Goal: Task Accomplishment & Management: Use online tool/utility

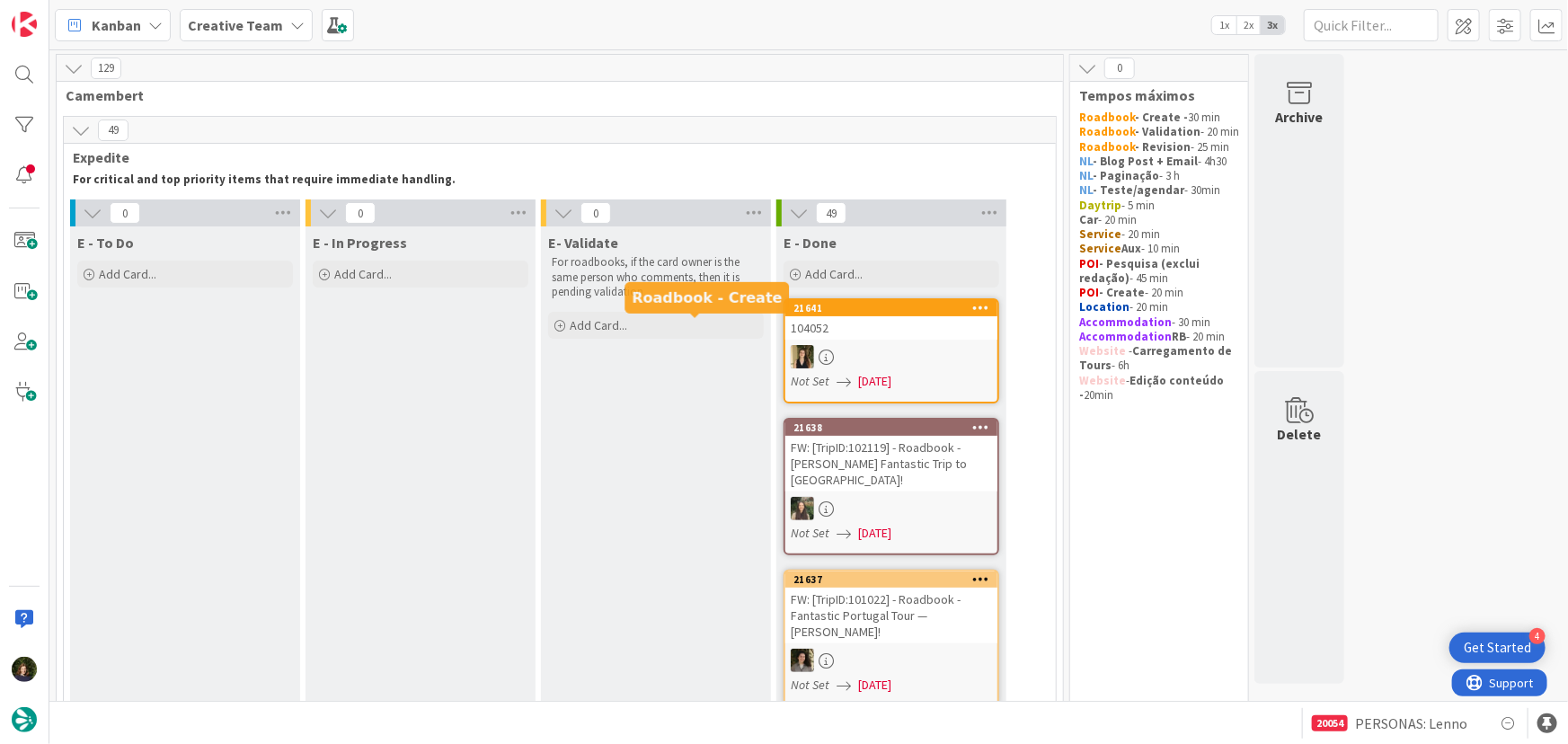
scroll to position [1598, 0]
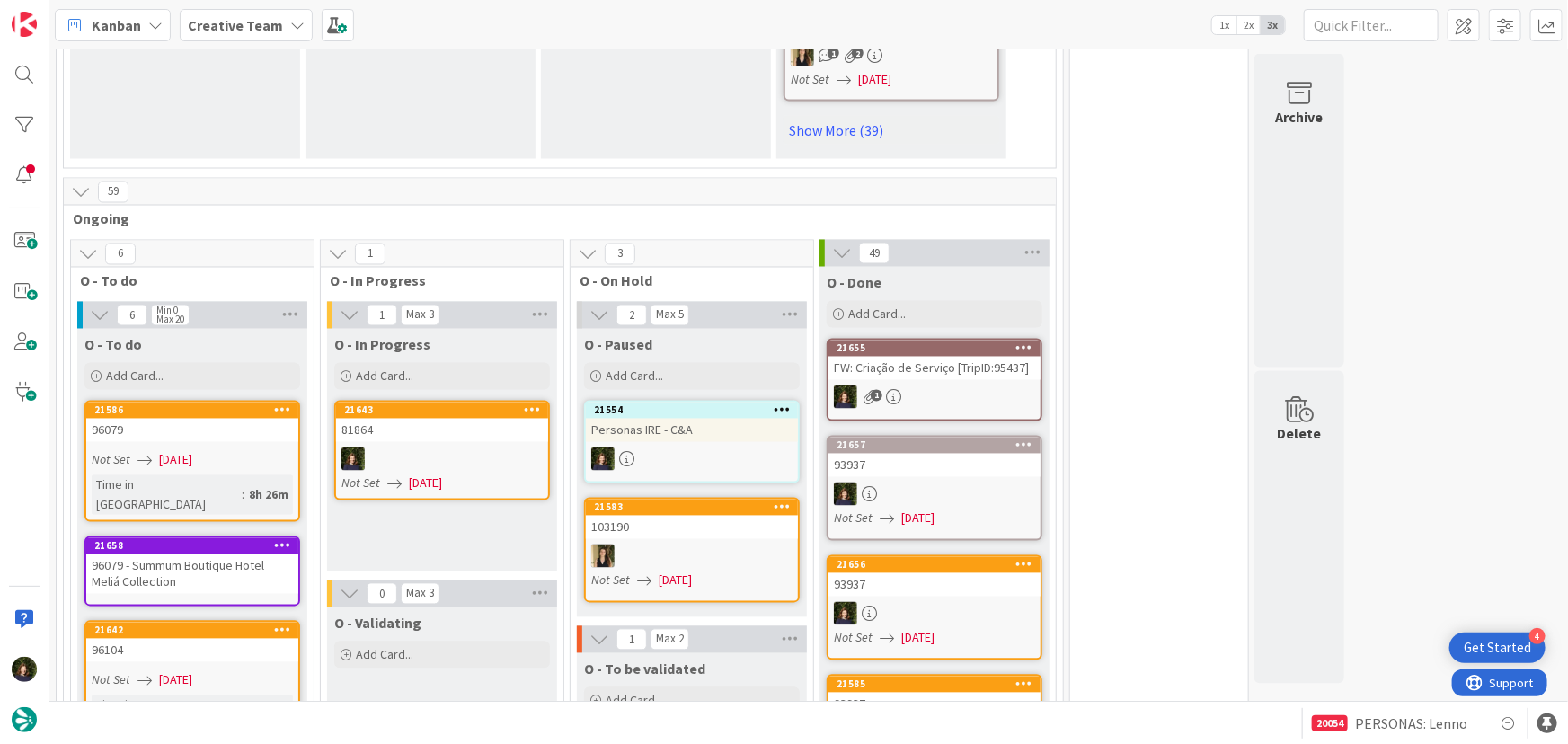
click at [456, 401] on link "21643 81864 Not Set [DATE]" at bounding box center [442, 450] width 216 height 100
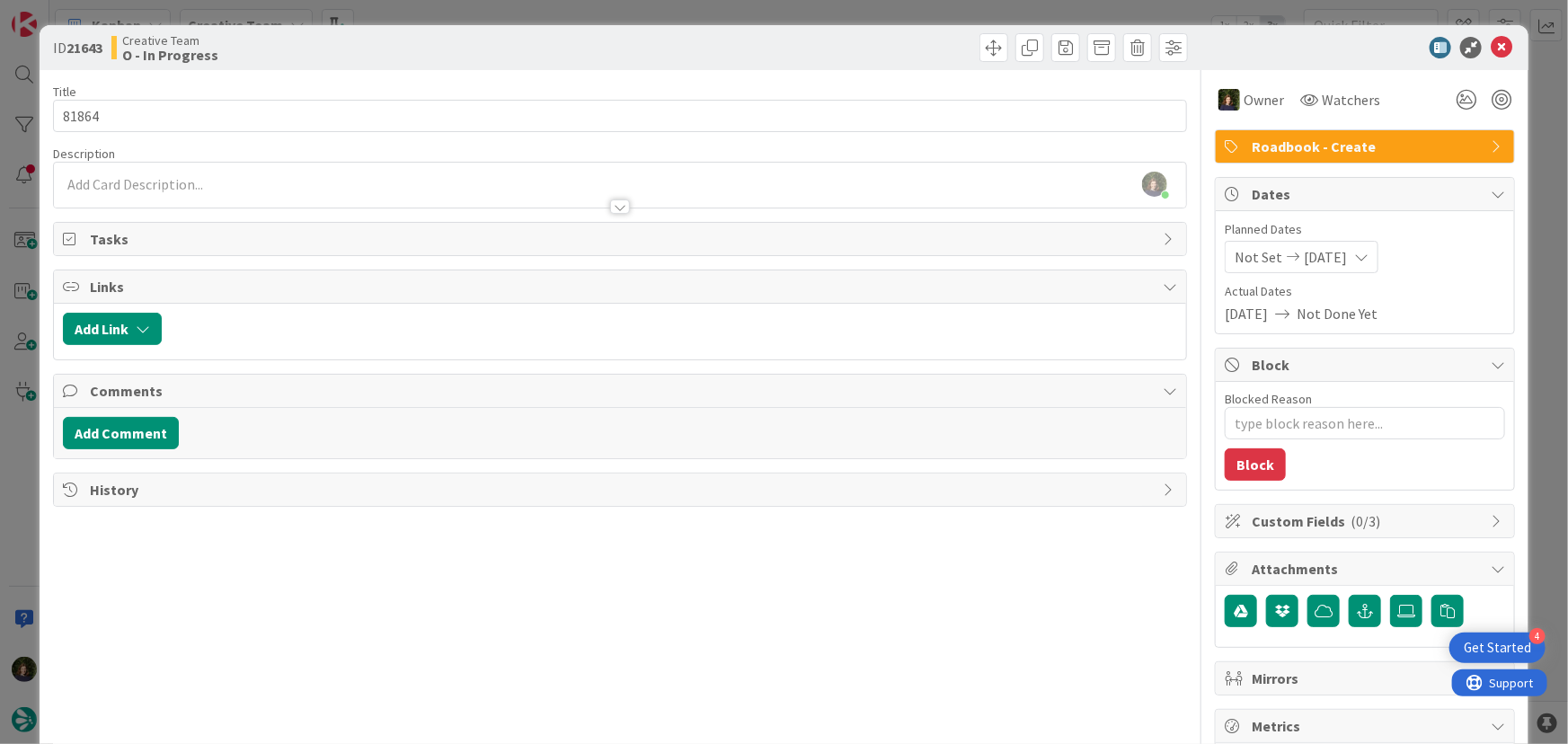
type textarea "x"
click at [170, 180] on div "[PERSON_NAME] joined 13 m ago" at bounding box center [621, 186] width 1133 height 45
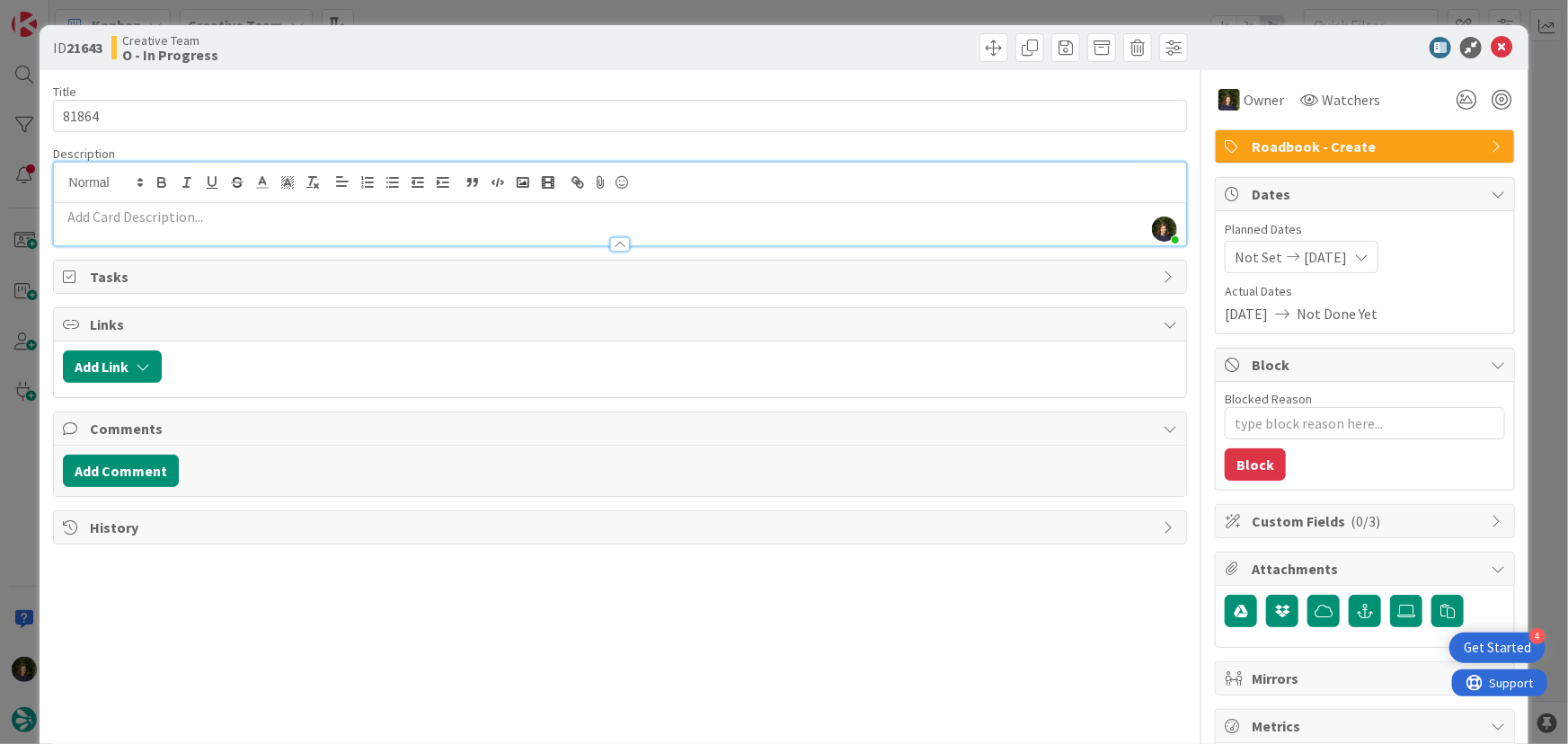
click at [187, 222] on p at bounding box center [621, 216] width 1115 height 21
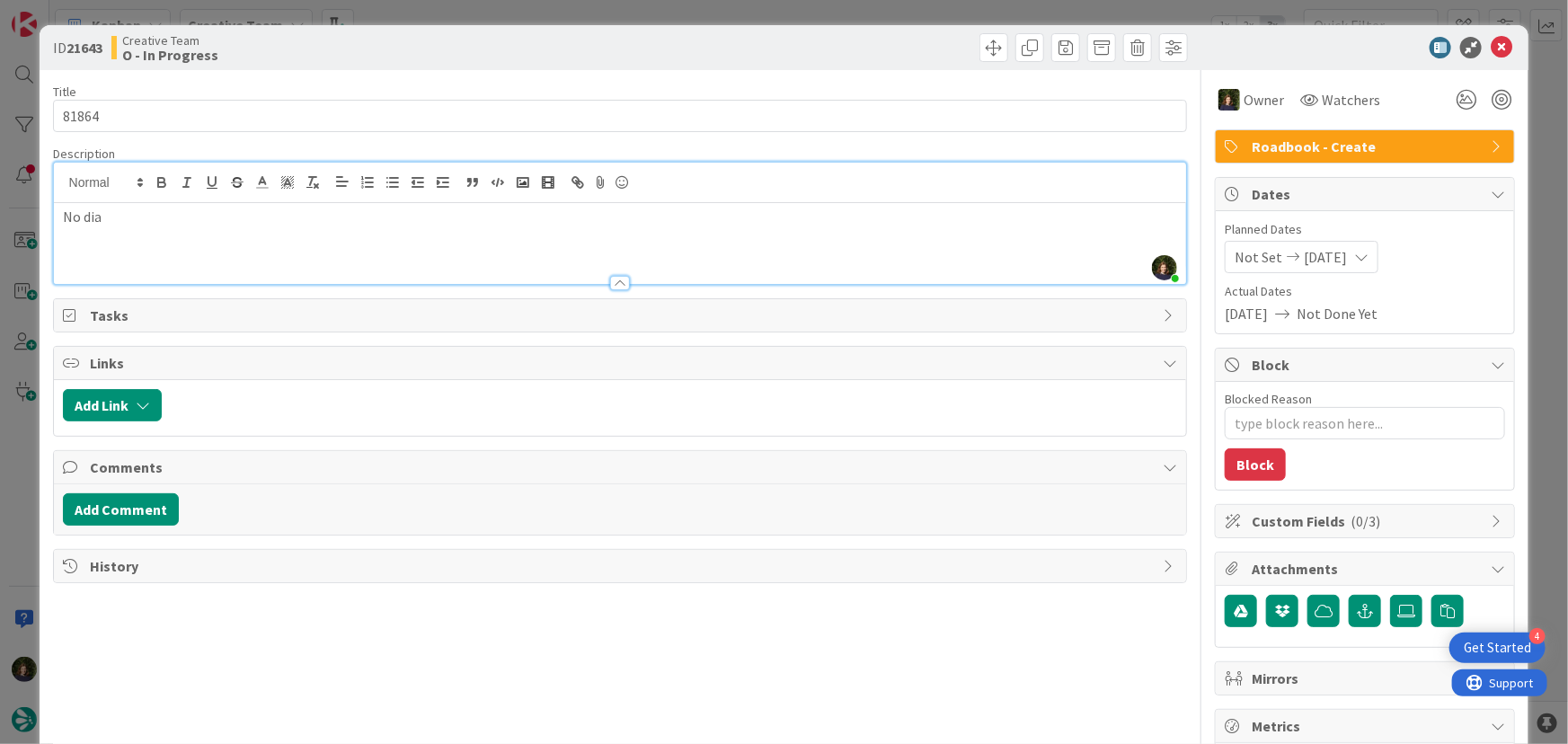
click at [206, 215] on p "No dia" at bounding box center [621, 216] width 1115 height 21
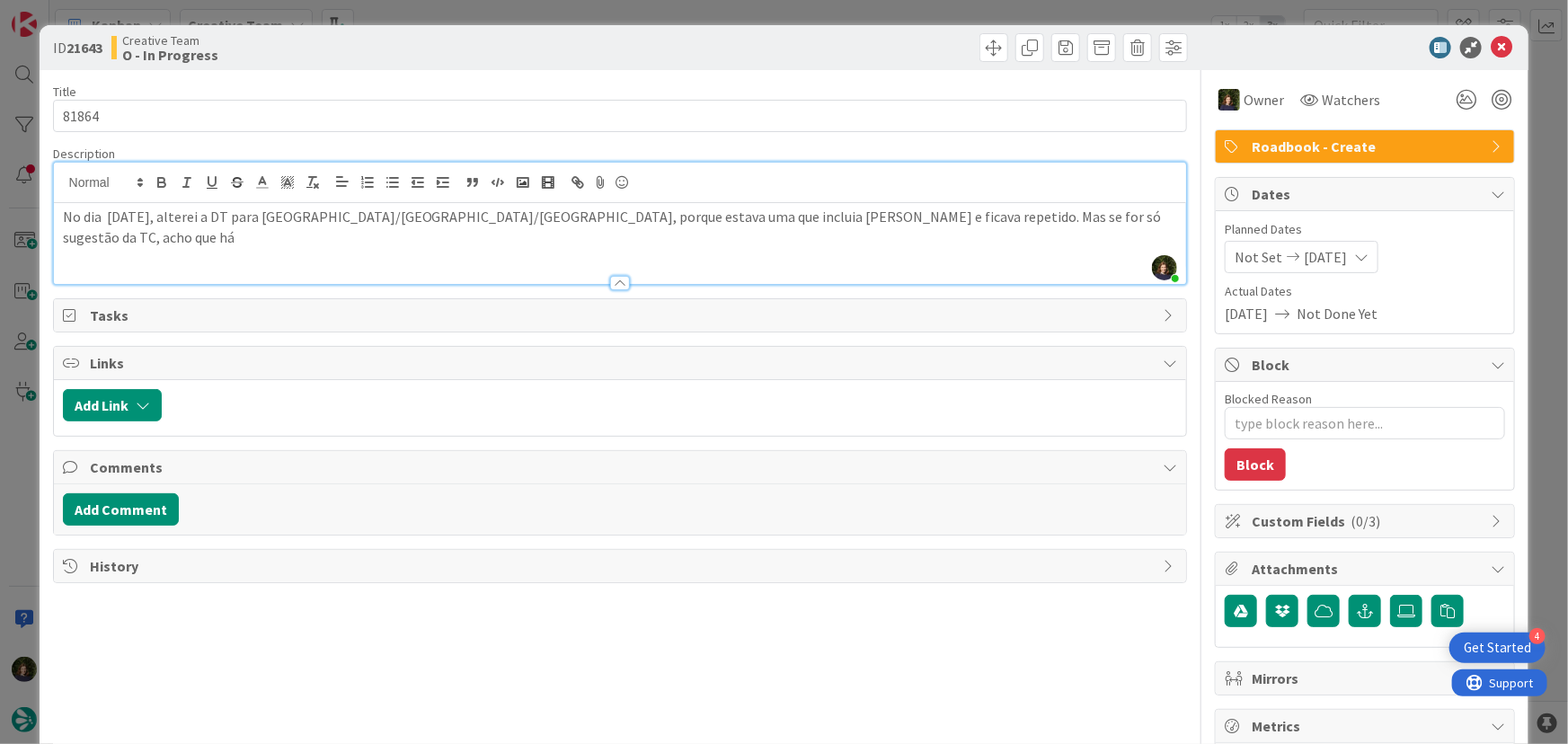
click at [247, 221] on p "No dia [DATE], alterei a DT para [GEOGRAPHIC_DATA]/[GEOGRAPHIC_DATA]/[GEOGRAPHI…" at bounding box center [621, 226] width 1115 height 40
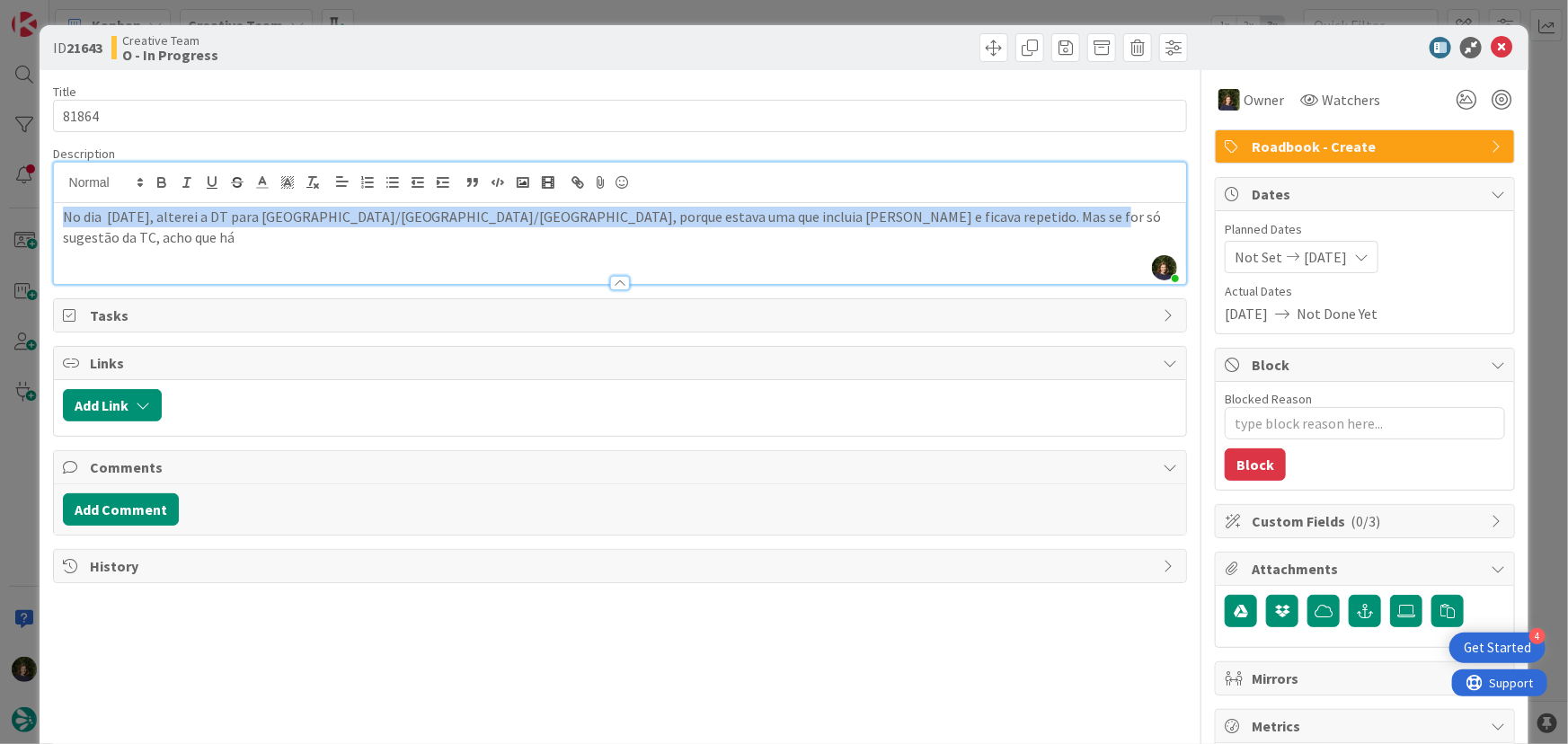
click at [247, 221] on p "No dia [DATE], alterei a DT para [GEOGRAPHIC_DATA]/[GEOGRAPHIC_DATA]/[GEOGRAPHI…" at bounding box center [621, 226] width 1115 height 40
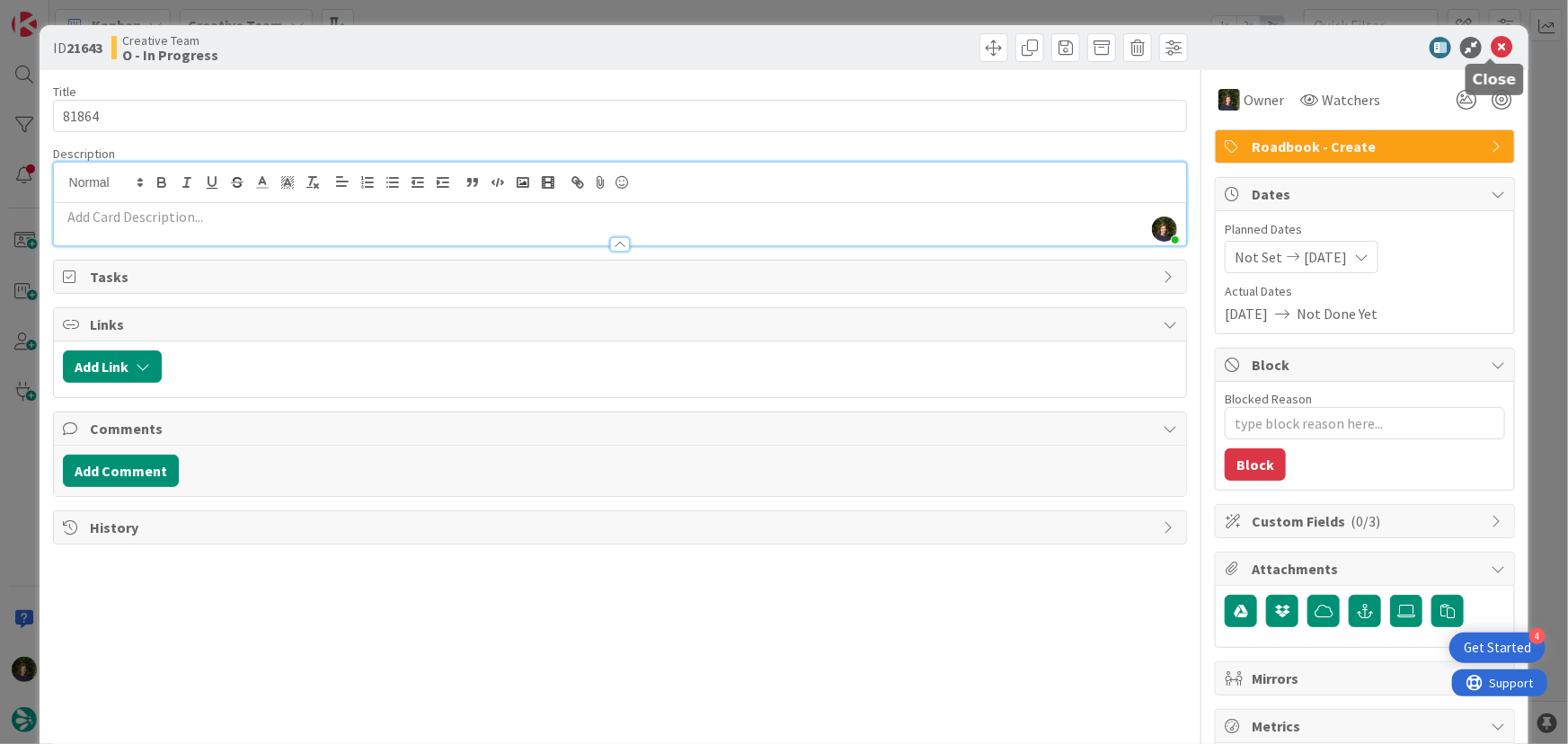
click at [1492, 44] on icon at bounding box center [1502, 47] width 22 height 22
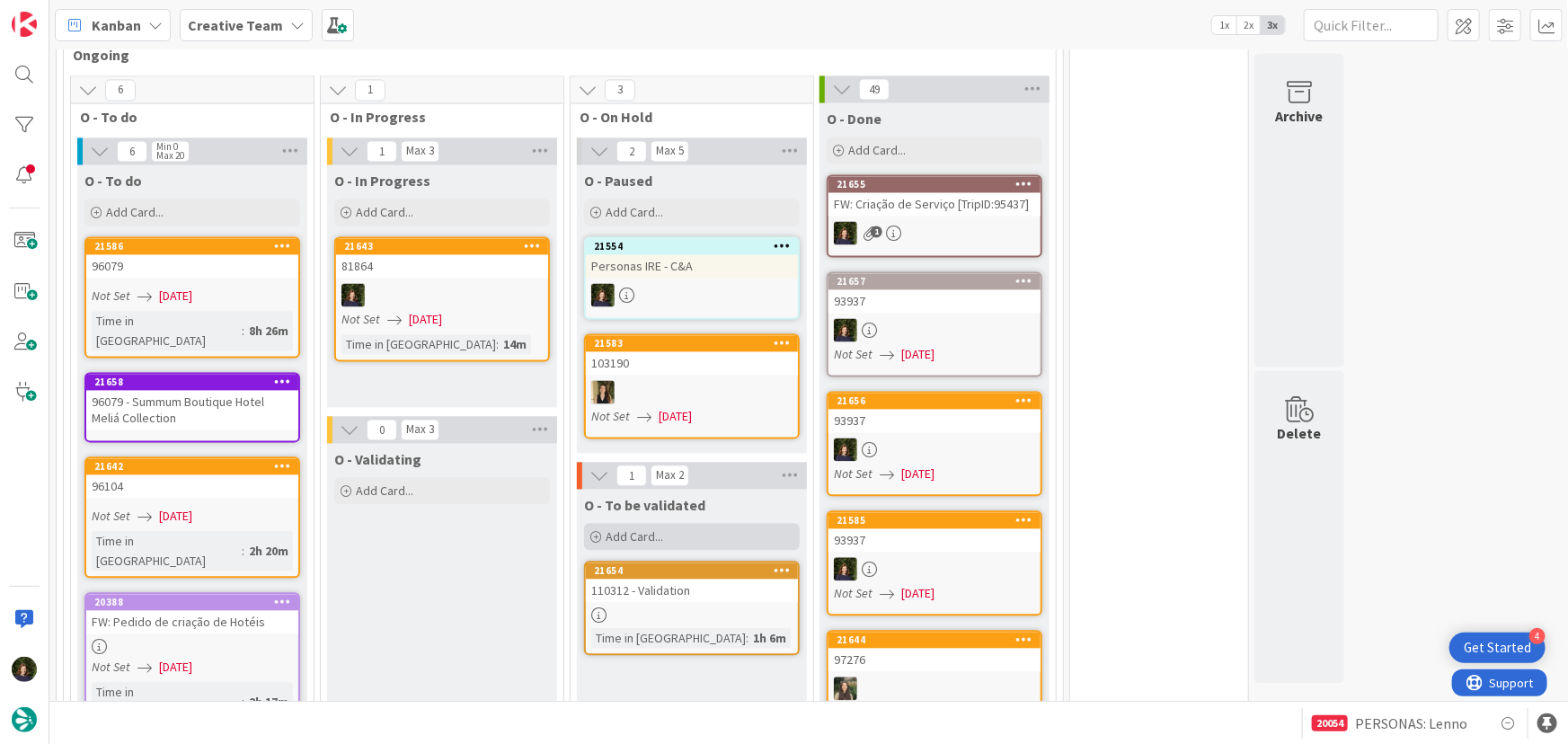
click at [662, 524] on div "Add Card..." at bounding box center [692, 537] width 216 height 27
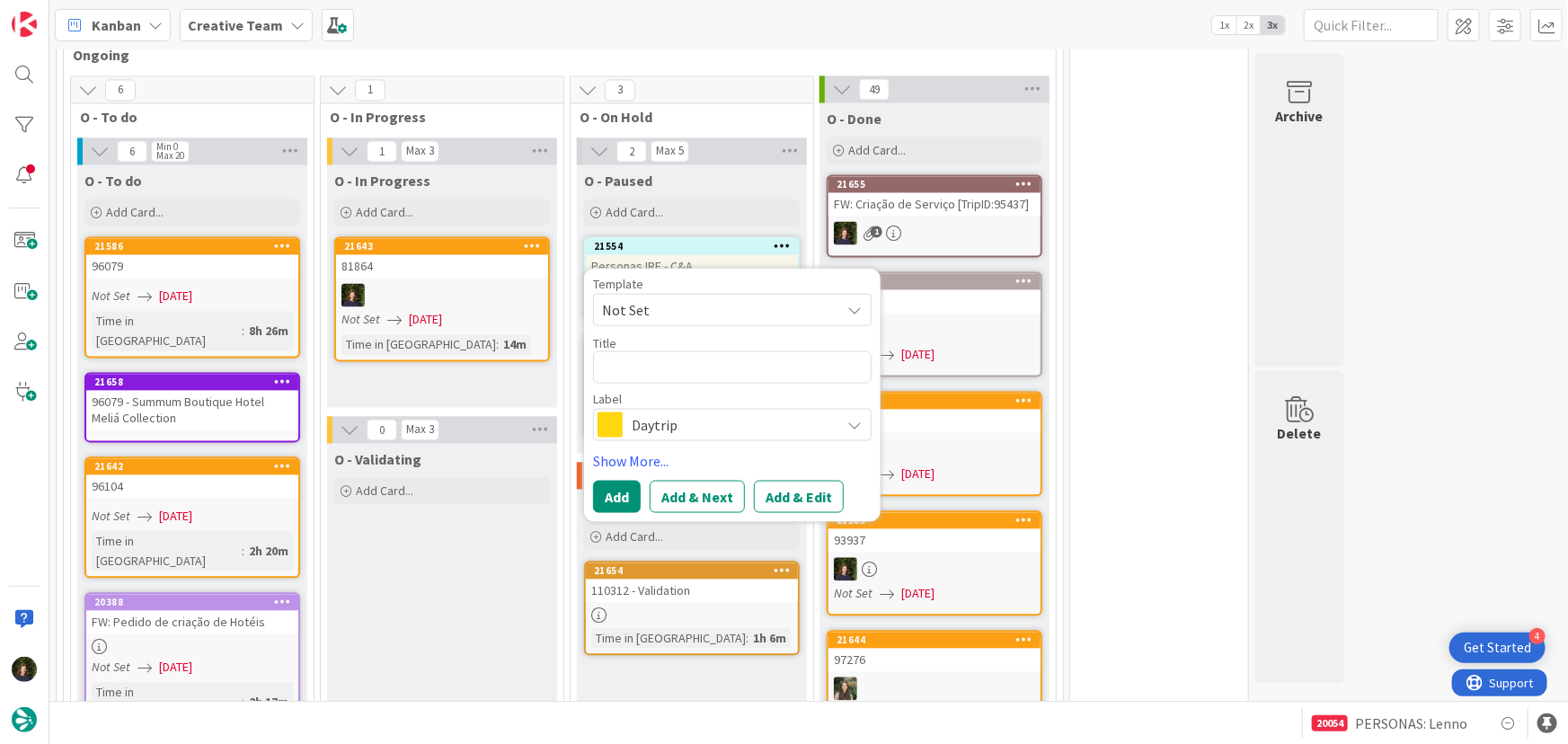
click at [665, 412] on span "Daytrip" at bounding box center [731, 425] width 199 height 26
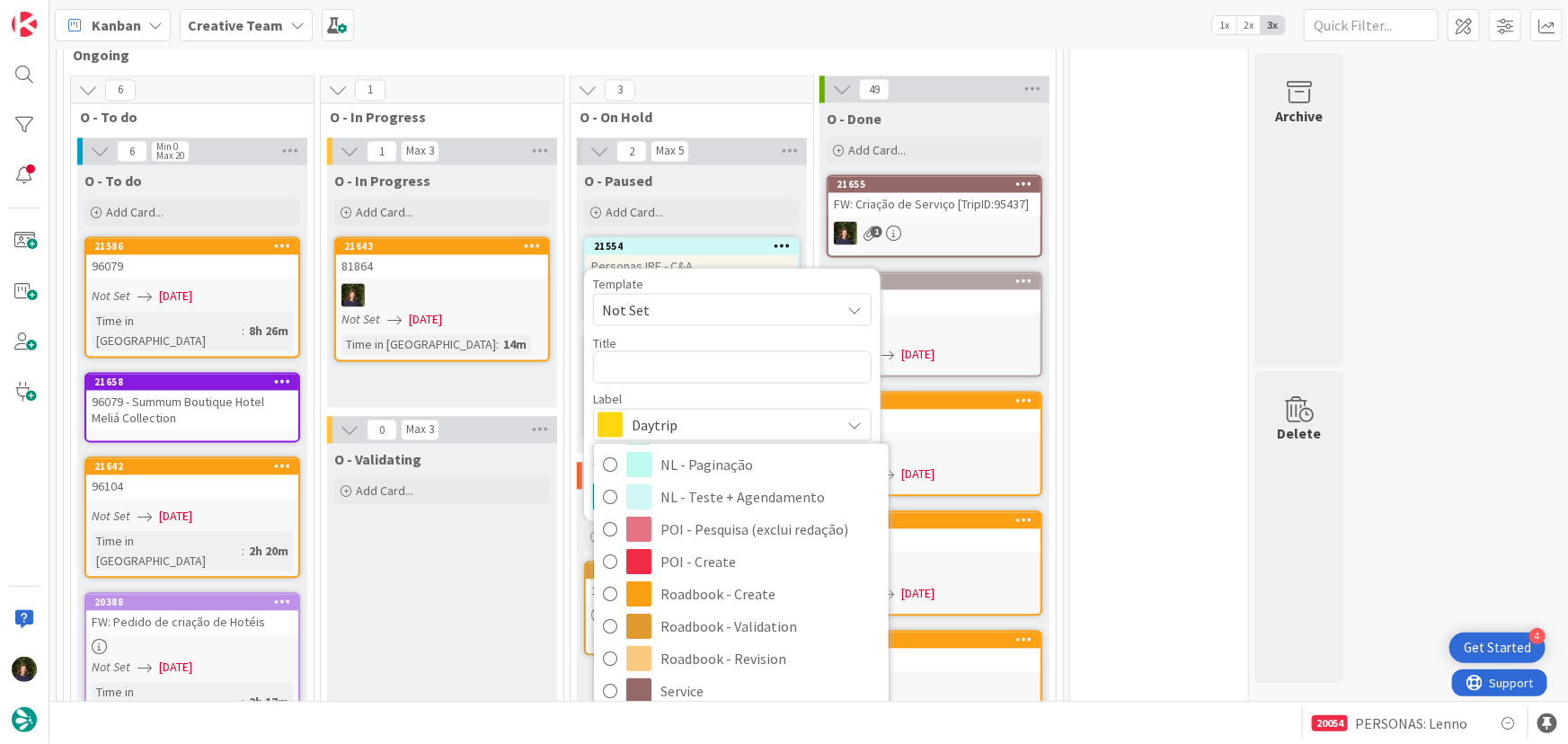
scroll to position [245, 0]
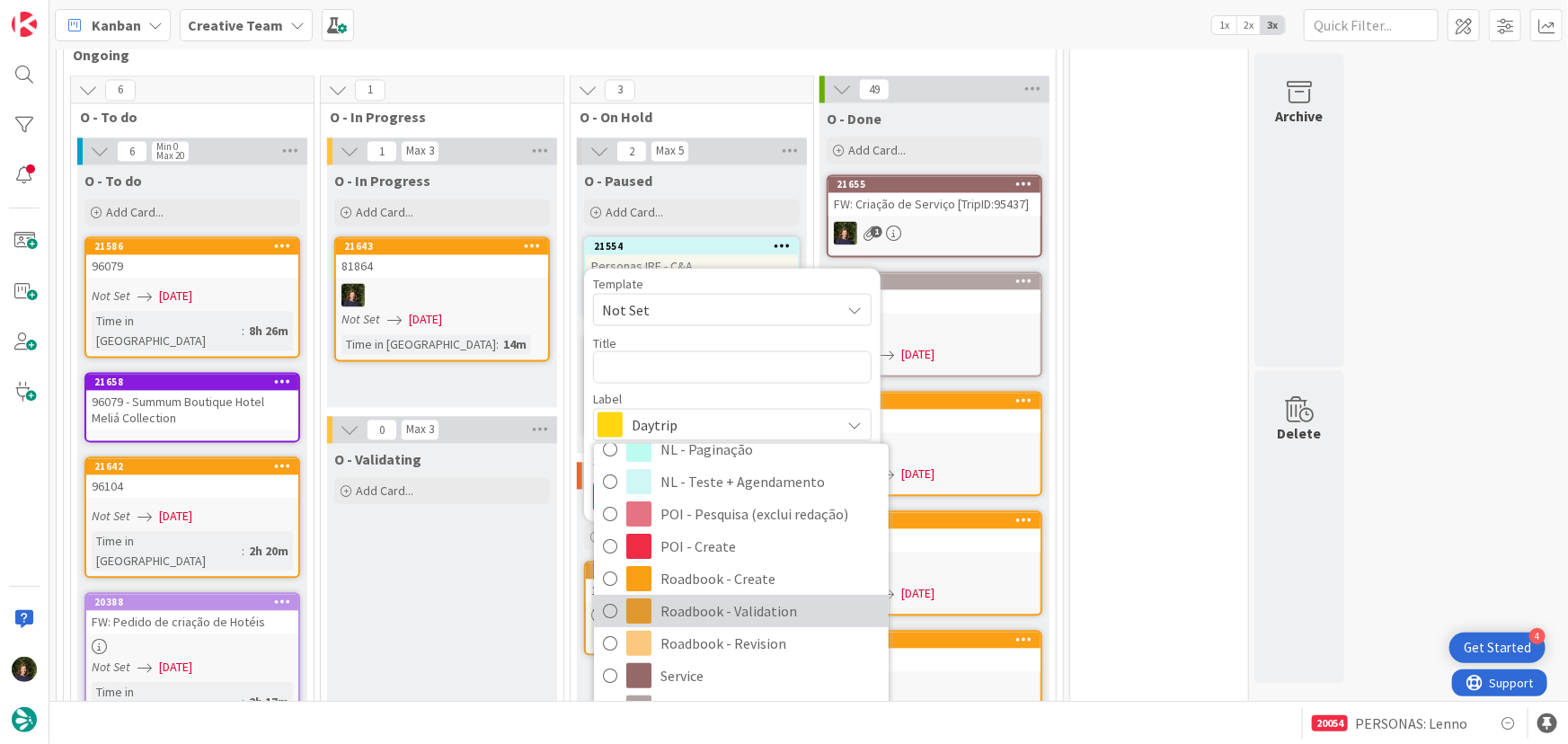
click at [719, 599] on span "Roadbook - Validation" at bounding box center [770, 612] width 219 height 27
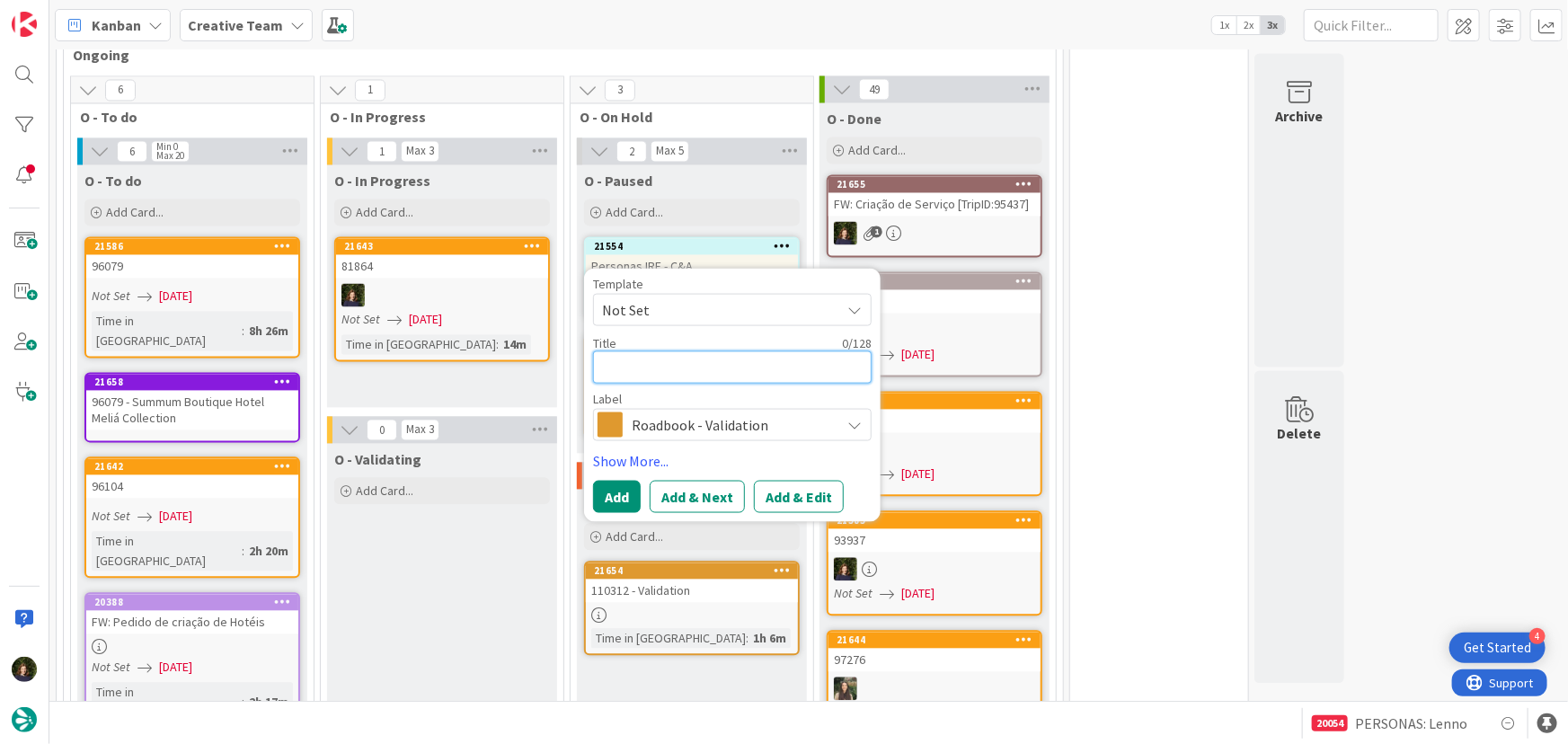
click at [635, 351] on textarea at bounding box center [732, 367] width 278 height 33
type textarea "x"
type textarea "8"
type textarea "x"
type textarea "81"
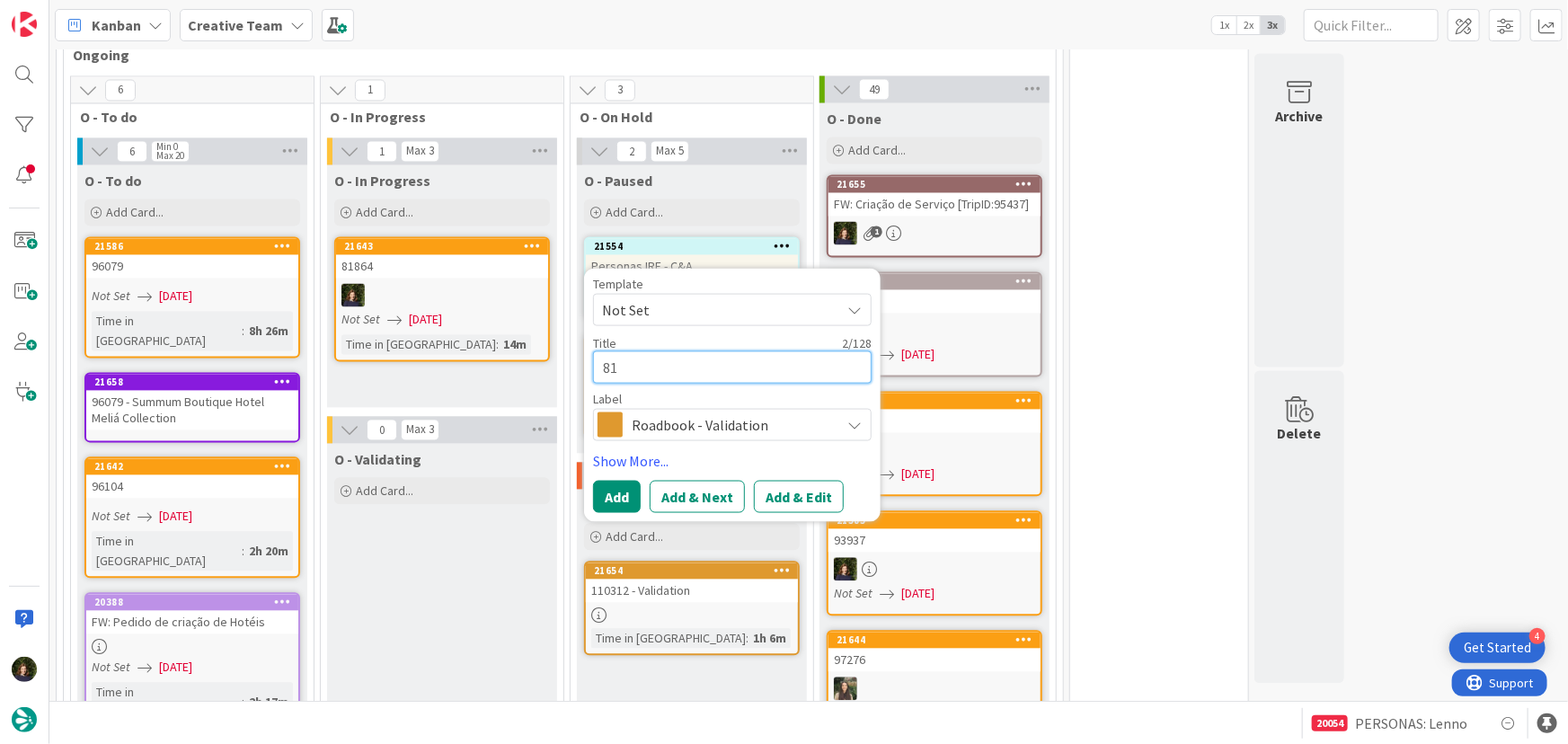
type textarea "x"
type textarea "818"
type textarea "x"
type textarea "8186"
type textarea "x"
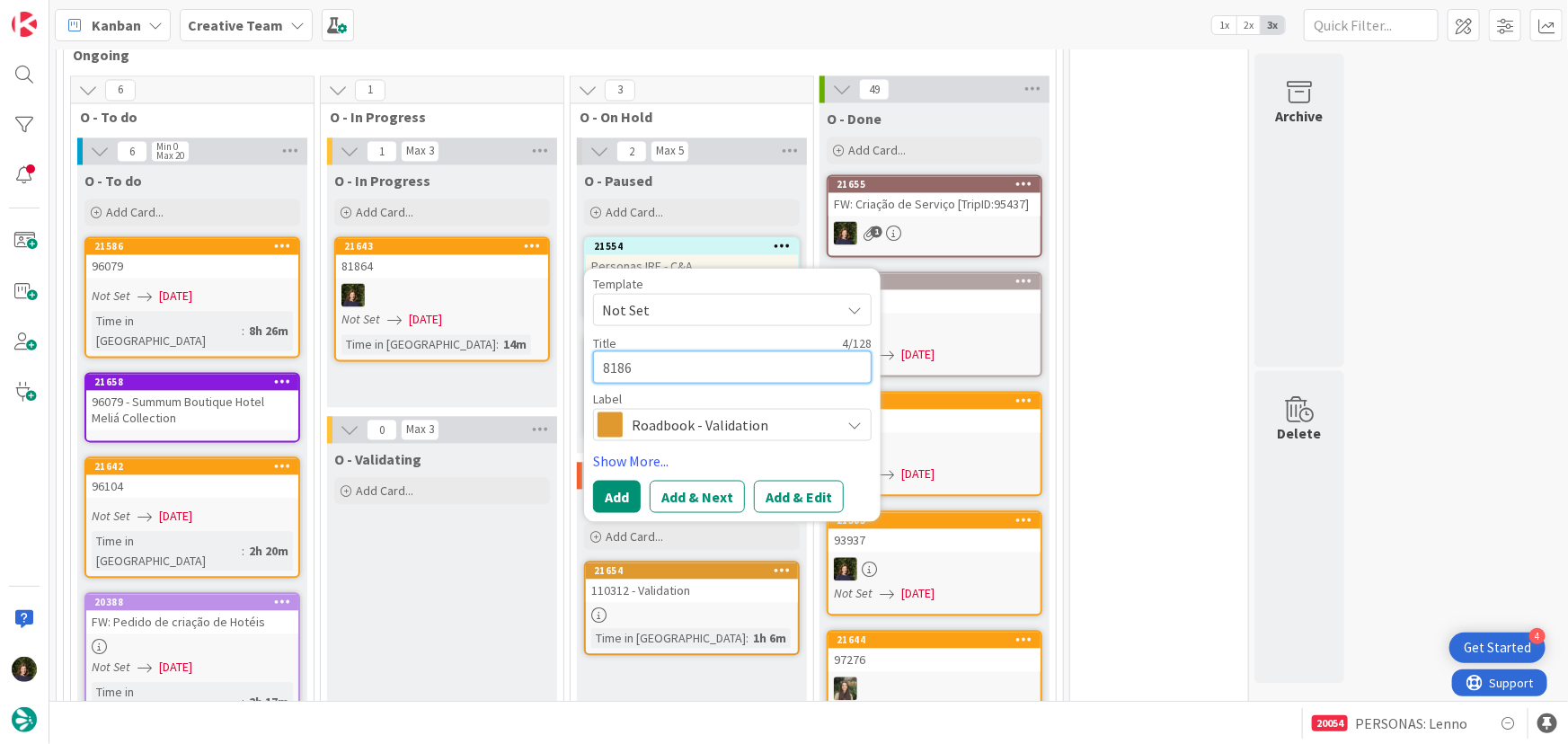
type textarea "81864"
type textarea "x"
type textarea "81864"
type textarea "x"
type textarea "81864 -"
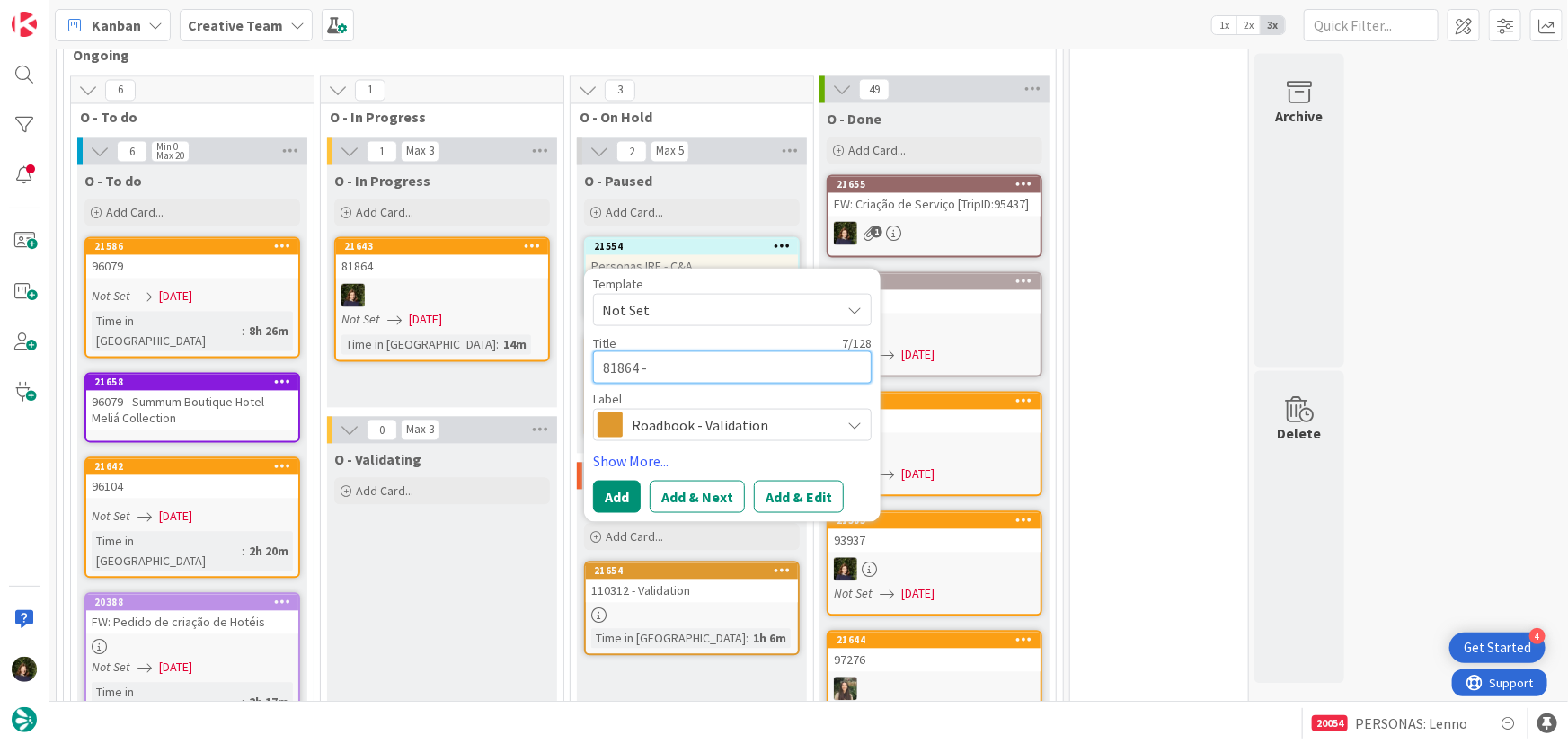
type textarea "x"
type textarea "81864 -"
type textarea "x"
type textarea "81864 - V"
type textarea "x"
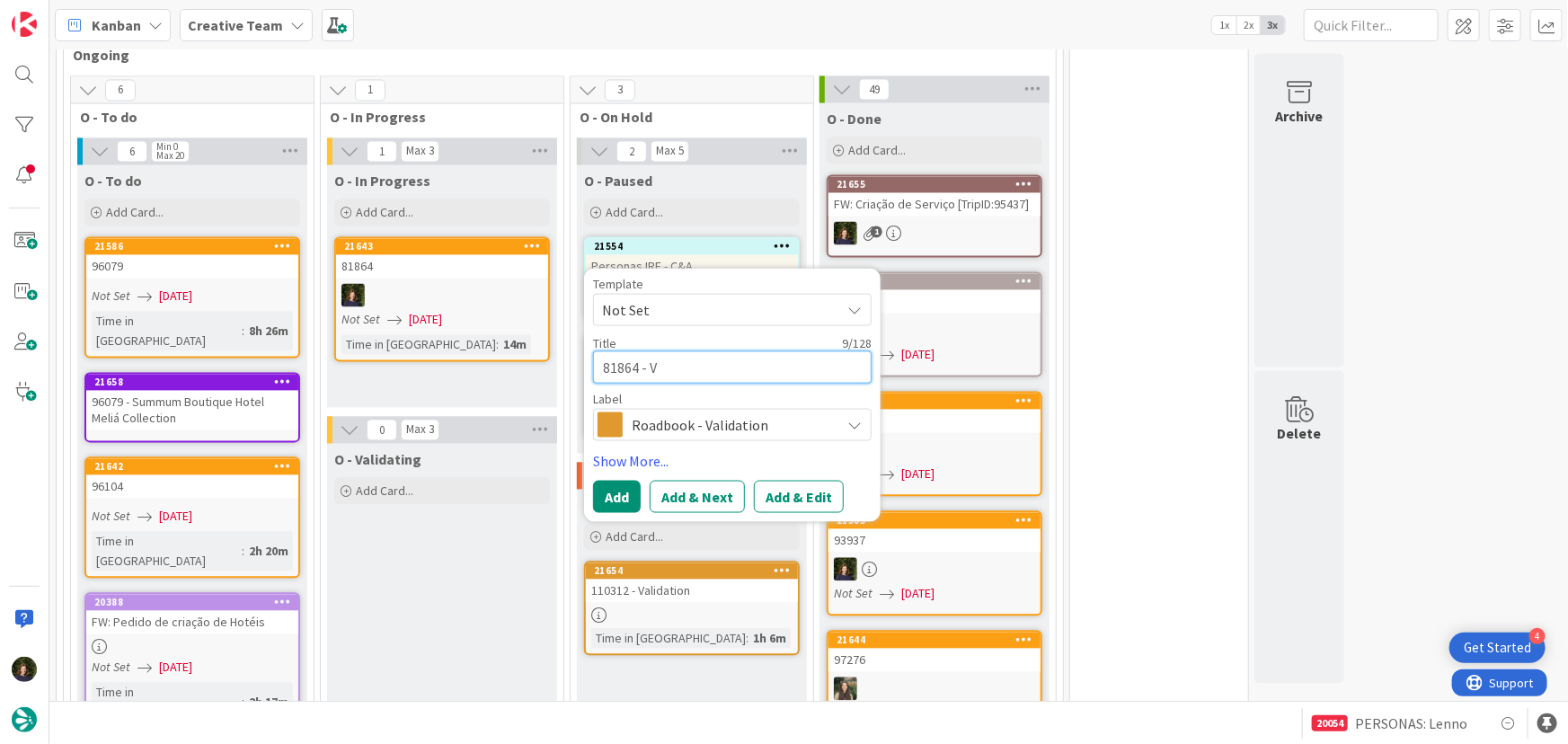
type textarea "81864 - Va"
type textarea "x"
type textarea "81864 - Val"
type textarea "x"
type textarea "81864 - Vali"
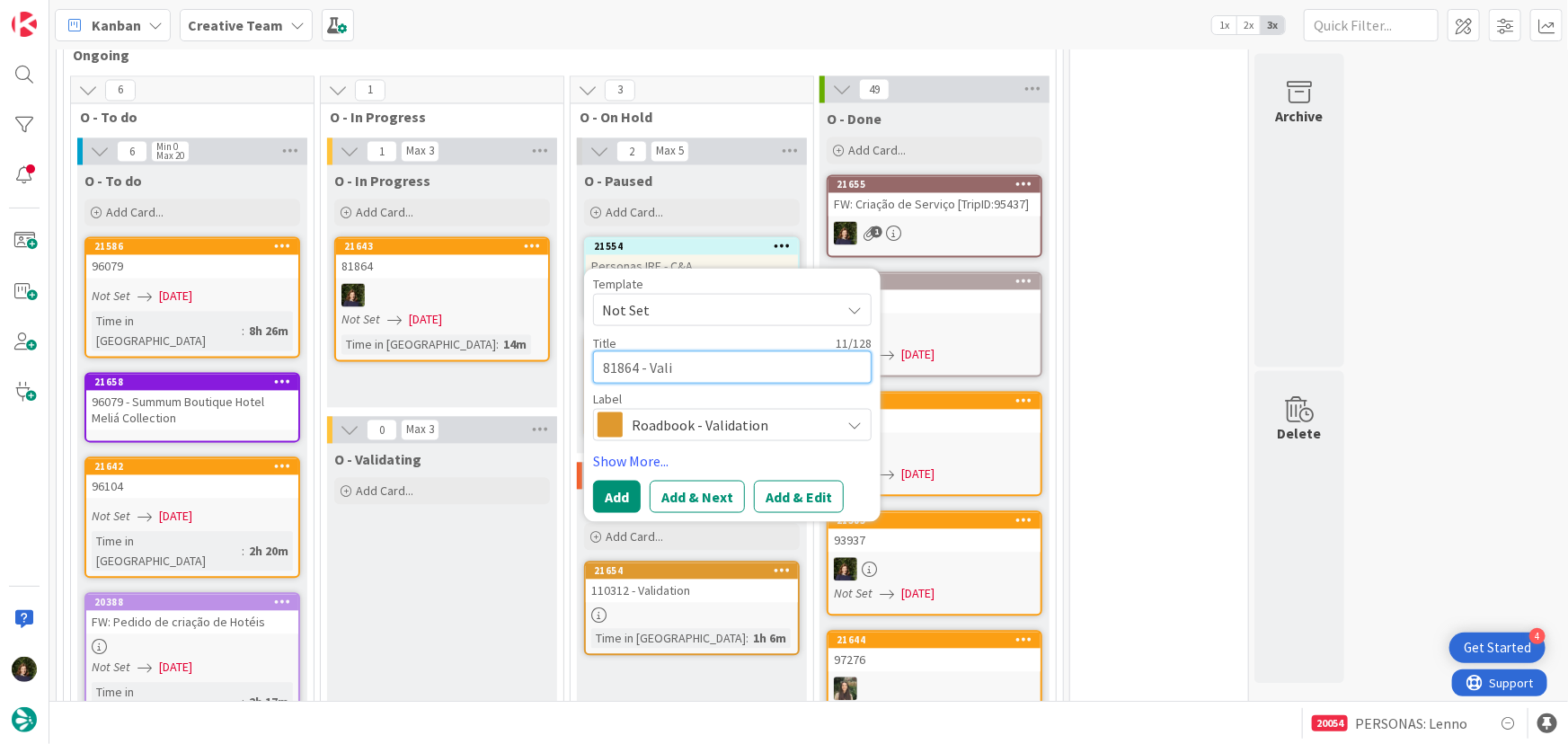
type textarea "x"
type textarea "81864 - Valid"
type textarea "x"
type textarea "81864 - [PERSON_NAME]"
type textarea "x"
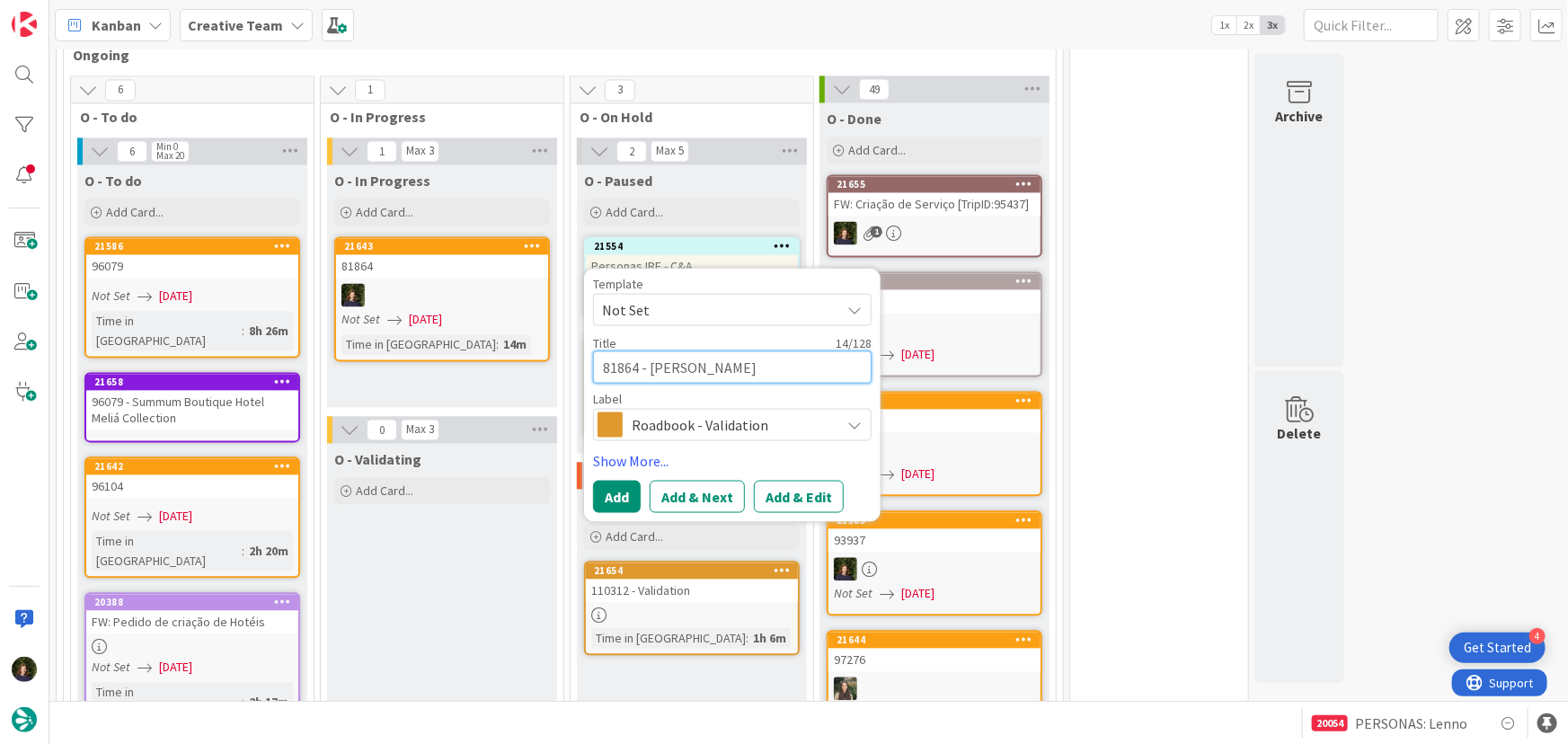
type textarea "81864 - Validat"
type textarea "x"
type textarea "81864 - Validati"
type textarea "x"
type textarea "81864 - Validation"
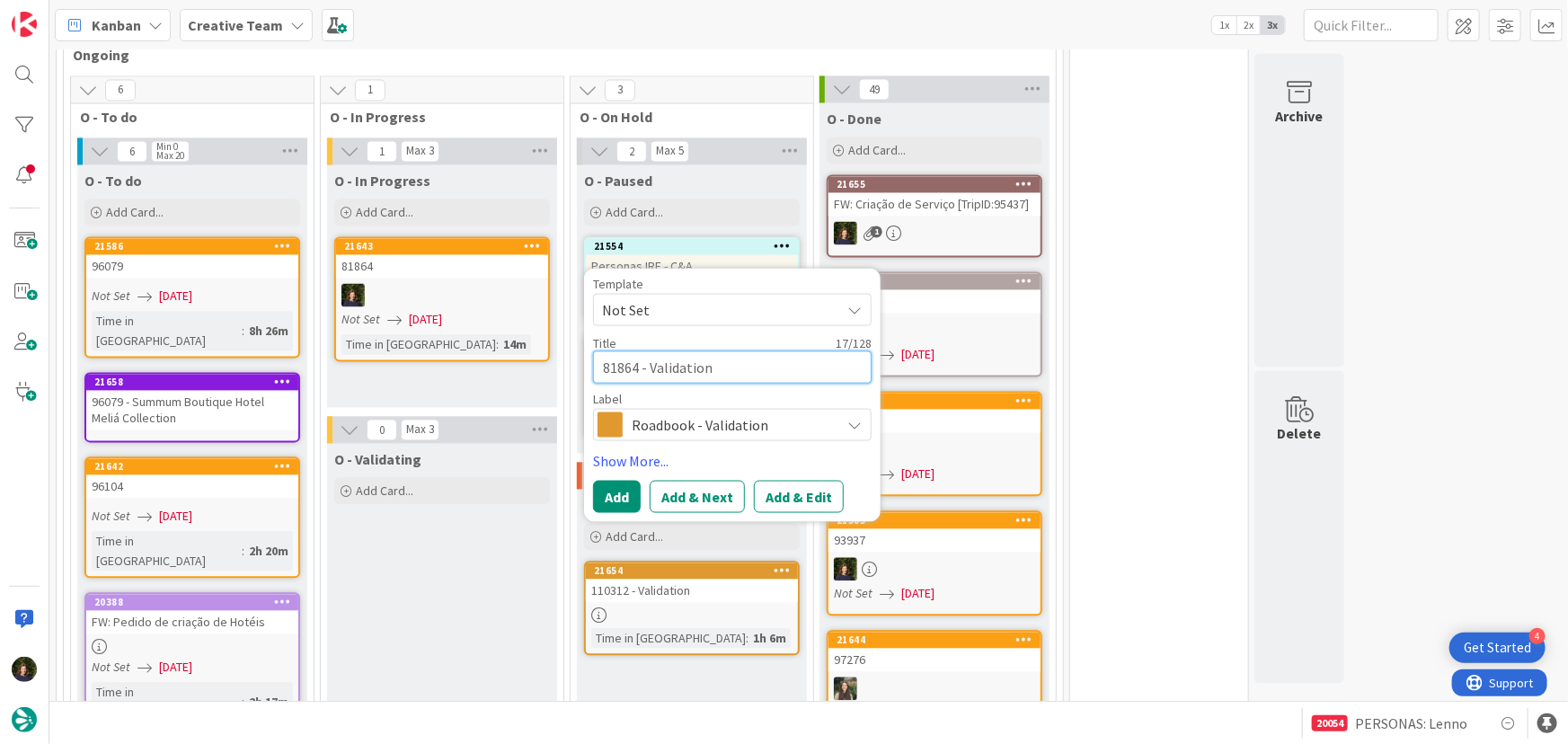
type textarea "x"
type textarea "81864 - Validation"
click at [619, 481] on button "Add" at bounding box center [617, 496] width 47 height 33
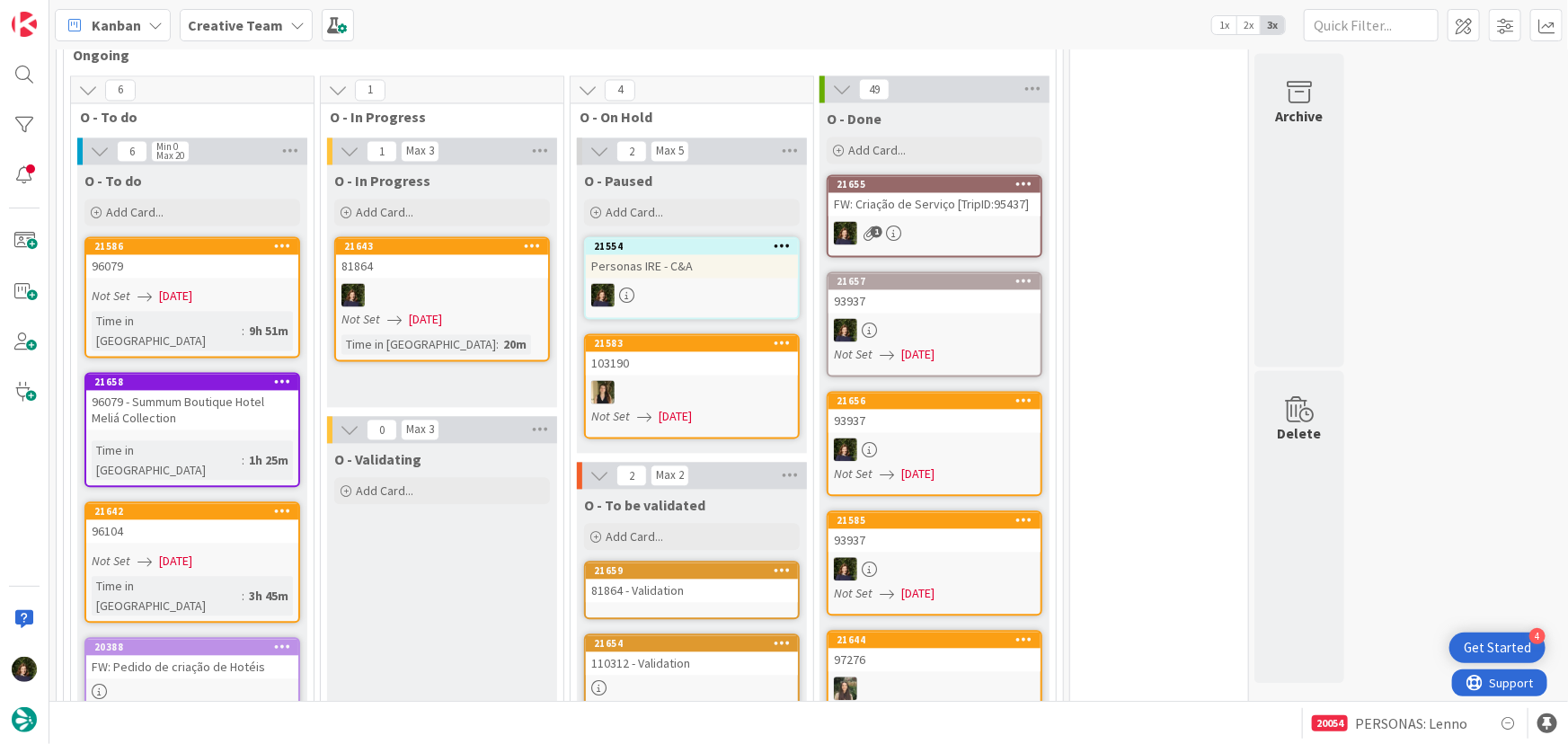
click at [692, 652] on div "110312 - Validation" at bounding box center [692, 664] width 212 height 24
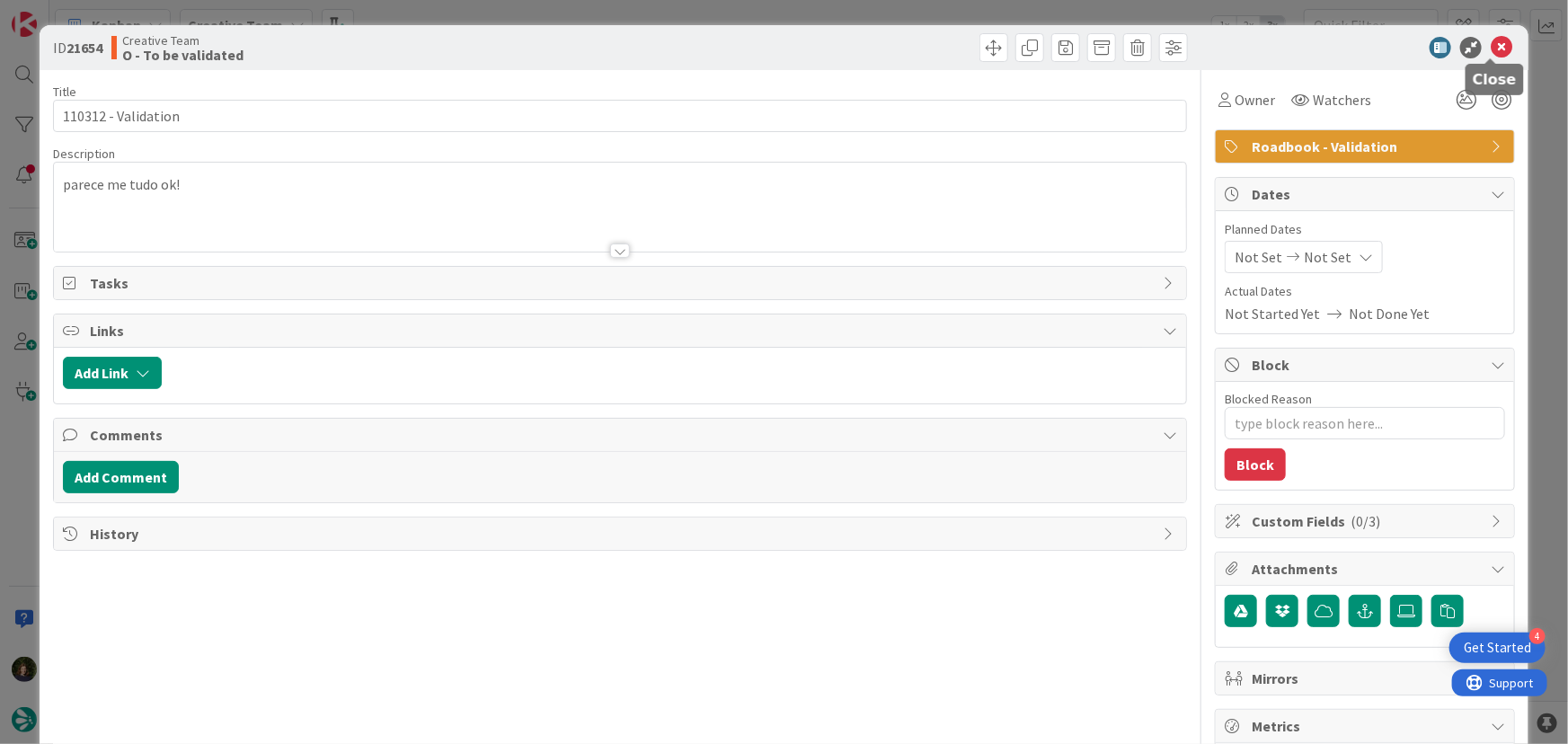
click at [1497, 54] on icon at bounding box center [1502, 47] width 22 height 22
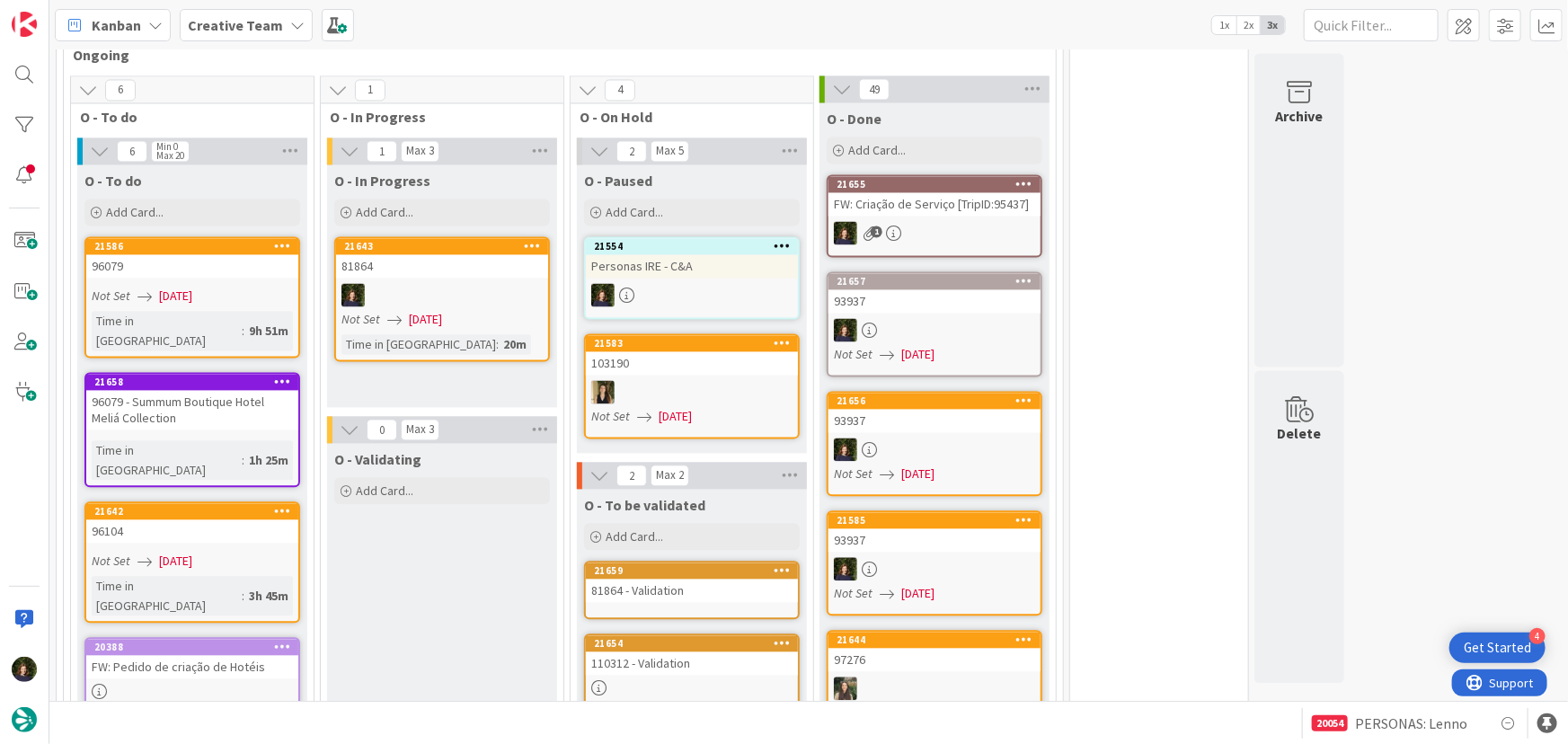
click at [706, 579] on div "81864 - Validation" at bounding box center [692, 591] width 212 height 24
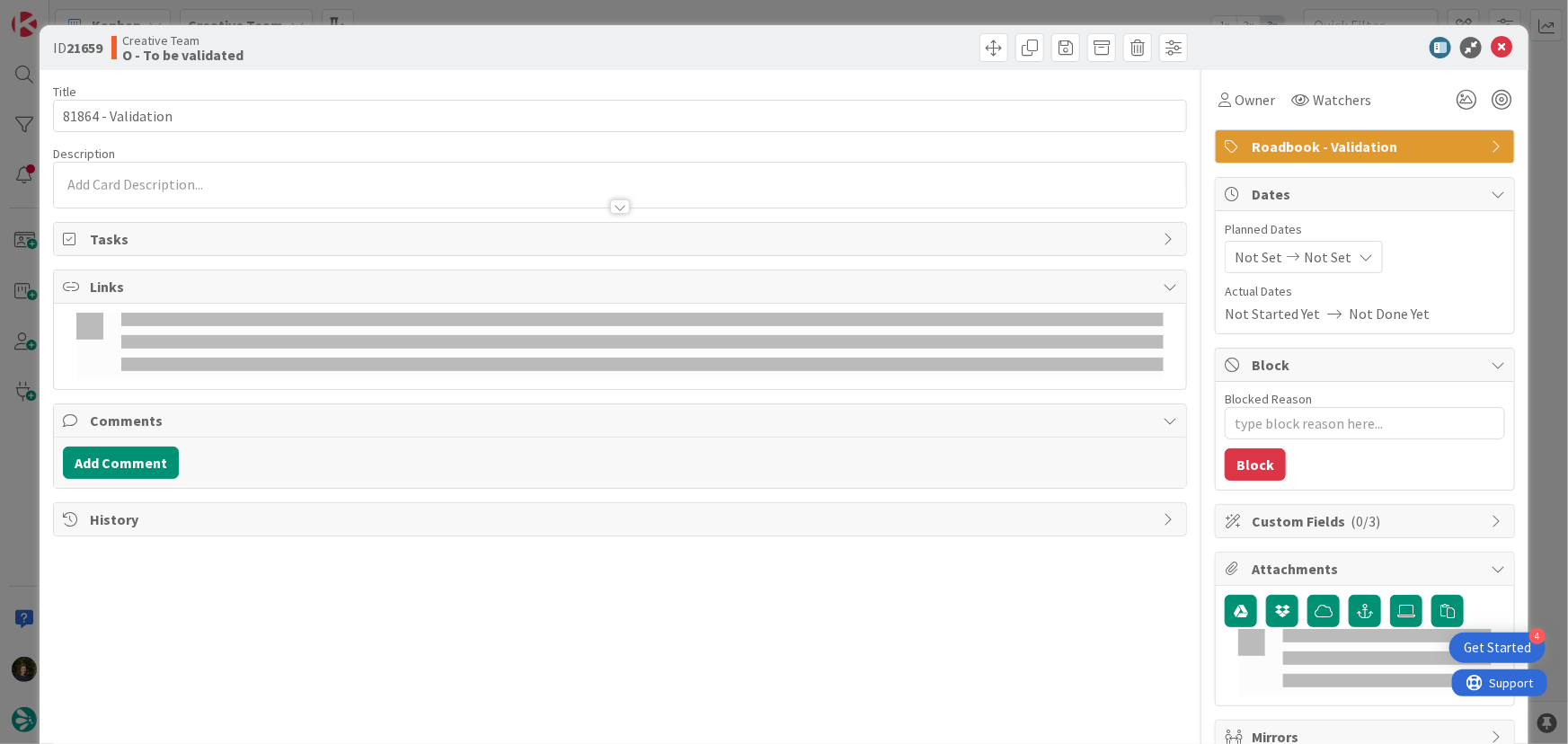
type textarea "x"
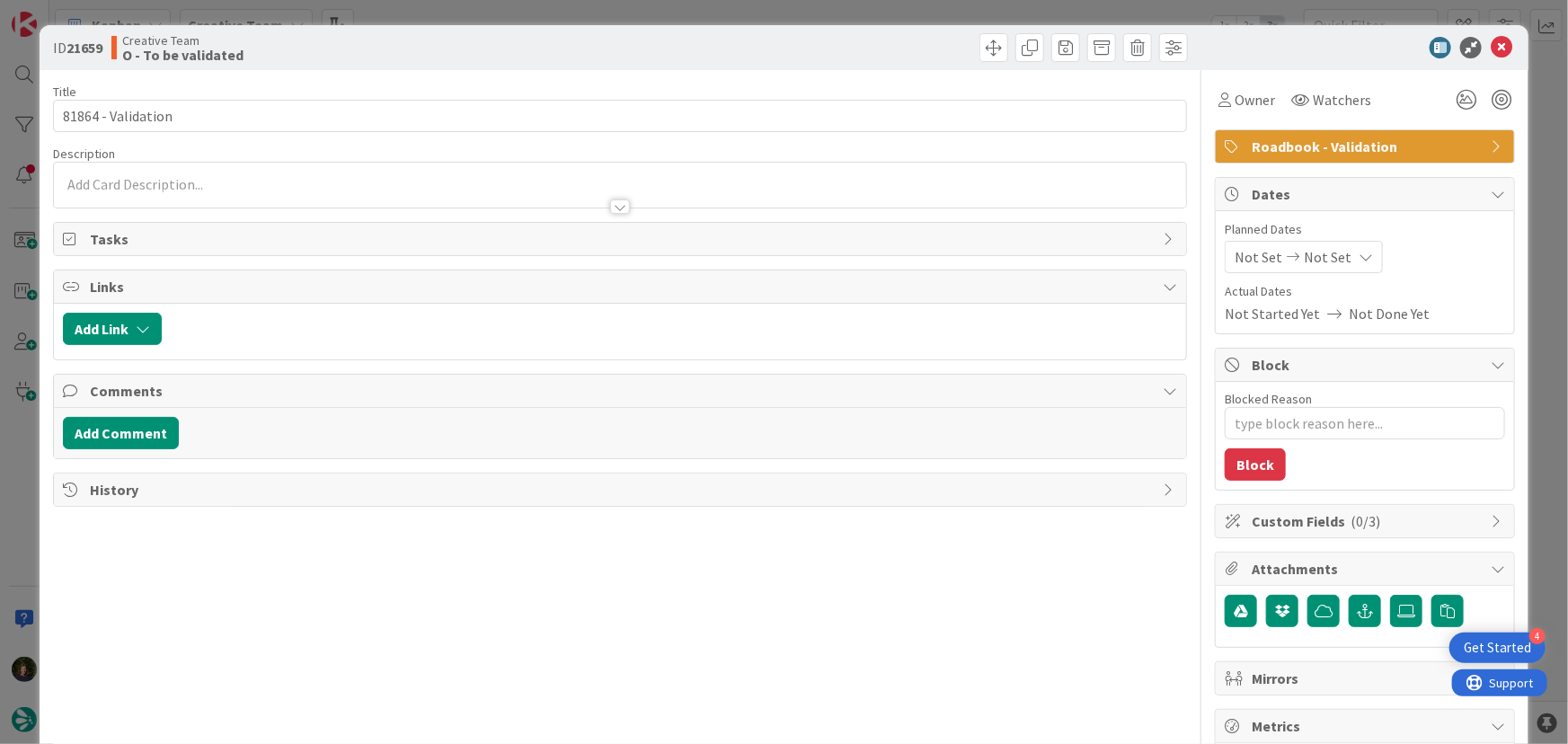
click at [240, 185] on p at bounding box center [621, 185] width 1115 height 21
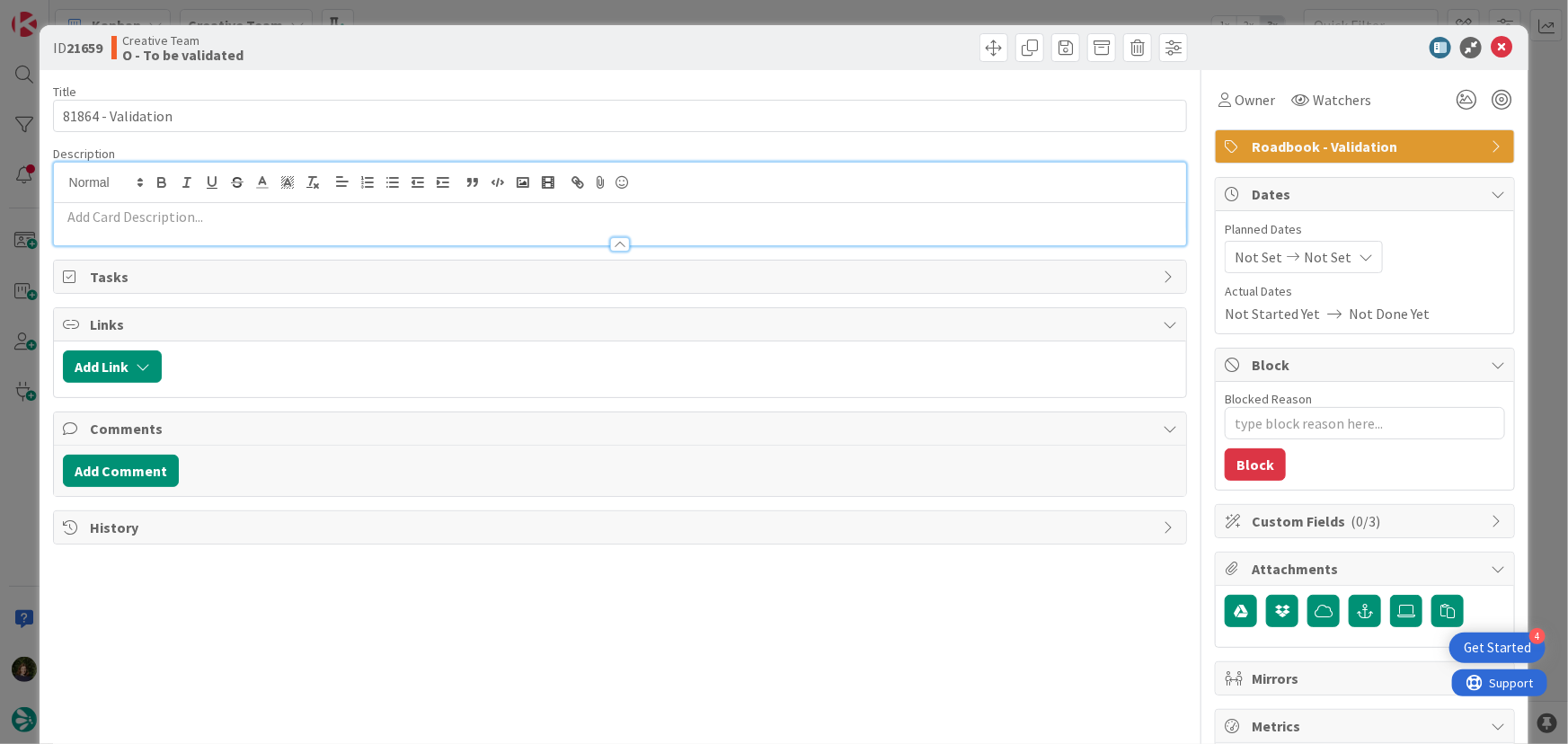
click at [239, 210] on p at bounding box center [621, 216] width 1115 height 21
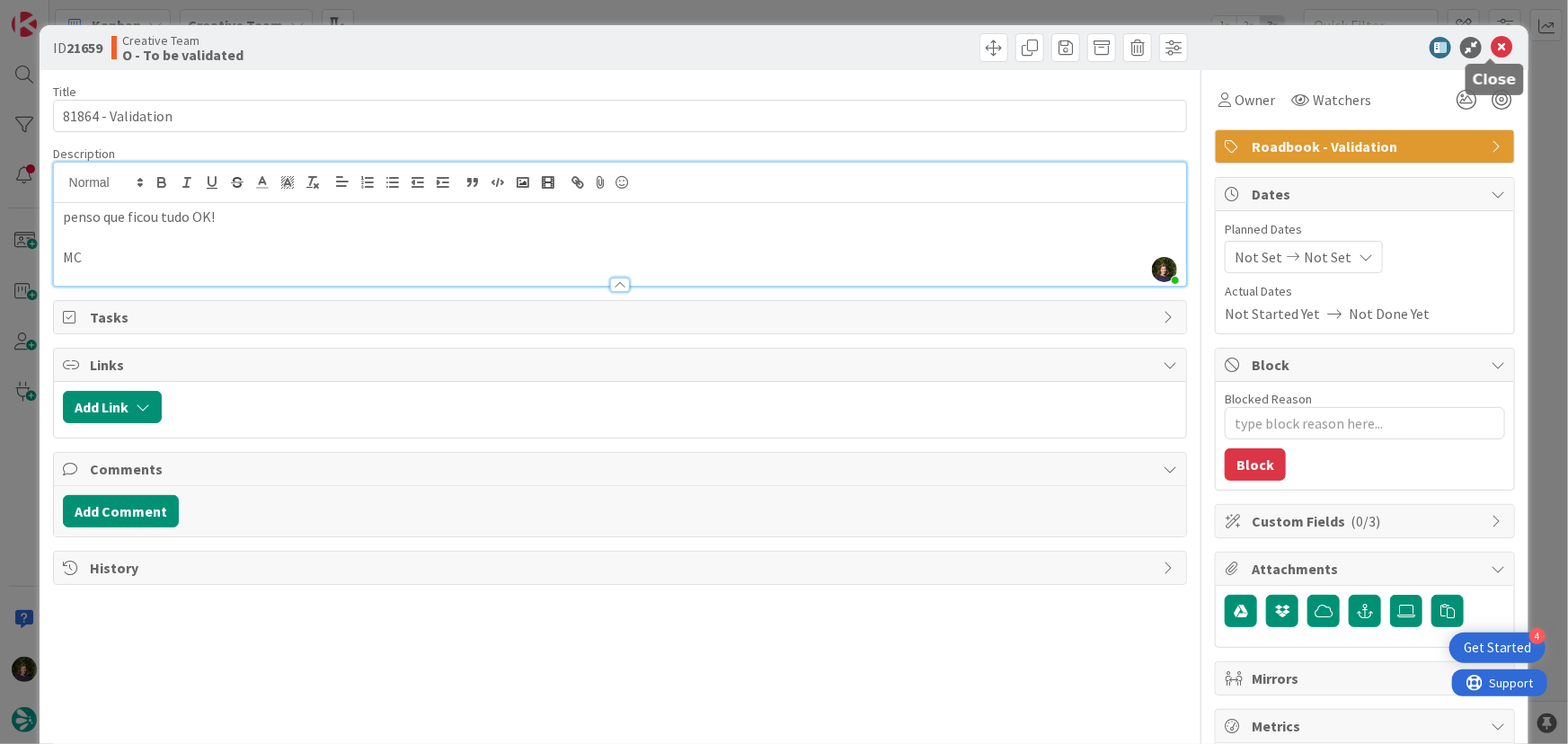
click at [1495, 45] on icon at bounding box center [1502, 47] width 22 height 22
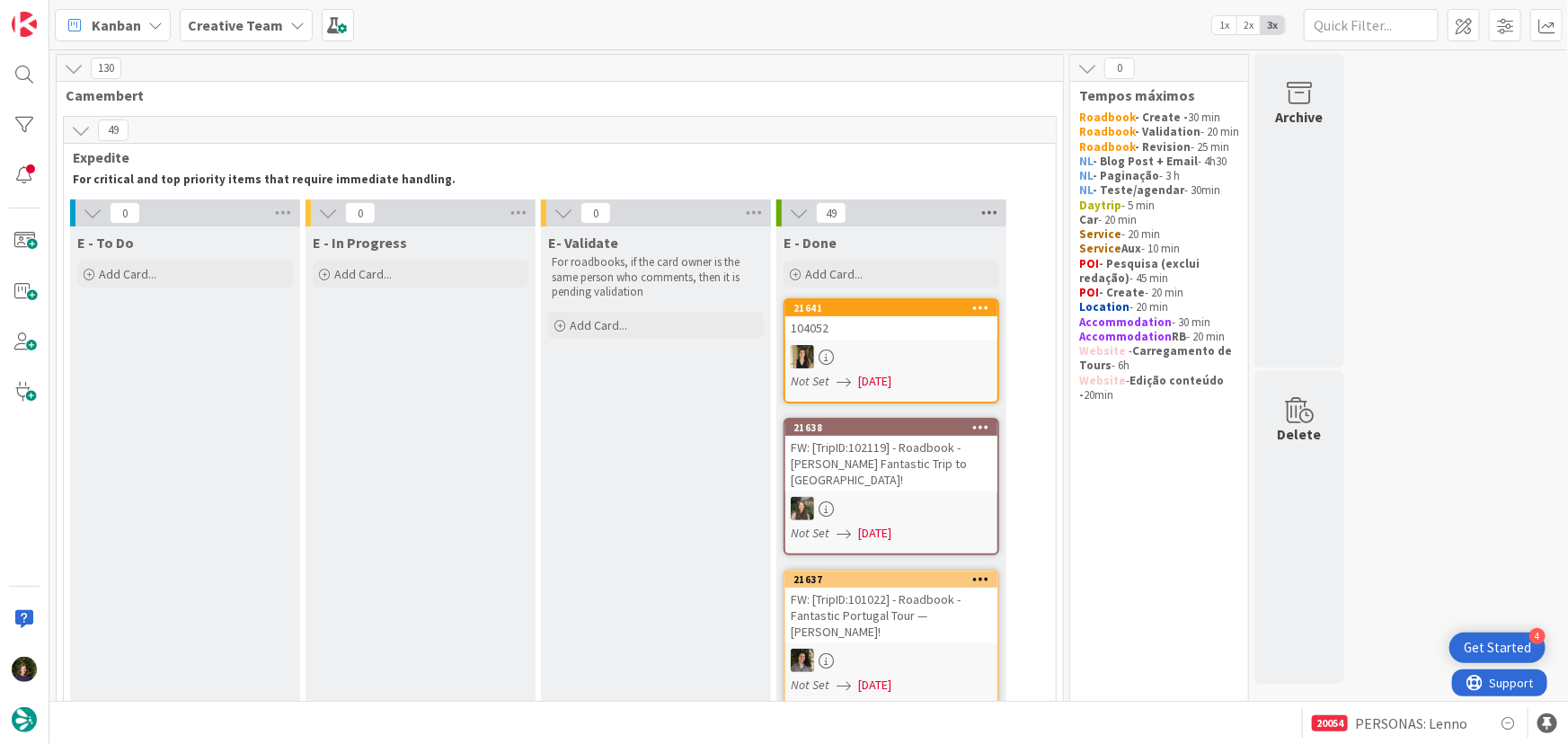
click at [985, 206] on icon at bounding box center [990, 212] width 24 height 27
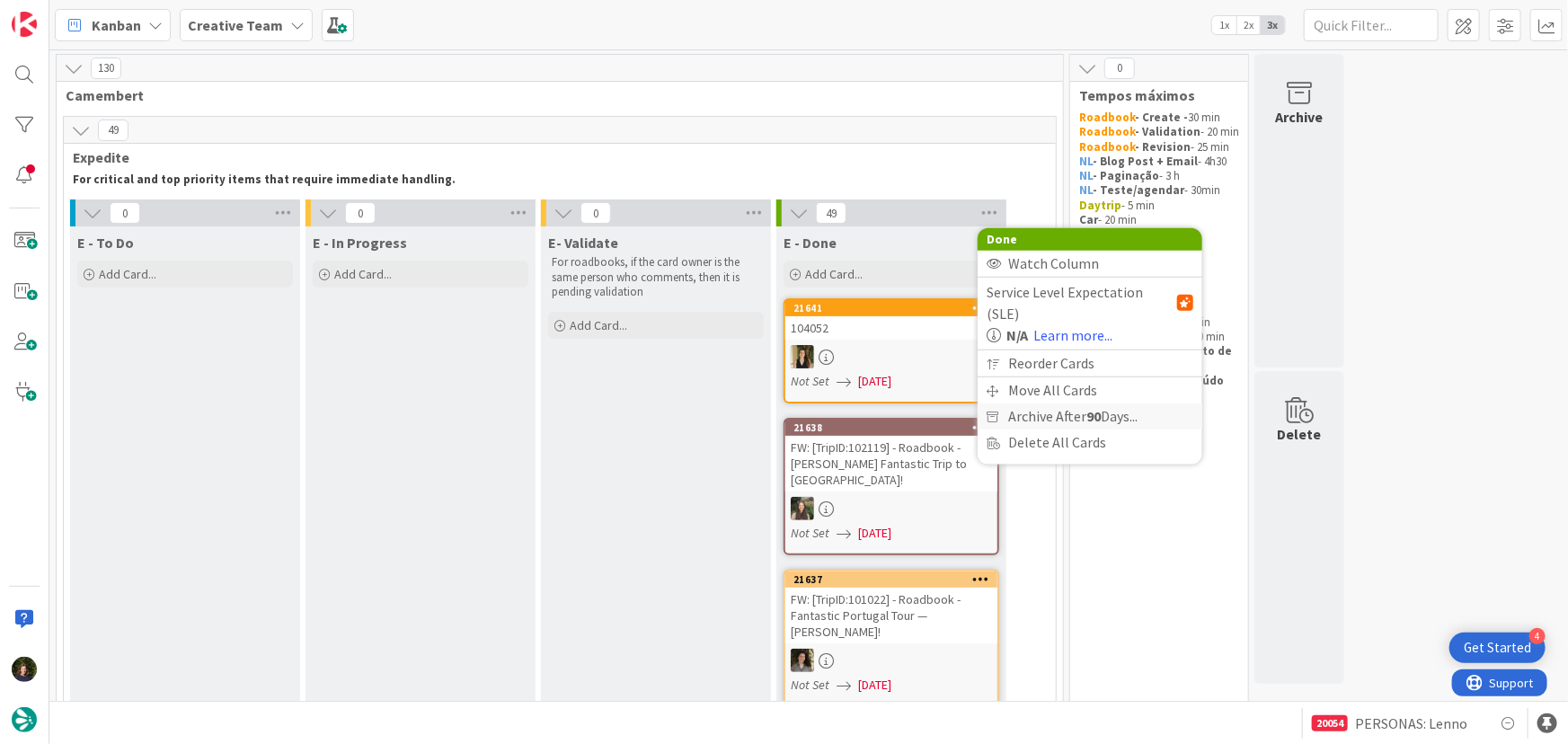
click at [1096, 408] on b "90" at bounding box center [1093, 416] width 15 height 18
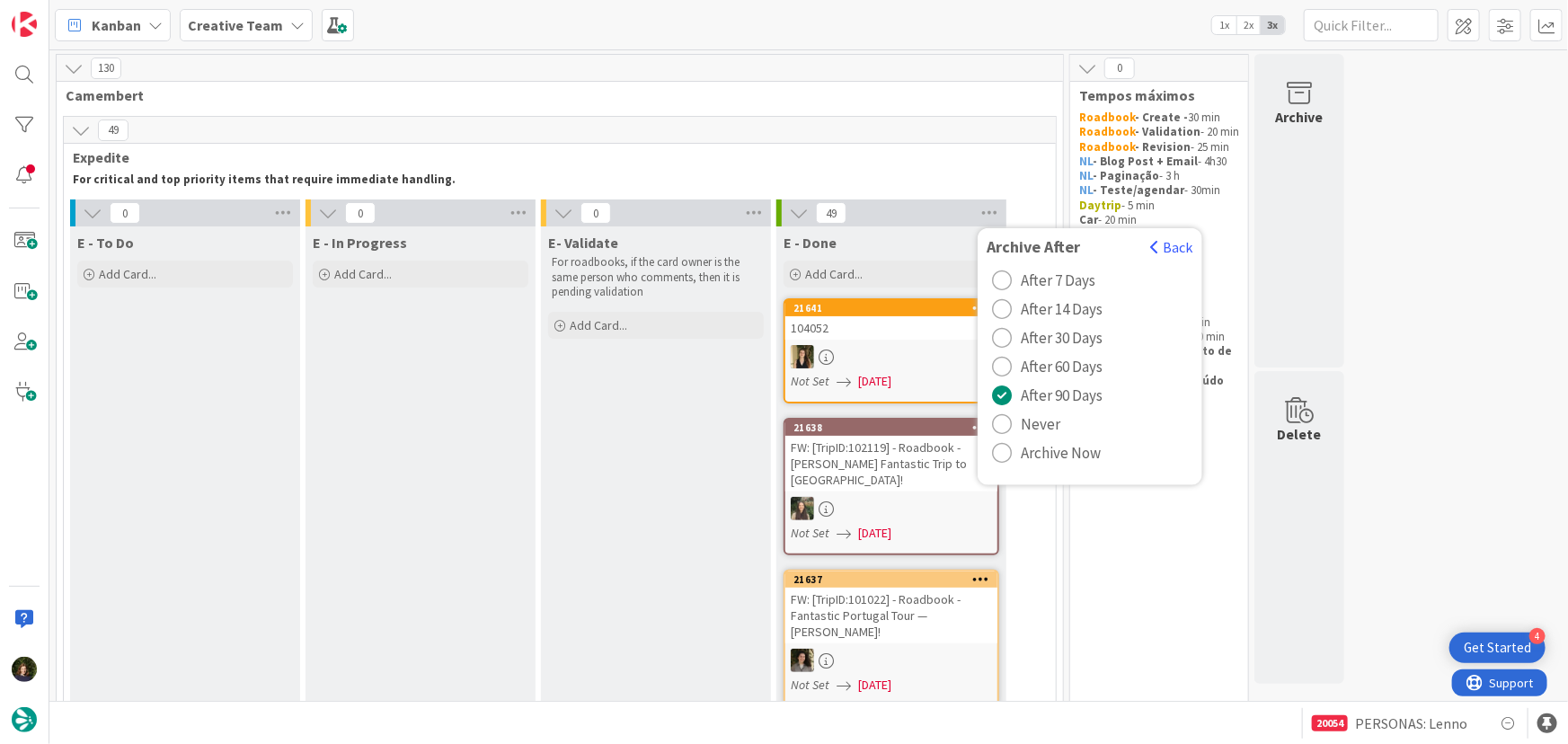
click at [1042, 452] on span "Archive Now" at bounding box center [1061, 452] width 80 height 27
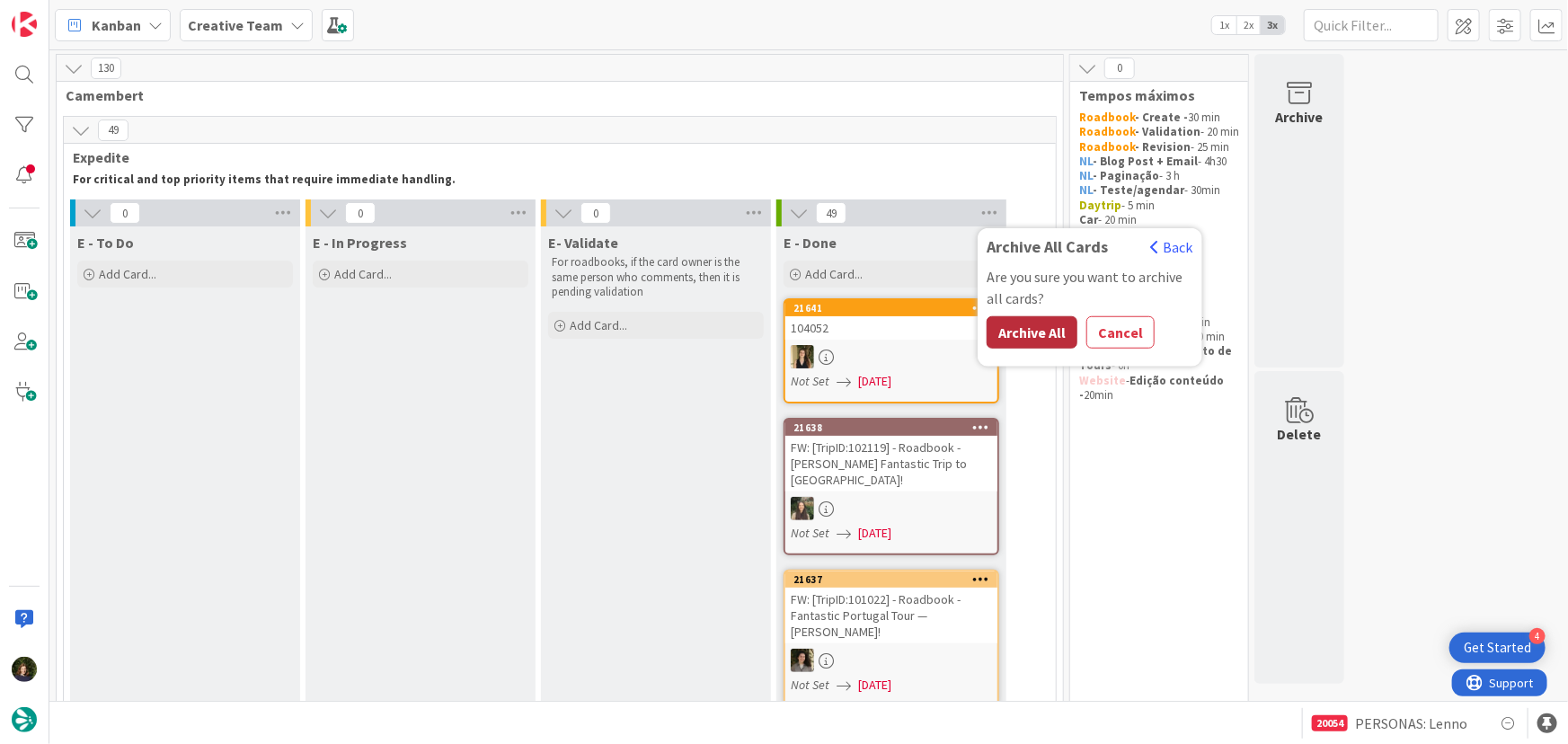
click at [1042, 323] on button "Archive All" at bounding box center [1032, 333] width 91 height 33
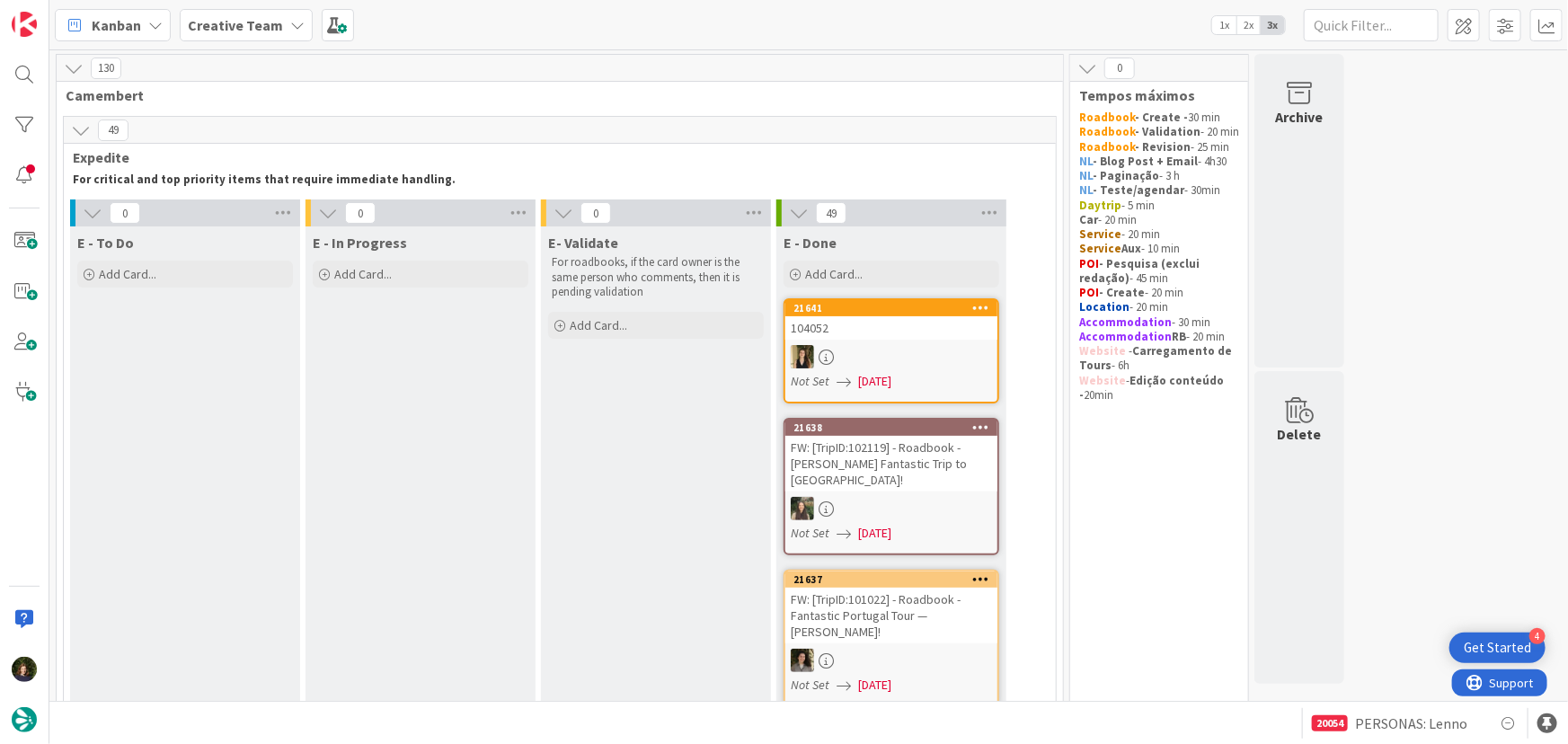
type textarea "x"
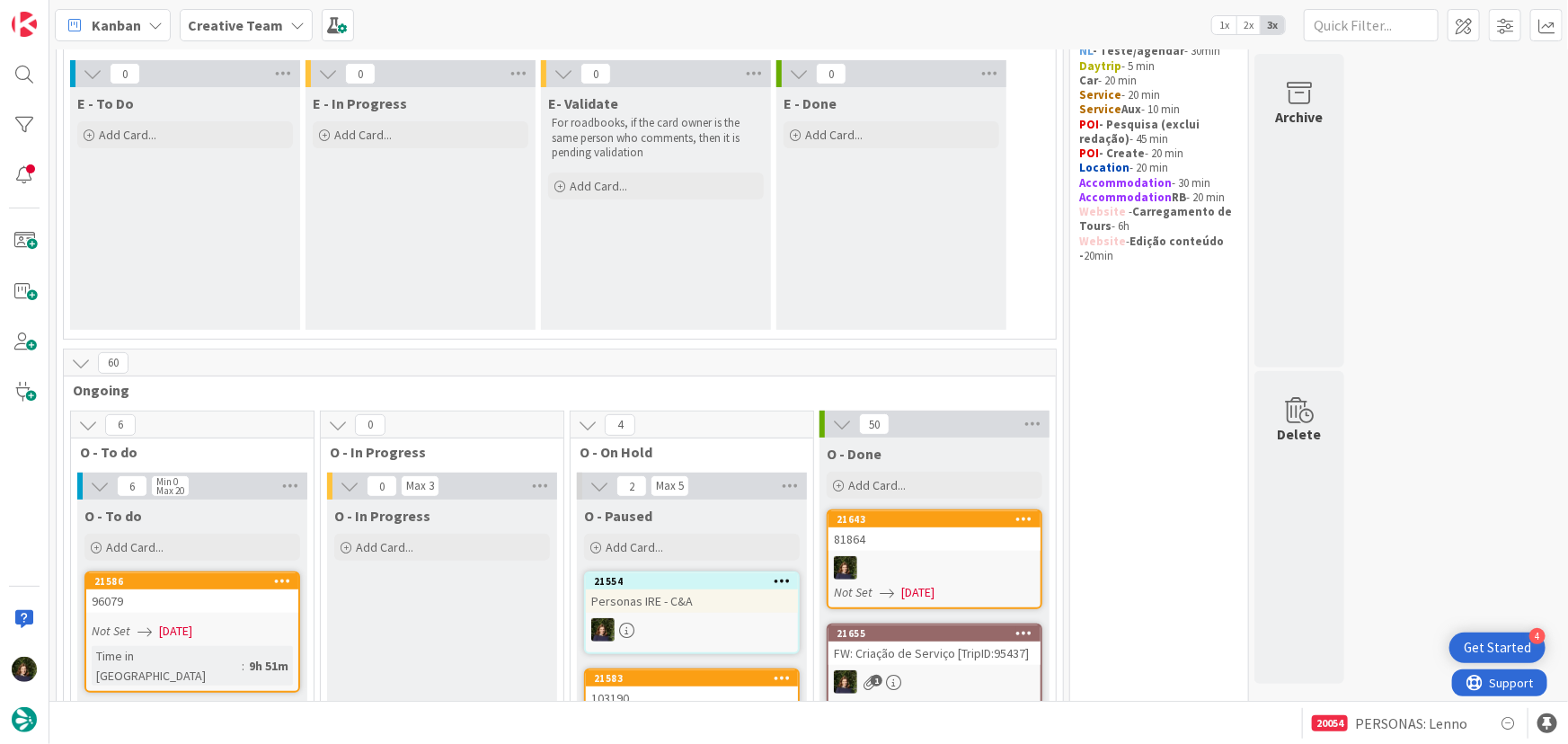
scroll to position [245, 0]
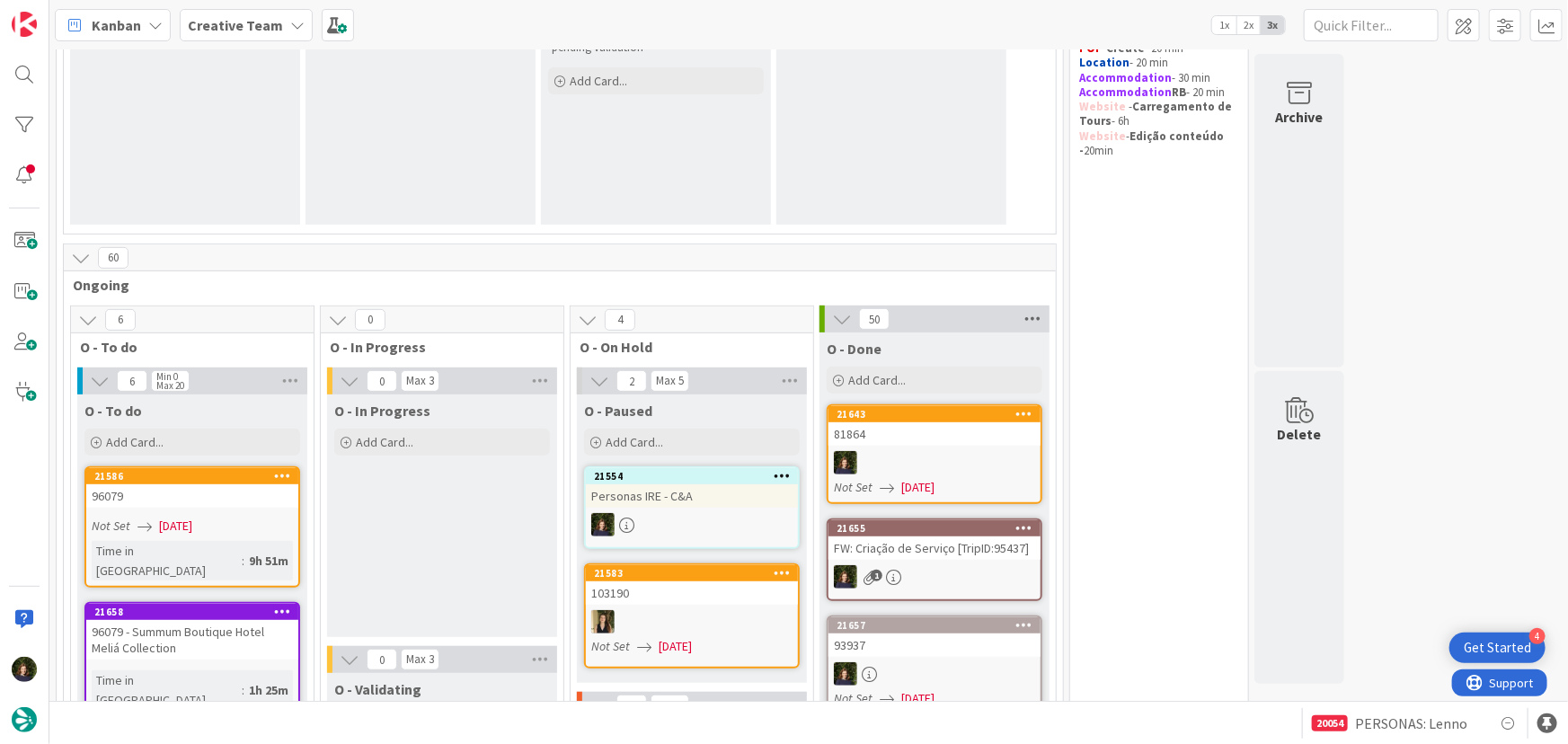
click at [1029, 318] on icon at bounding box center [1033, 319] width 24 height 27
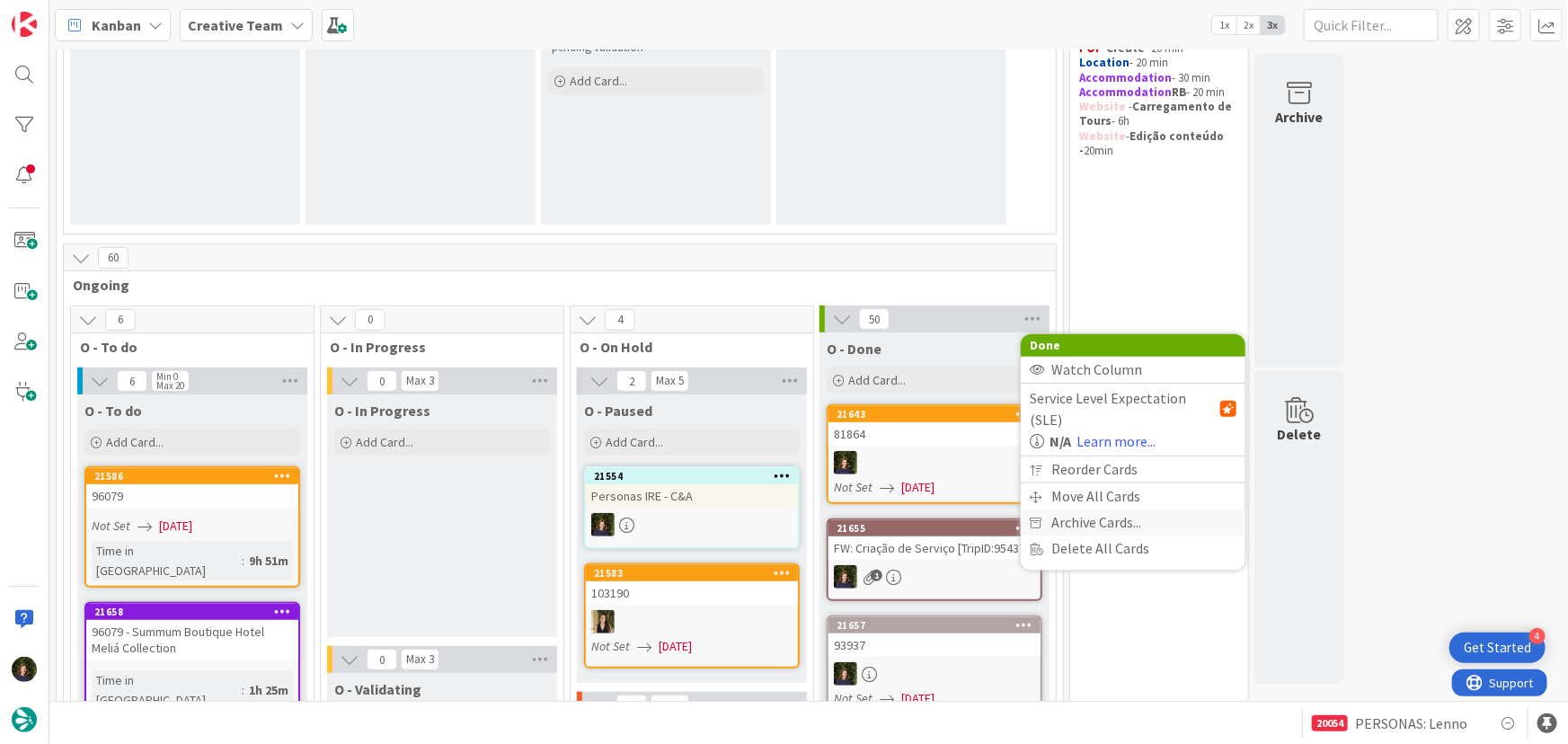
click at [1096, 509] on span "Archive Cards..." at bounding box center [1096, 522] width 90 height 26
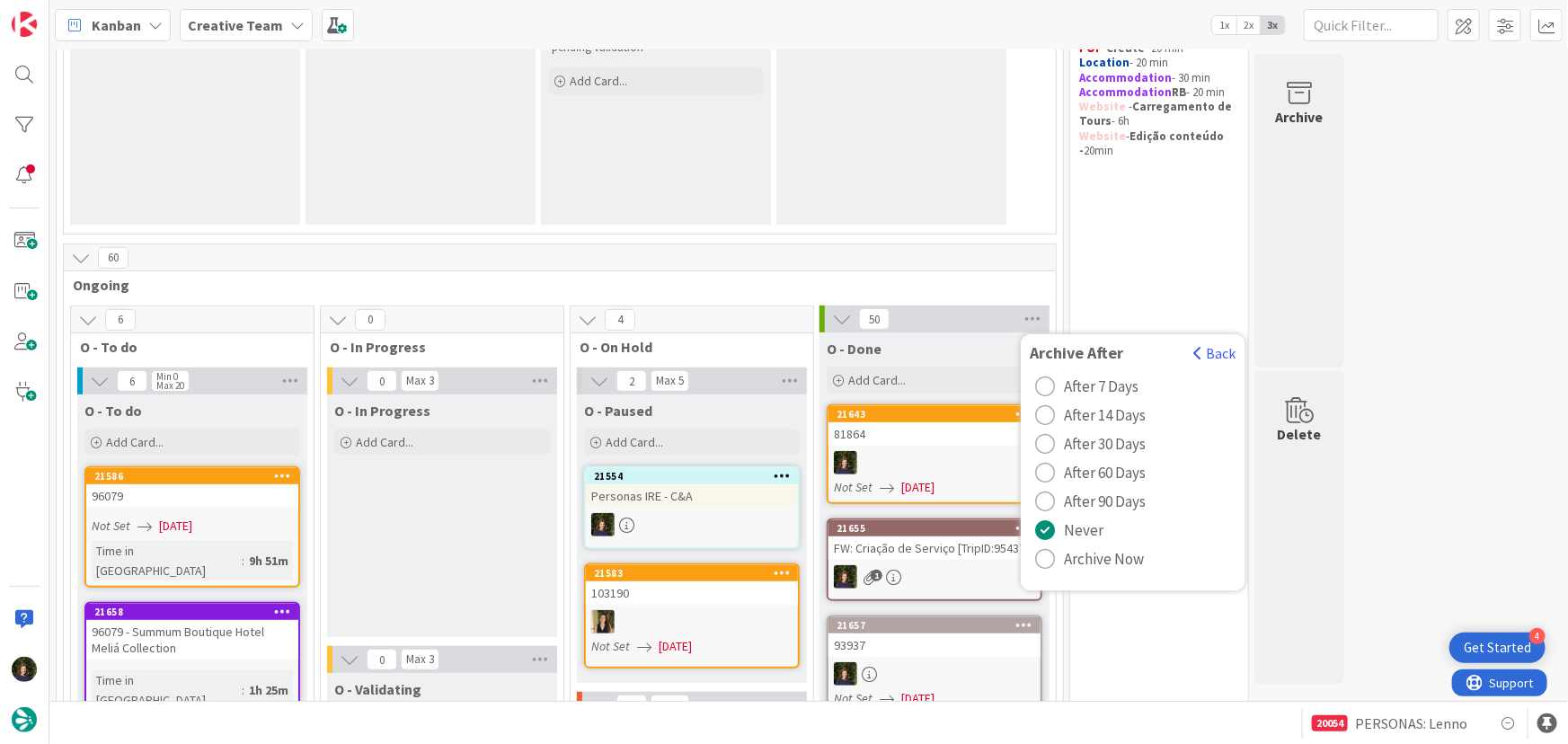
click at [1096, 558] on span "Archive Now" at bounding box center [1103, 558] width 80 height 27
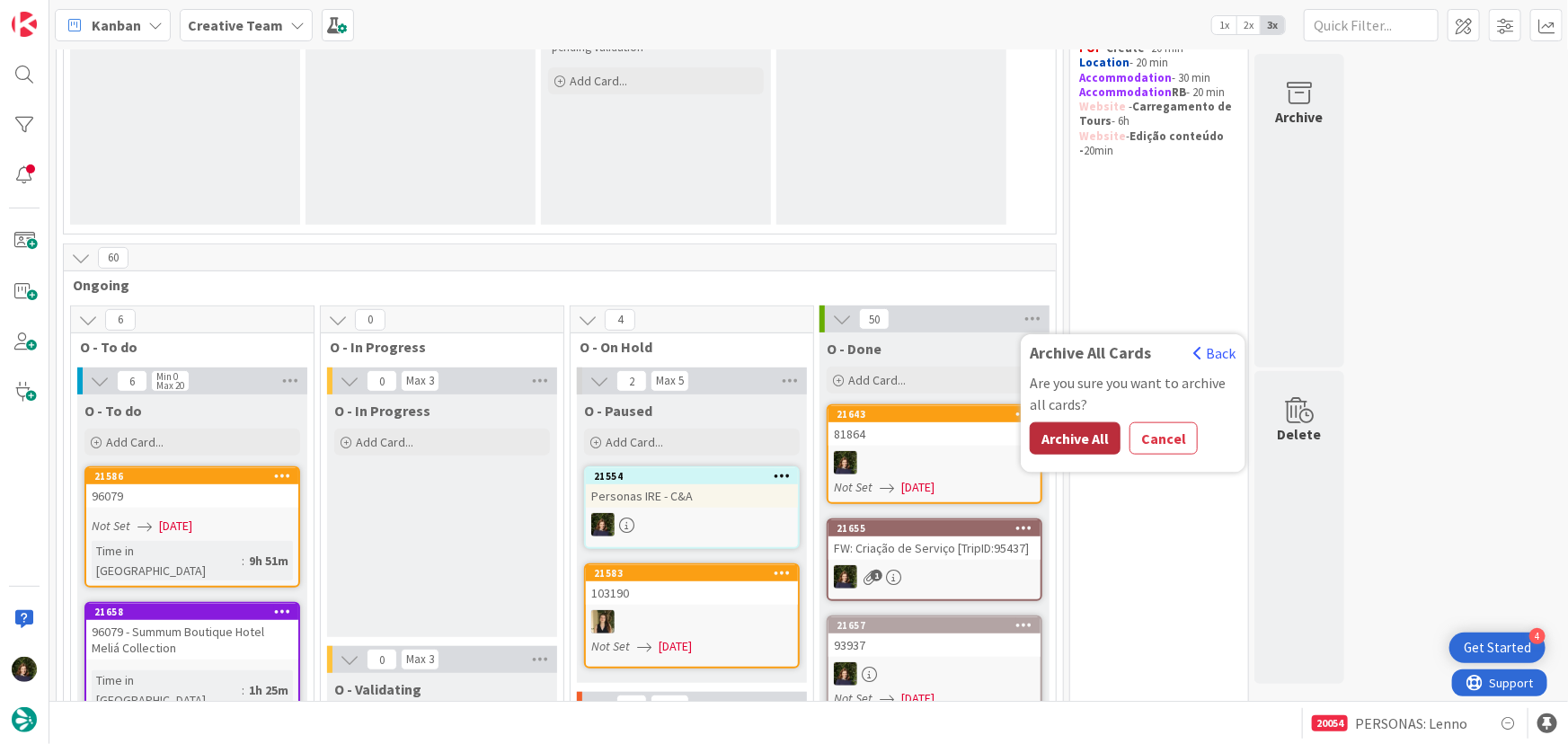
click at [1083, 433] on button "Archive All" at bounding box center [1076, 438] width 91 height 33
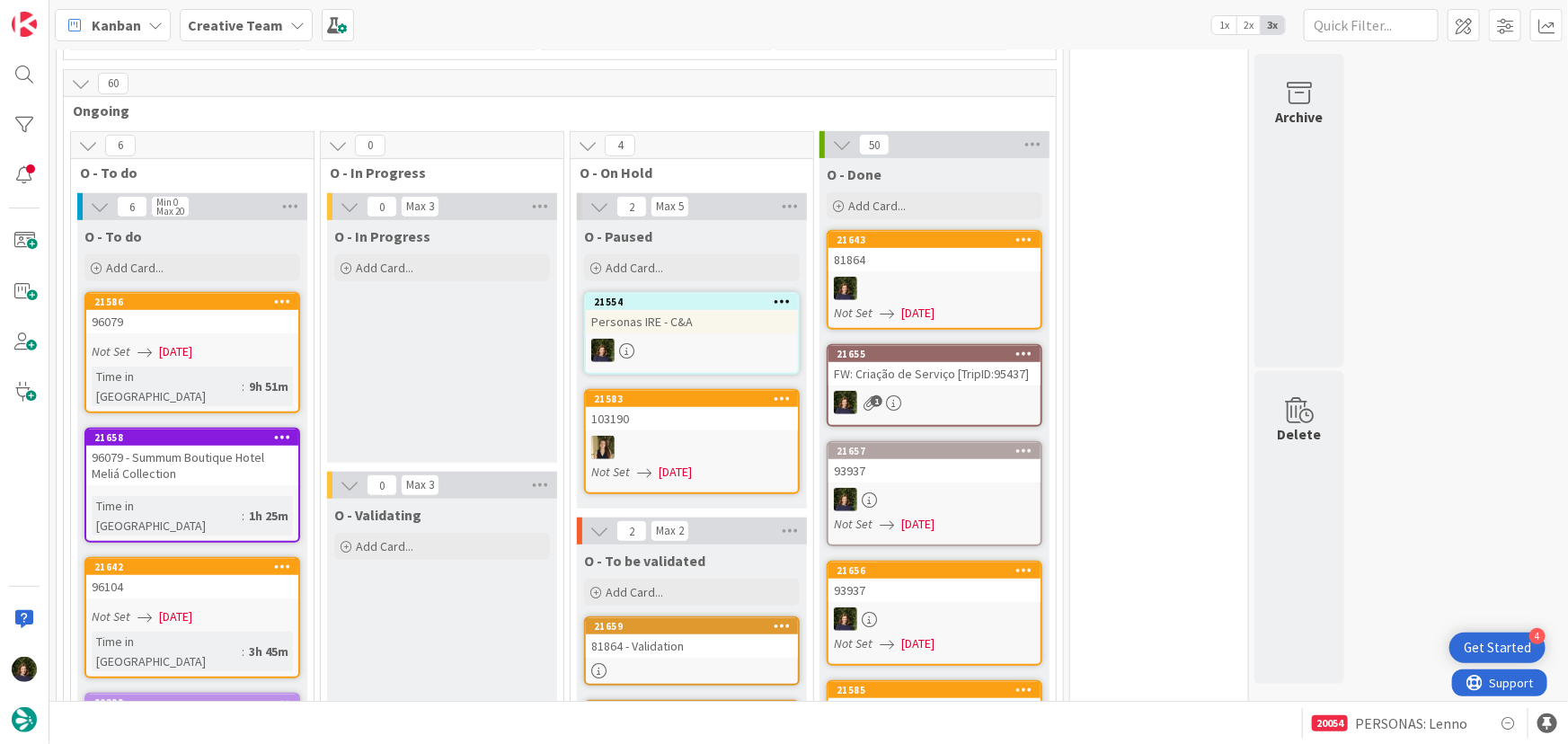
scroll to position [327, 0]
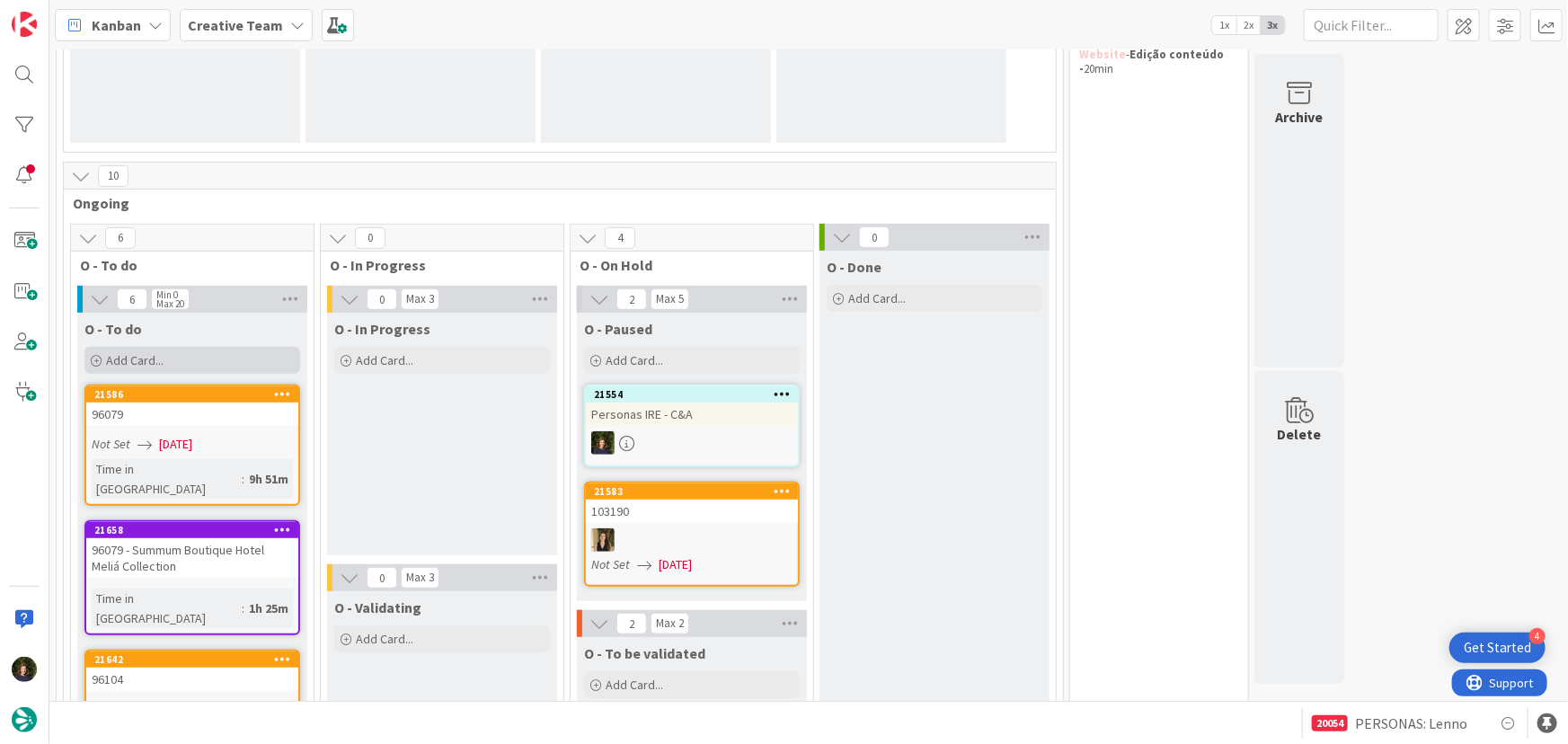
click at [180, 351] on div "Add Card..." at bounding box center [192, 360] width 216 height 27
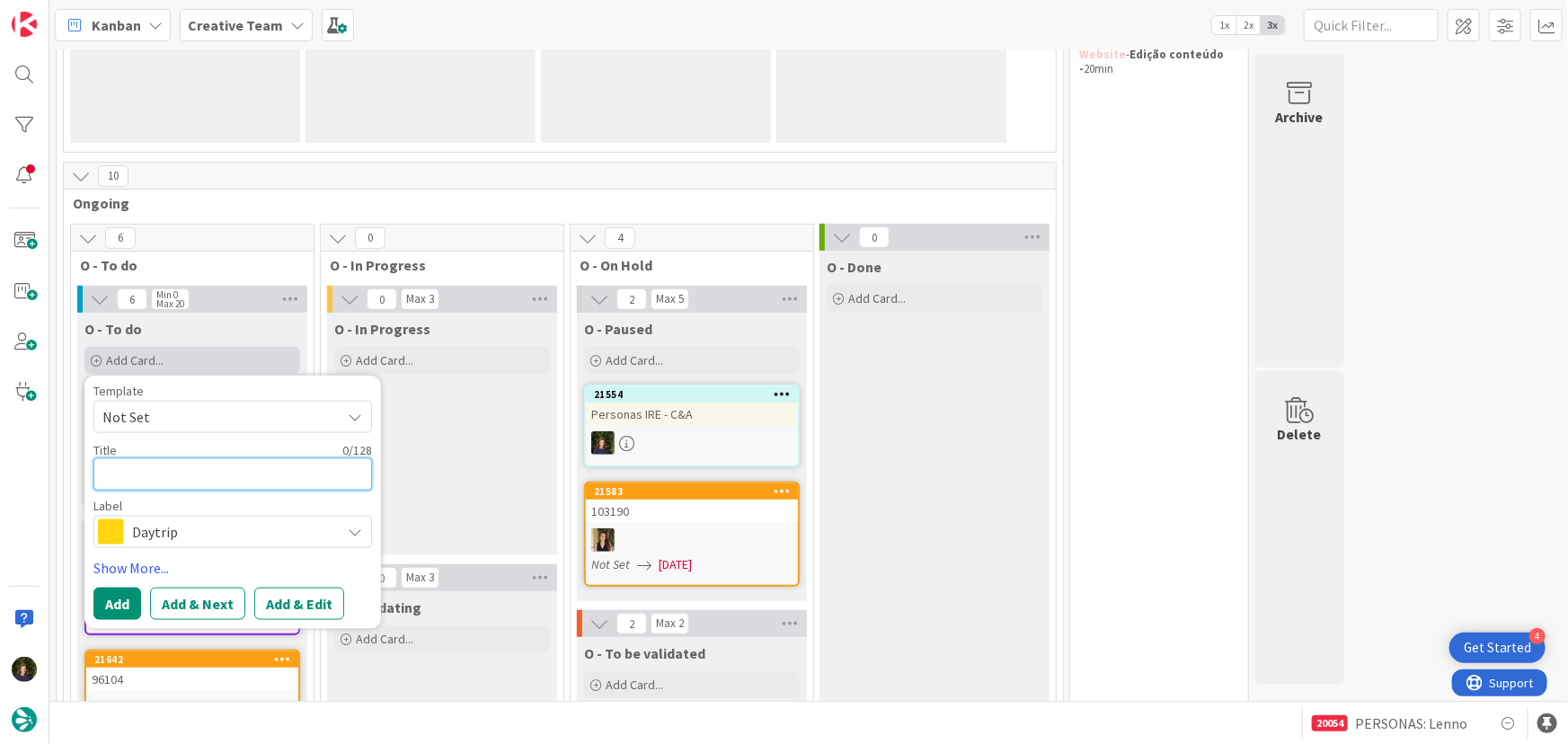
type textarea "A"
type textarea "x"
type textarea "Ag"
type textarea "x"
type textarea "Age"
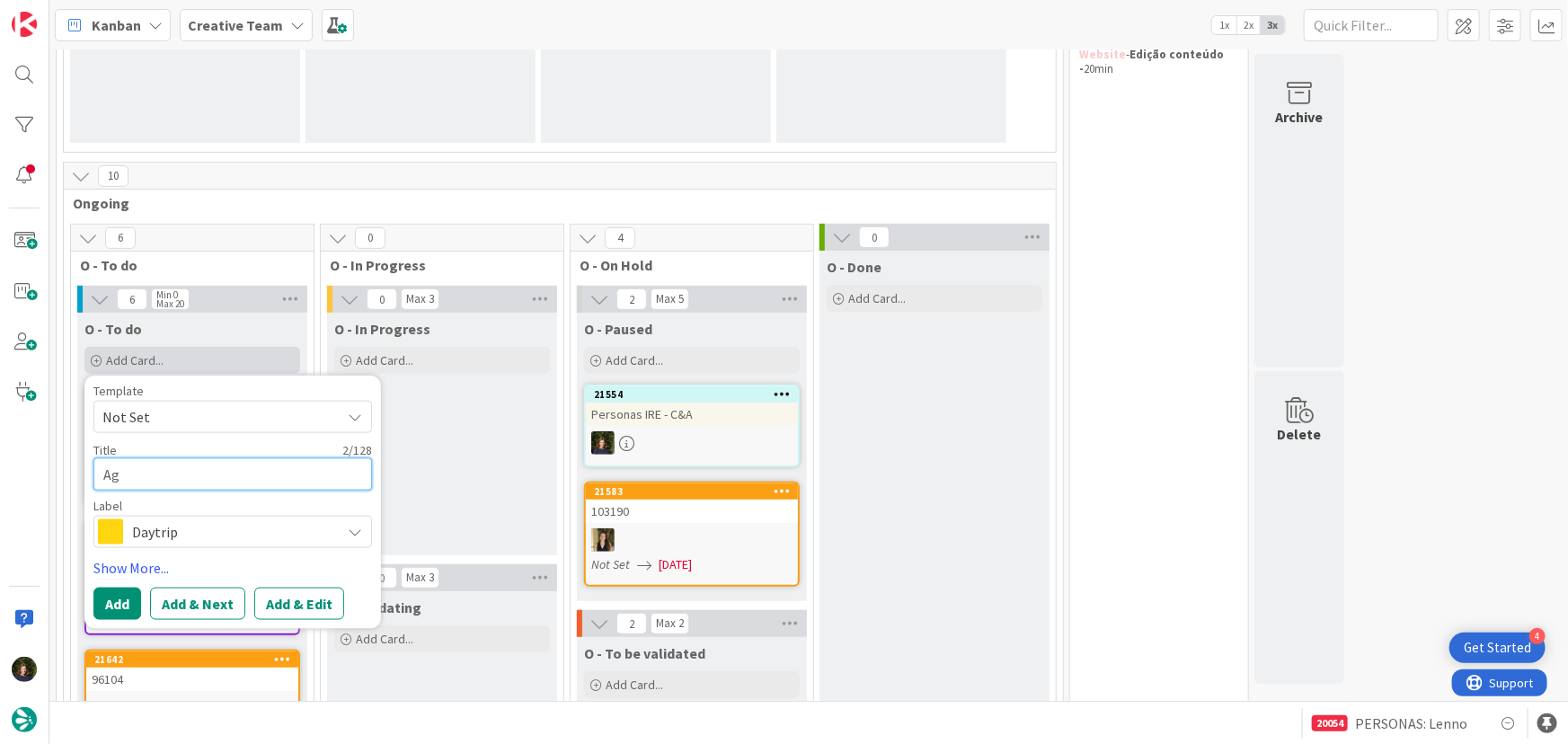
type textarea "x"
type textarea "Agen"
type textarea "x"
type textarea "Agend"
type textarea "x"
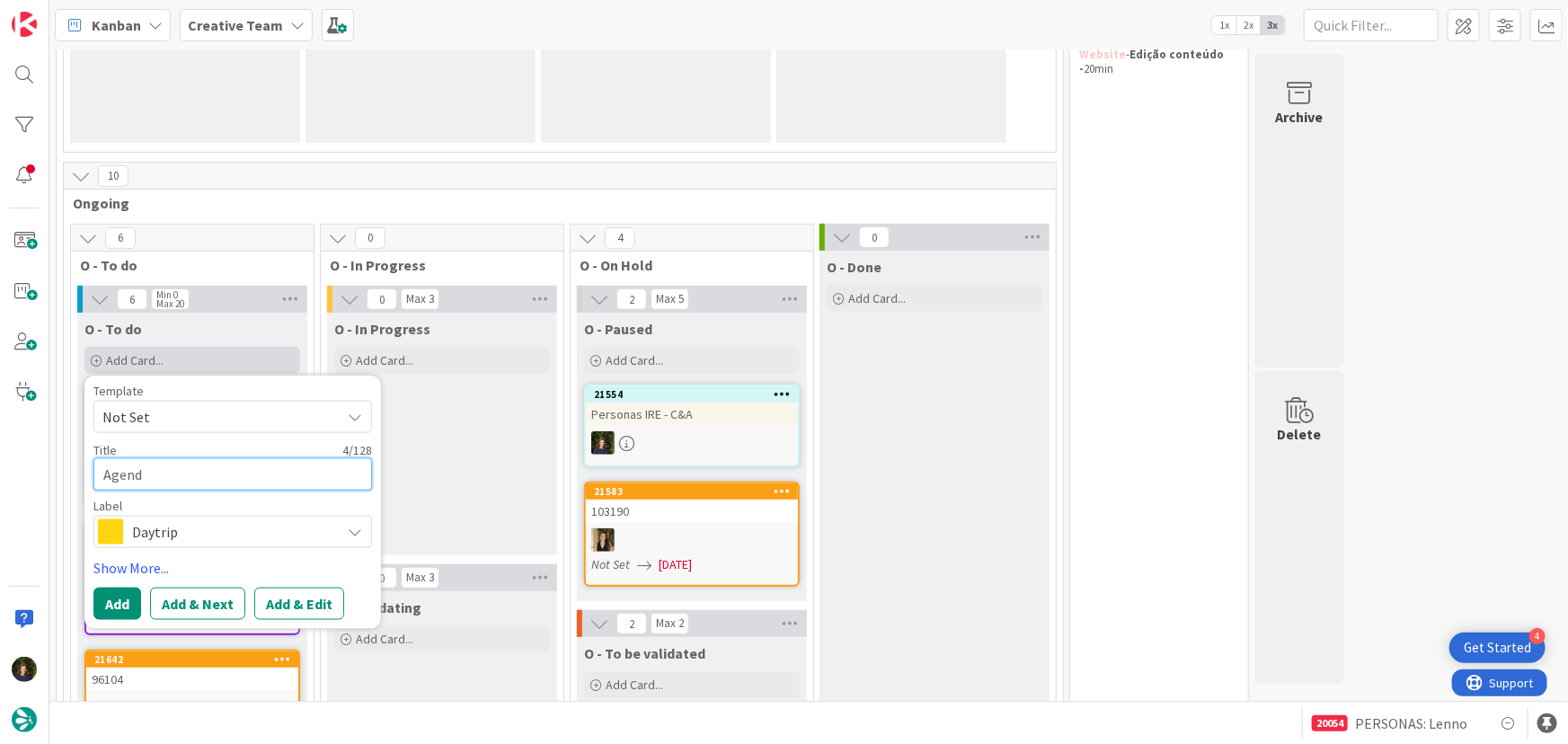
type textarea "Agenda"
type textarea "x"
type textarea "Agendar"
type textarea "x"
type textarea "Agendar"
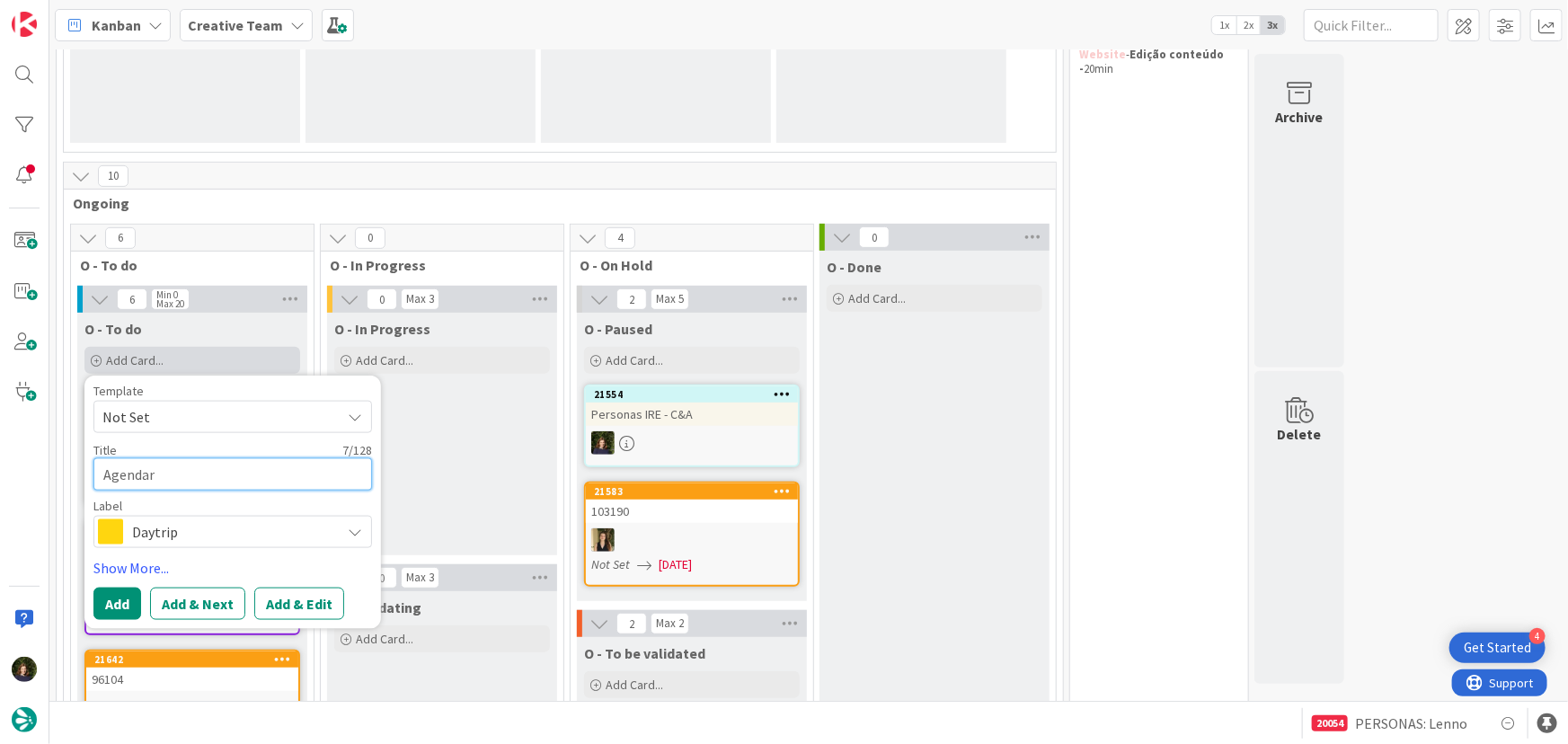
type textarea "x"
type textarea "Agendar N"
type textarea "x"
type textarea "Agendar NL"
type textarea "x"
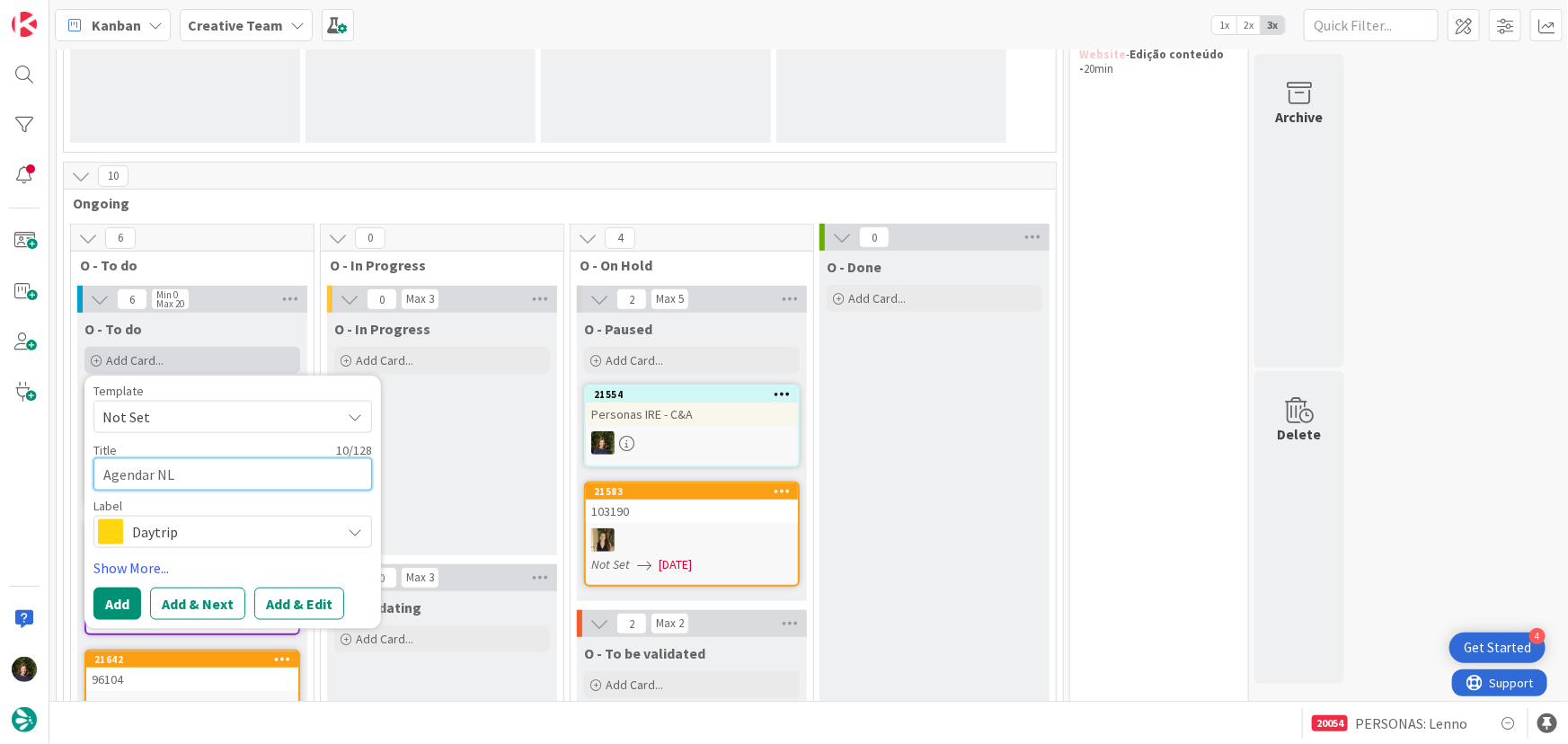
type textarea "Agendar NL"
type textarea "x"
type textarea "Agendar NL *"
type textarea "x"
type textarea "Agendar NL *"
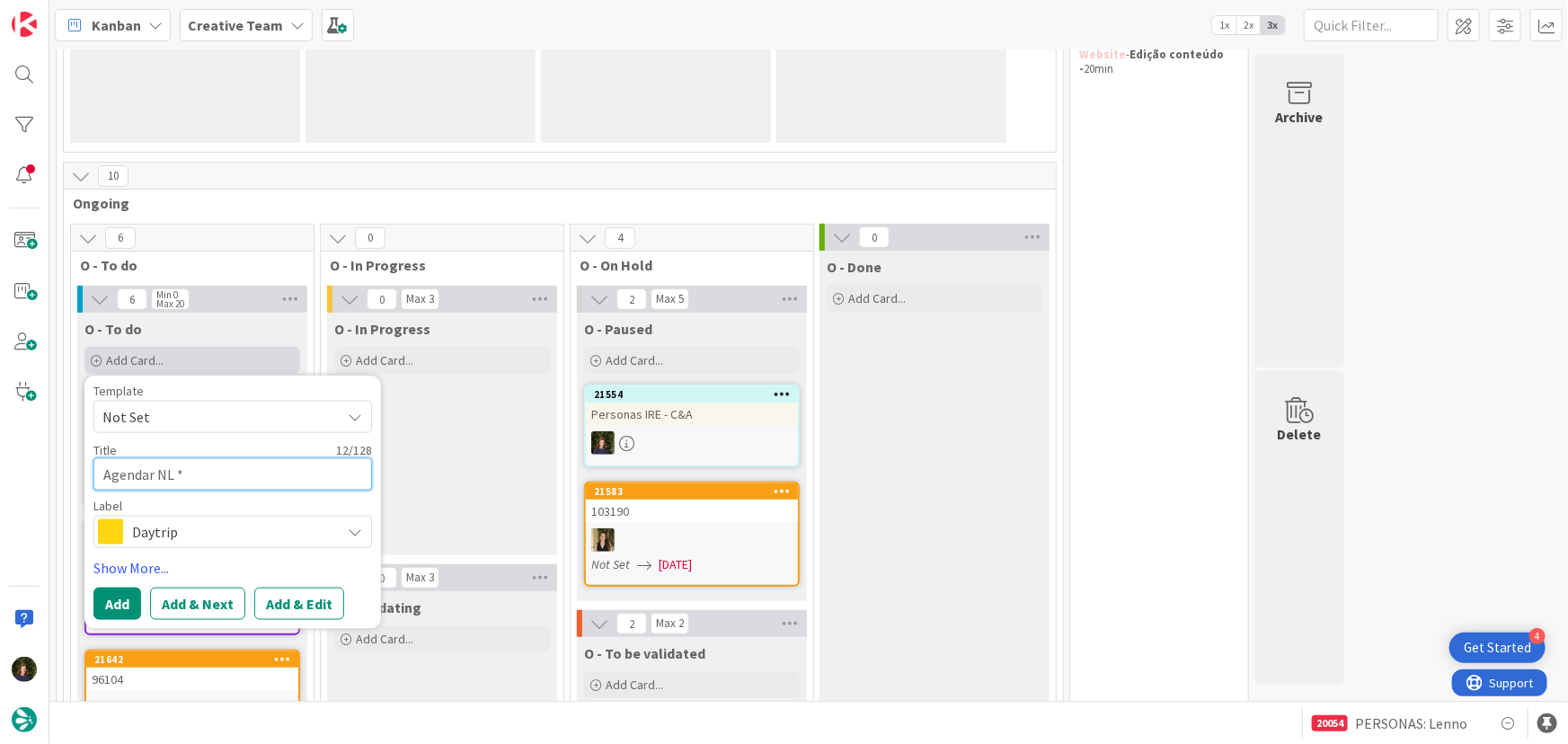
type textarea "x"
type textarea "Agendar NL * P"
type textarea "x"
type textarea "Agendar NL * Pu"
type textarea "x"
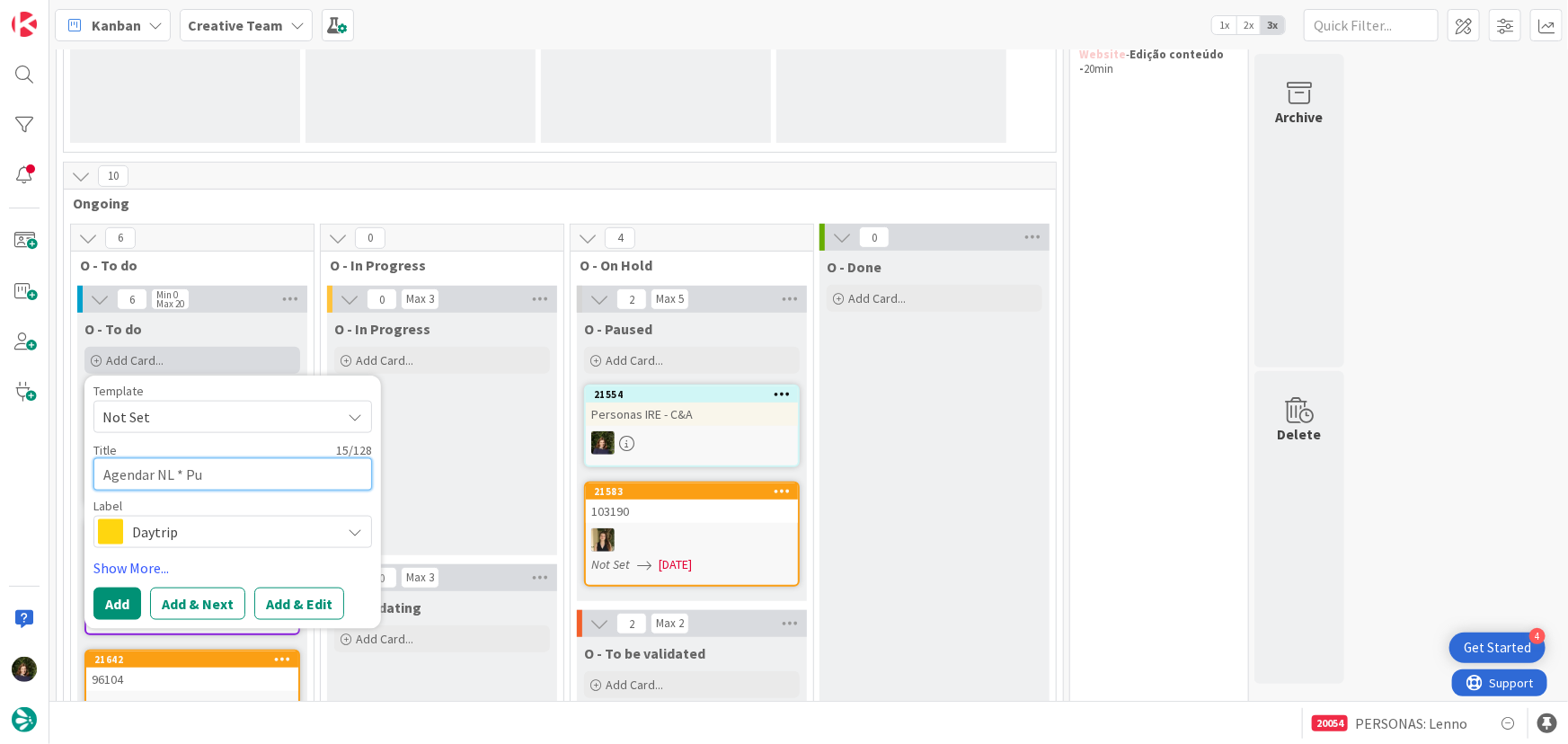
type textarea "Agendar NL * Pub"
type textarea "x"
type textarea "Agendar NL * Publ"
type textarea "x"
type textarea "Agendar NL * Publi"
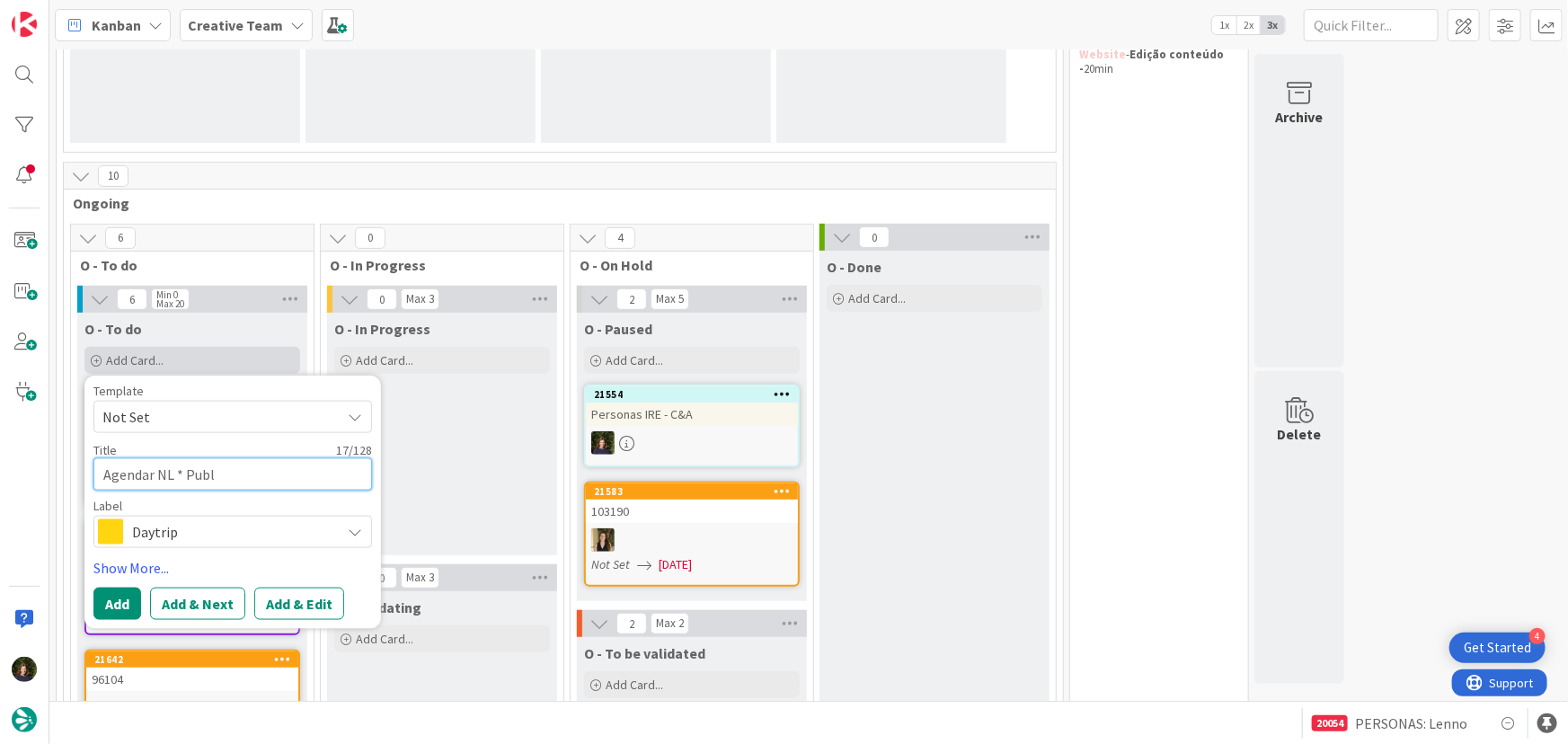
type textarea "x"
type textarea "Agendar NL * Public"
type textarea "x"
type textarea "Agendar NL * Publica"
type textarea "x"
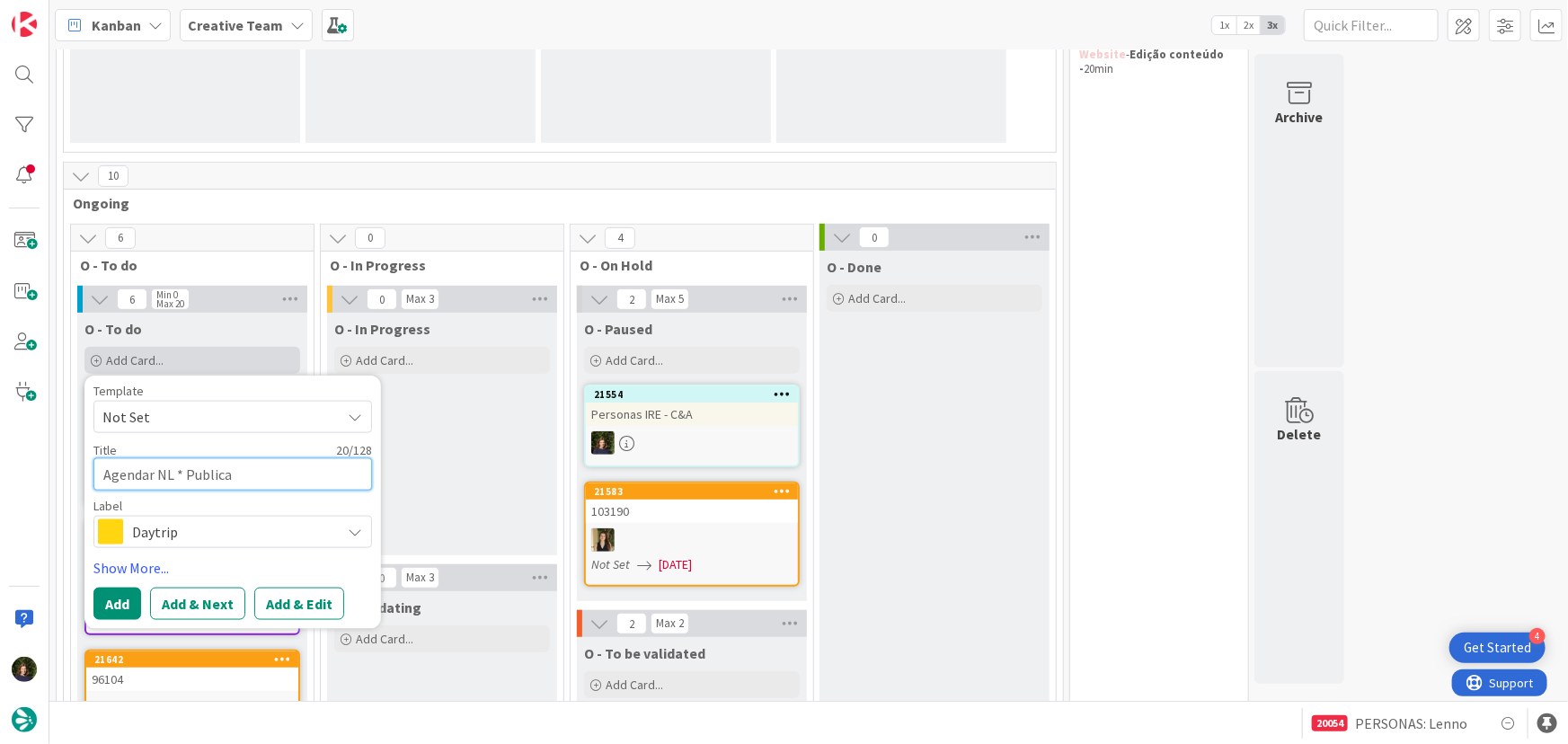
type textarea "Agendar NL * Publicar"
type textarea "x"
type textarea "Agendar NL * Publicar"
type textarea "x"
type textarea "Agendar NL * Publicar b"
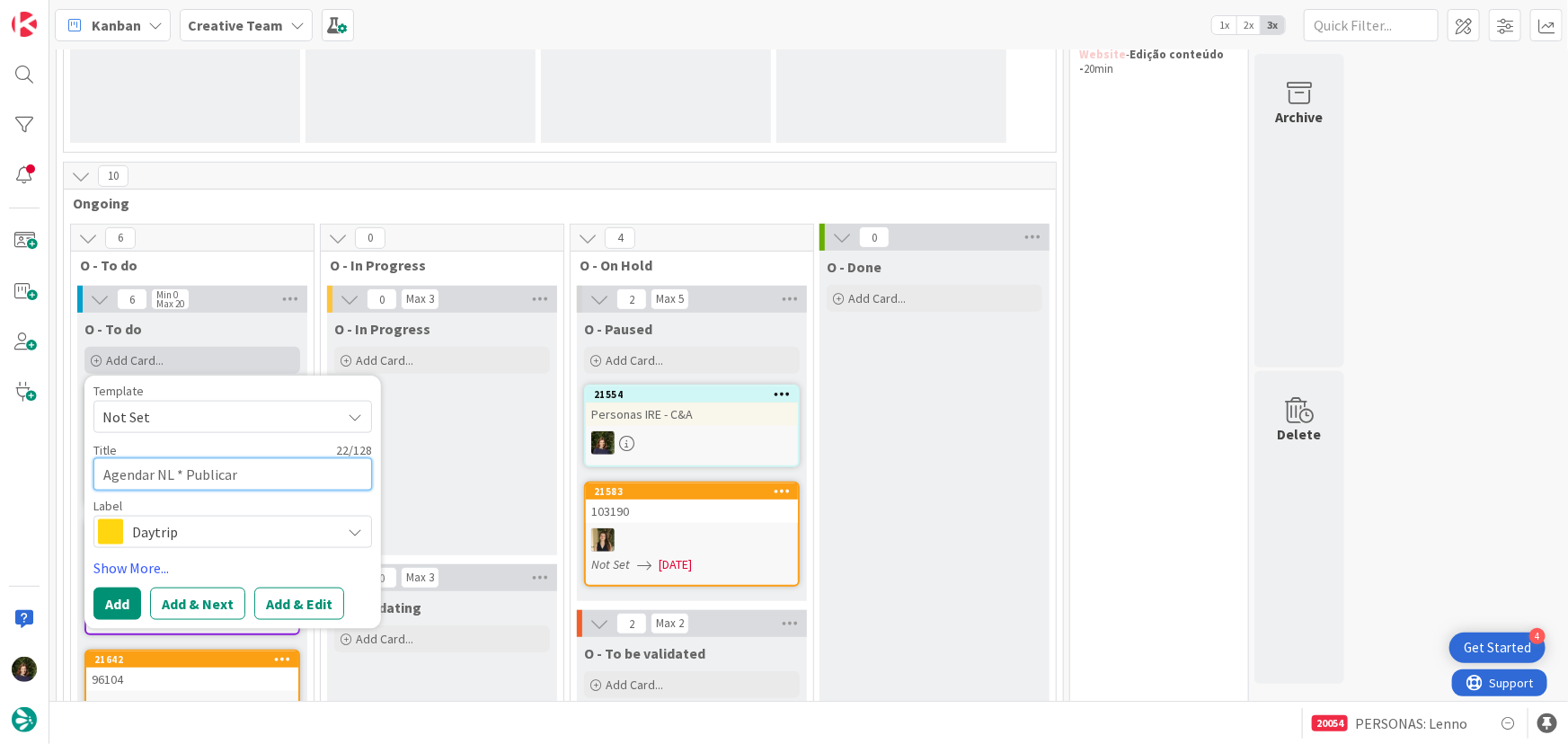
type textarea "x"
type textarea "Agendar NL * Publicar bl"
type textarea "x"
type textarea "Agendar NL * Publicar blo"
type textarea "x"
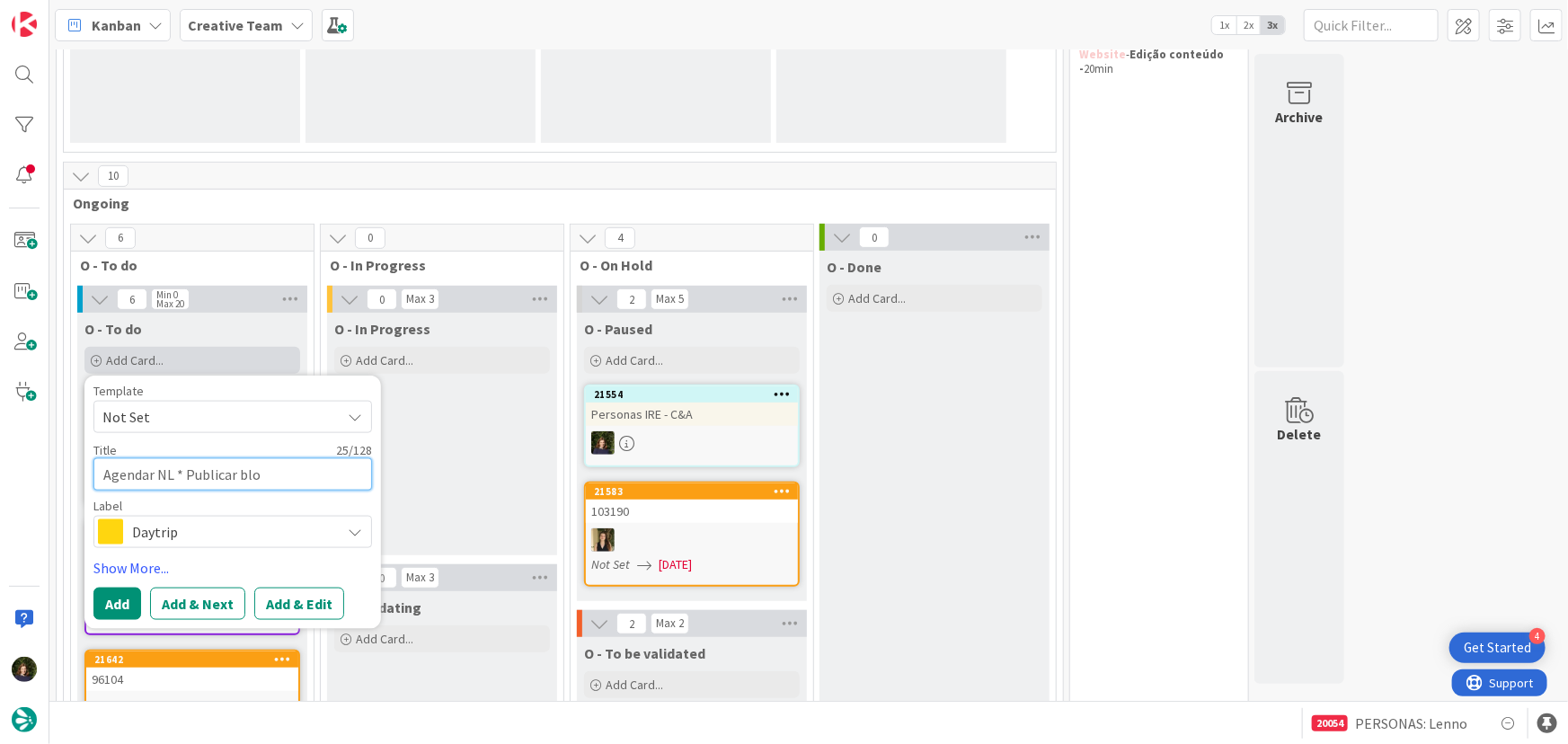
type textarea "Agendar NL * Publicar blog"
type textarea "x"
type textarea "Agendar NL * Publicar blog"
type textarea "x"
type textarea "Agendar NL * Publicar blog p"
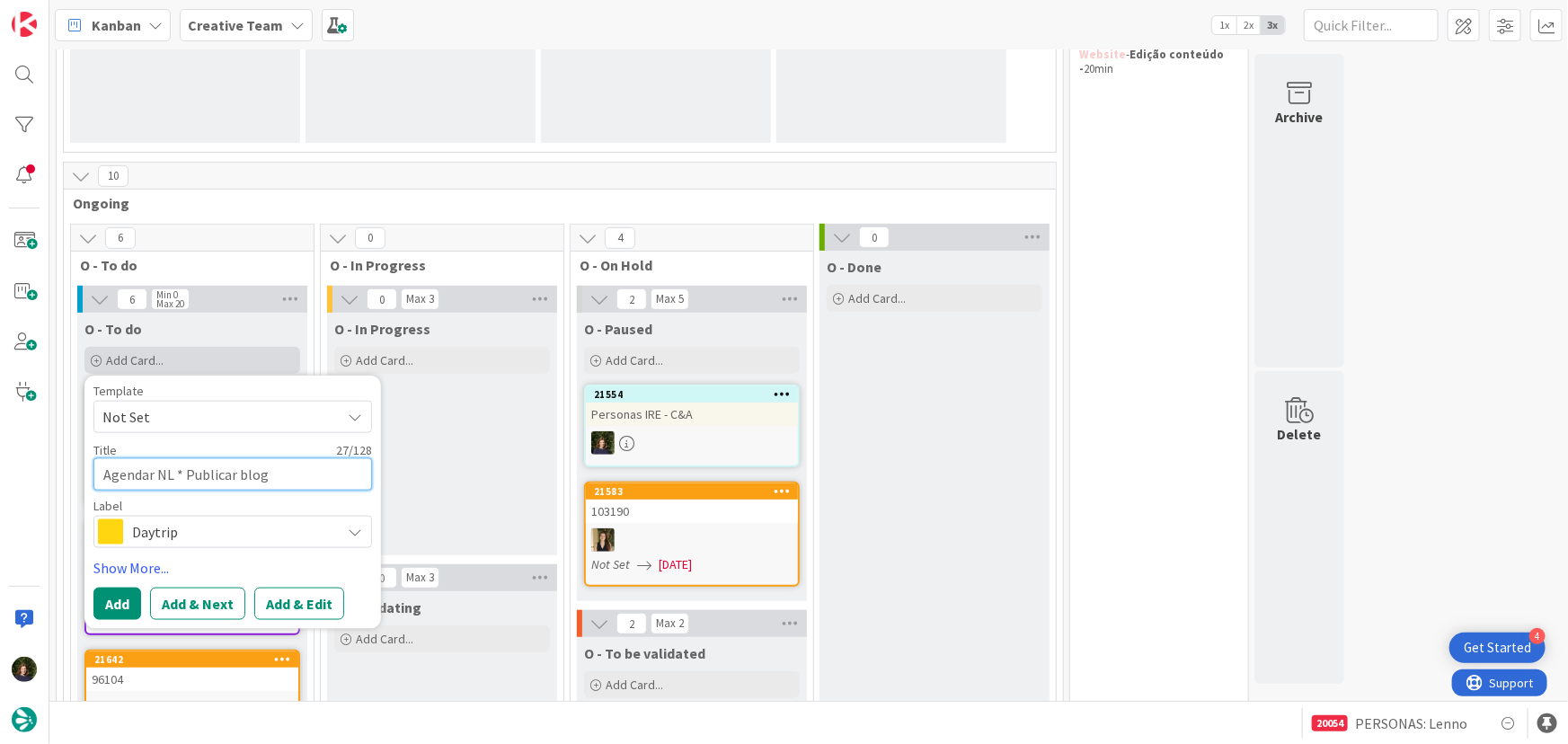
type textarea "x"
type textarea "Agendar NL * Publicar blog po"
type textarea "x"
type textarea "Agendar NL * Publicar blog pos"
type textarea "x"
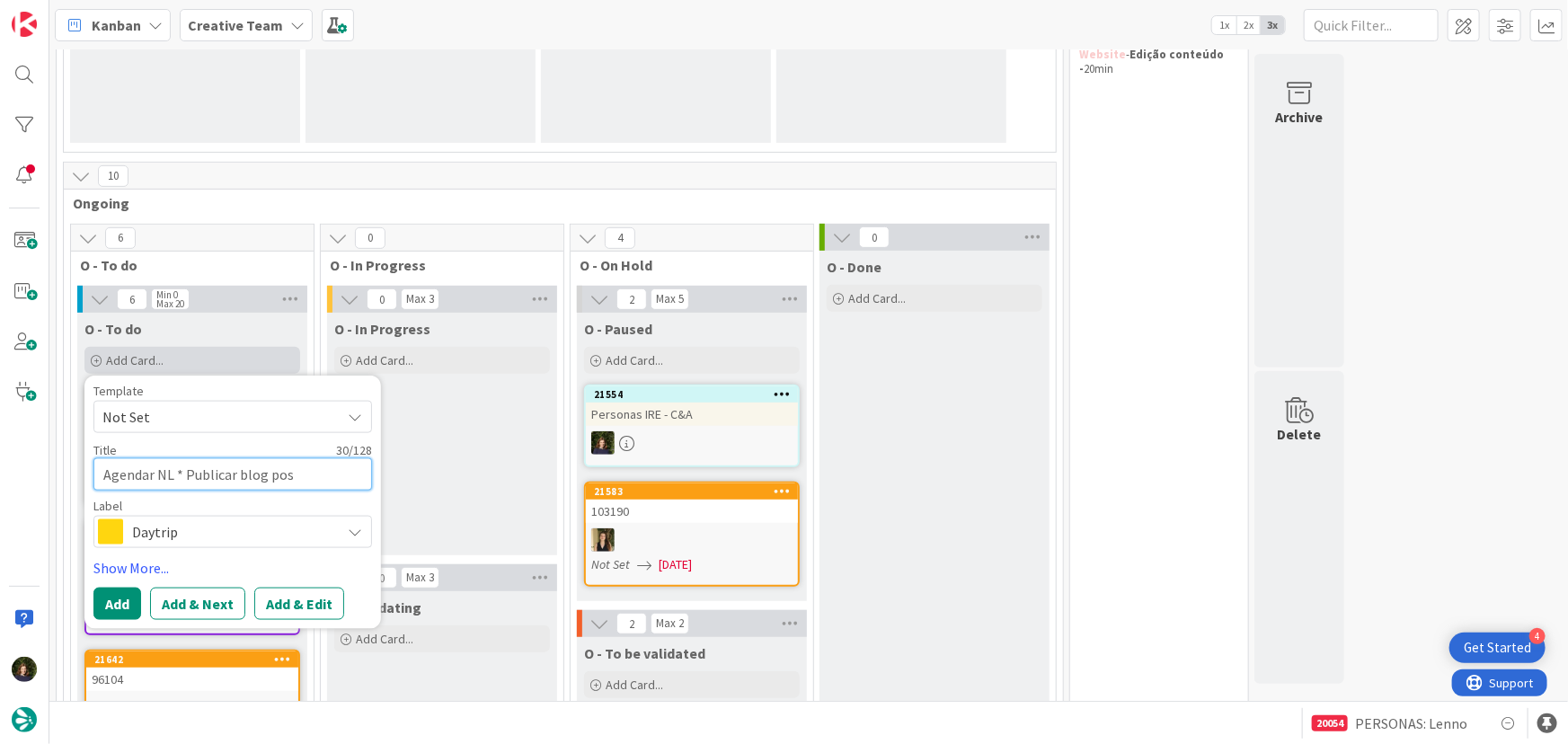
type textarea "Agendar NL * Publicar blog post"
type textarea "x"
click at [181, 469] on textarea "Agendar NL * Publicar blog post" at bounding box center [233, 474] width 278 height 33
type textarea "Agendar NL Publicar blog post"
type textarea "x"
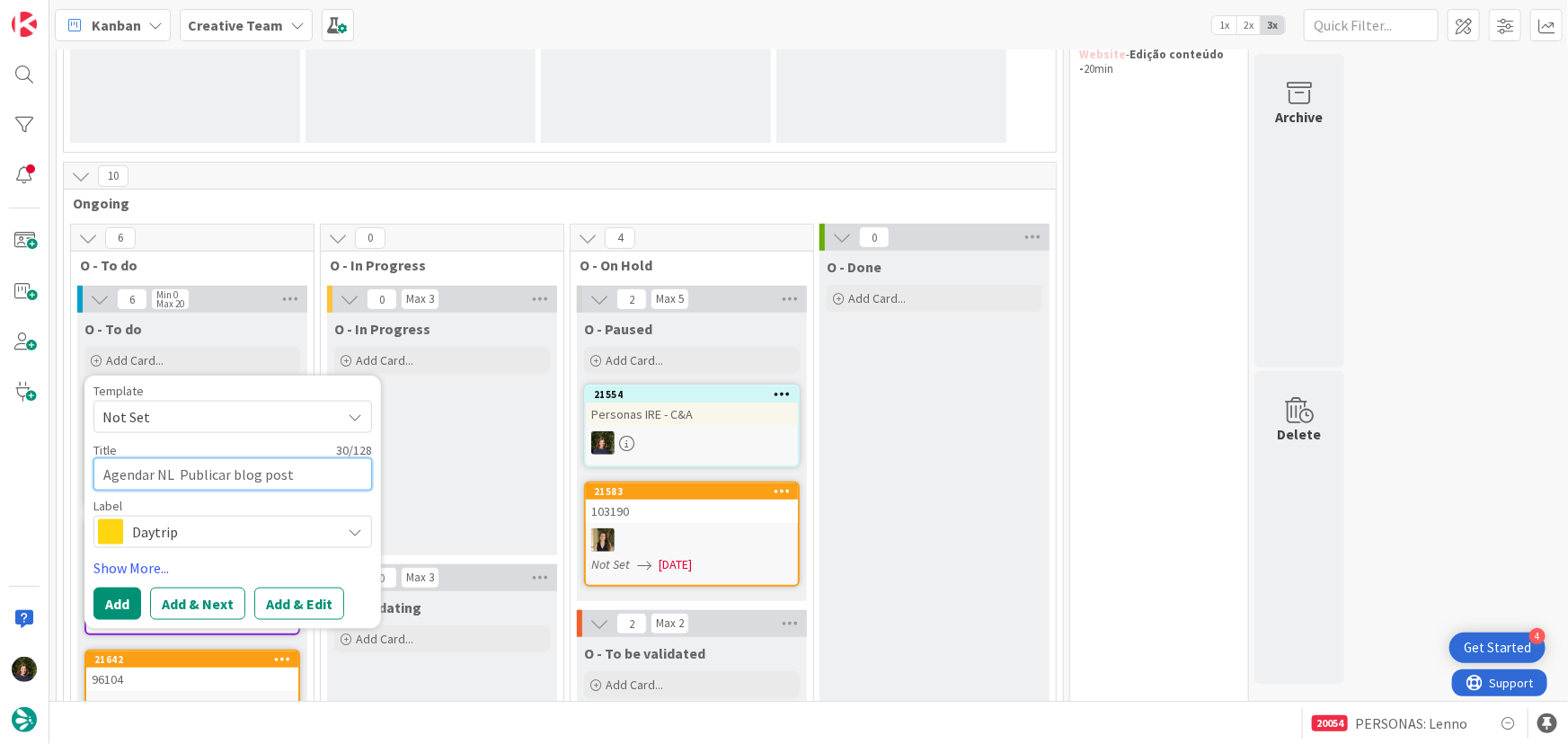
type textarea "Agendar NL + Publicar blog post"
type textarea "x"
type textarea "Agendar NL + Publicar blog post"
click at [206, 527] on span "Daytrip" at bounding box center [232, 532] width 199 height 26
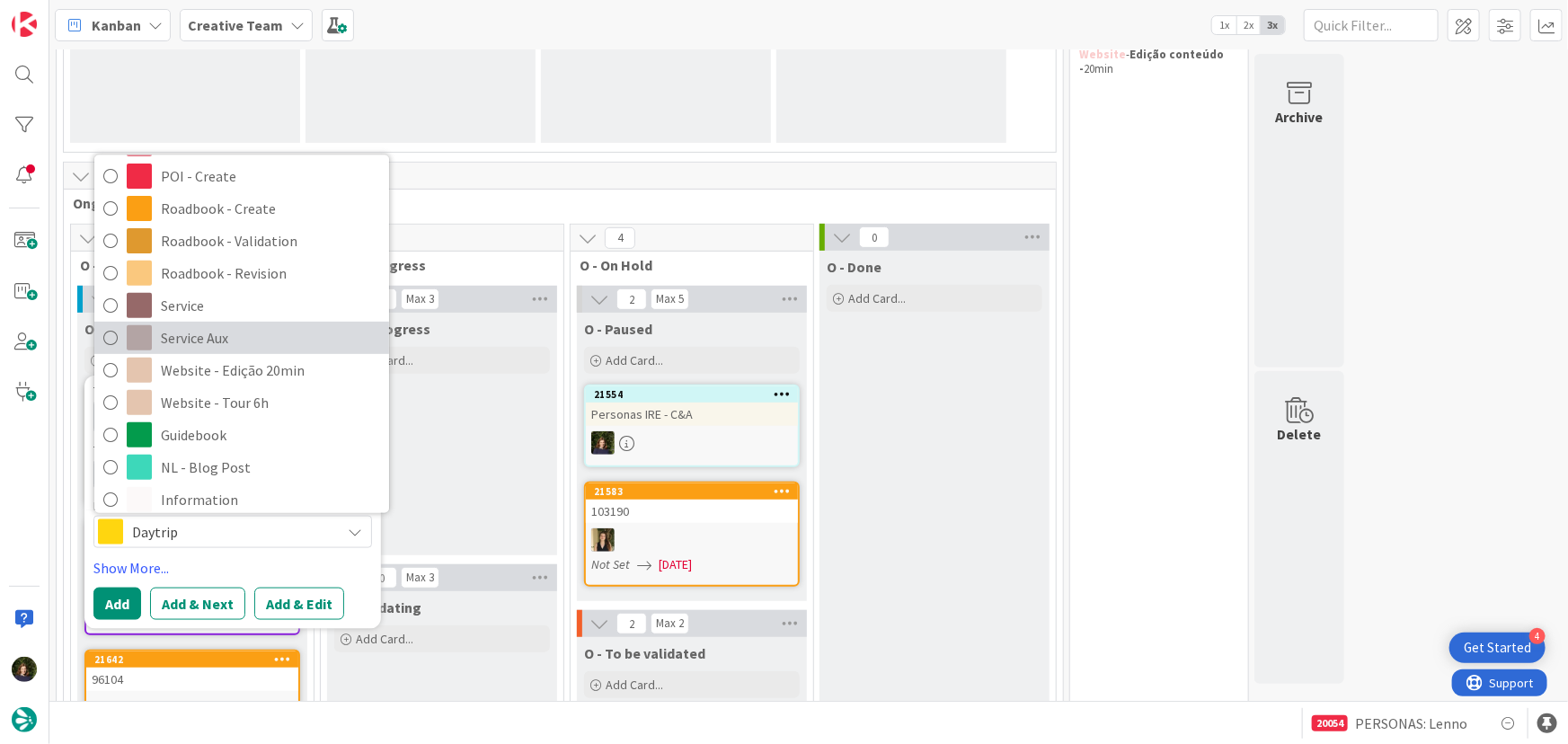
click at [191, 333] on span "Service Aux" at bounding box center [270, 337] width 219 height 27
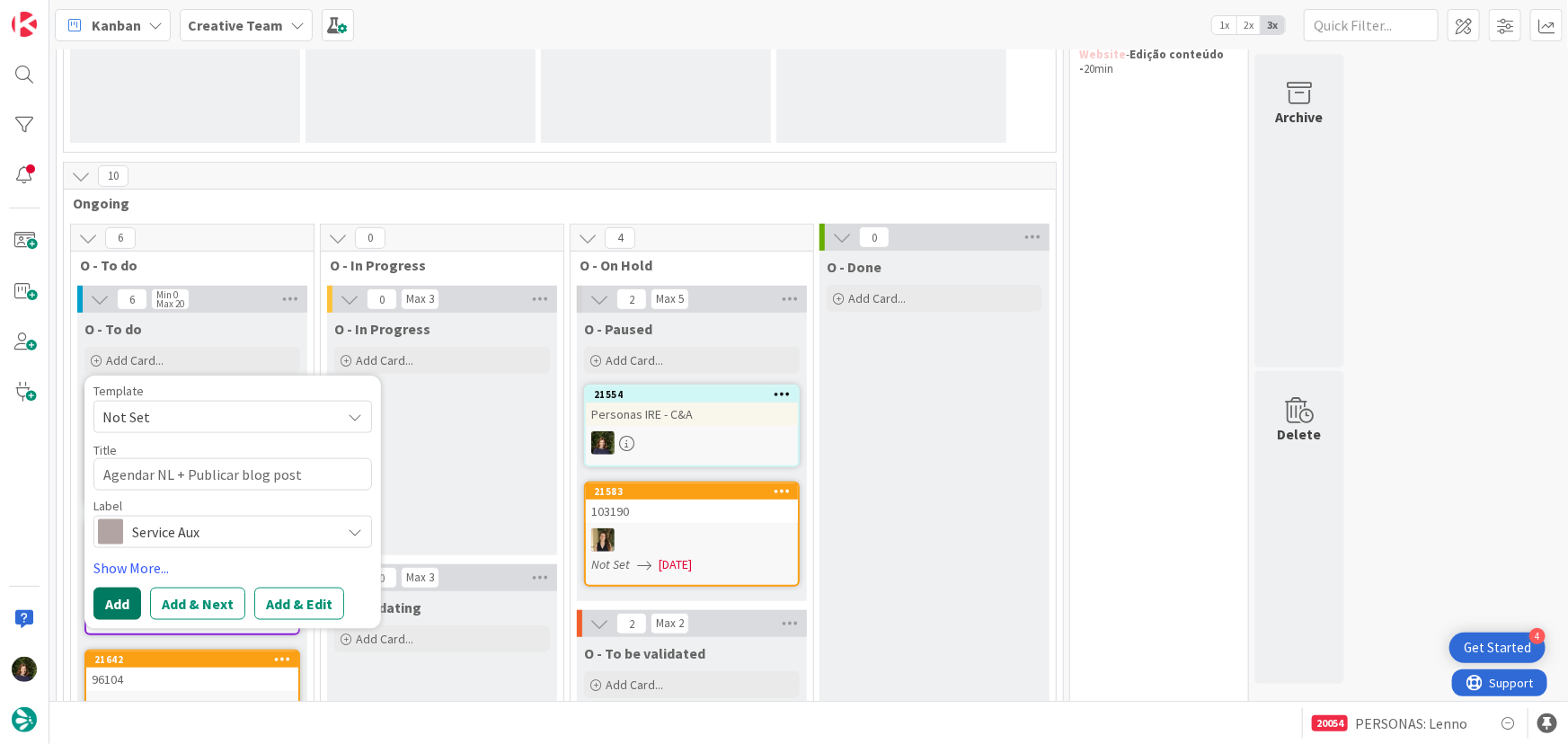
click at [116, 600] on button "Add" at bounding box center [117, 604] width 47 height 33
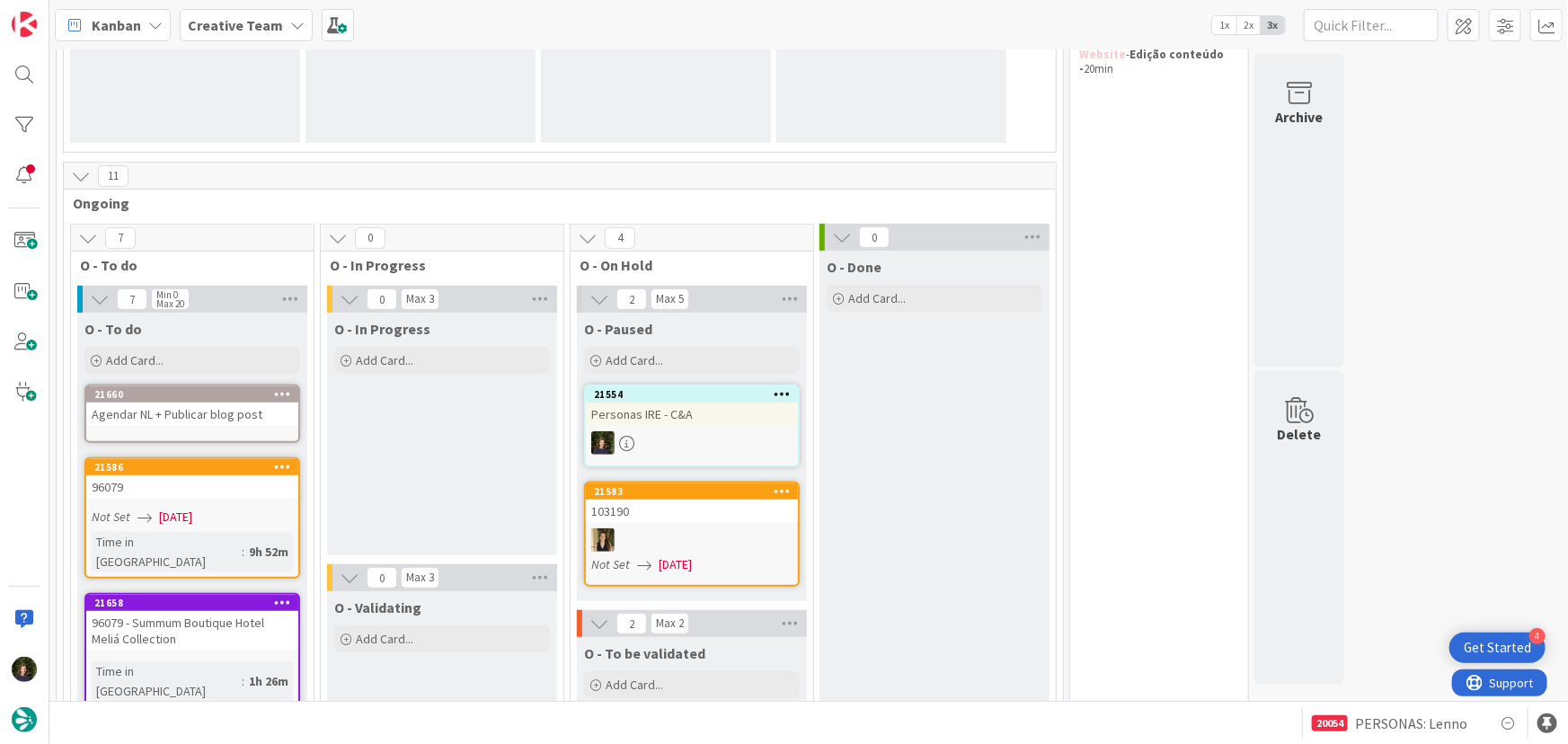
click at [174, 409] on div "Agendar NL + Publicar blog post" at bounding box center [191, 414] width 212 height 24
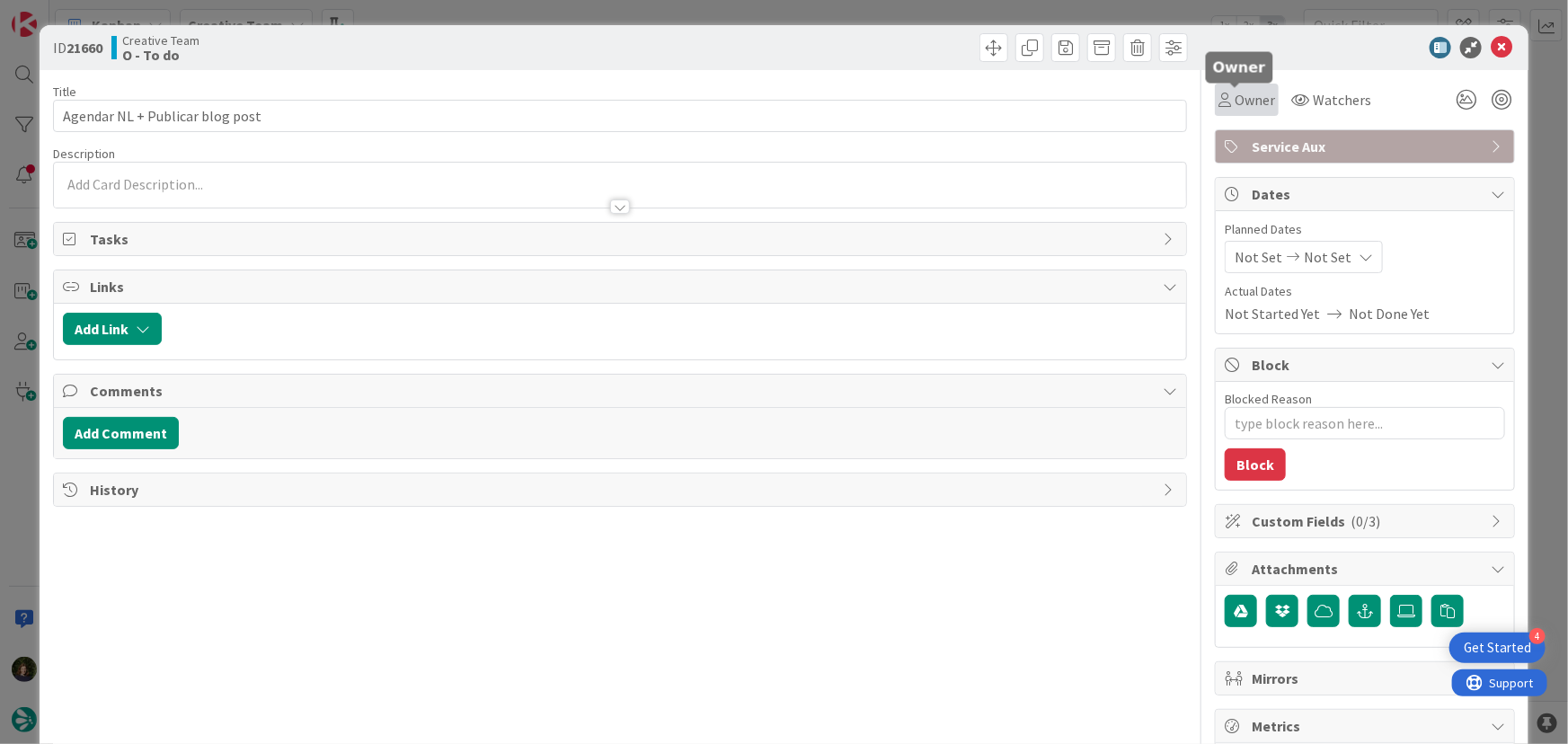
click at [1242, 99] on span "Owner" at bounding box center [1254, 100] width 40 height 22
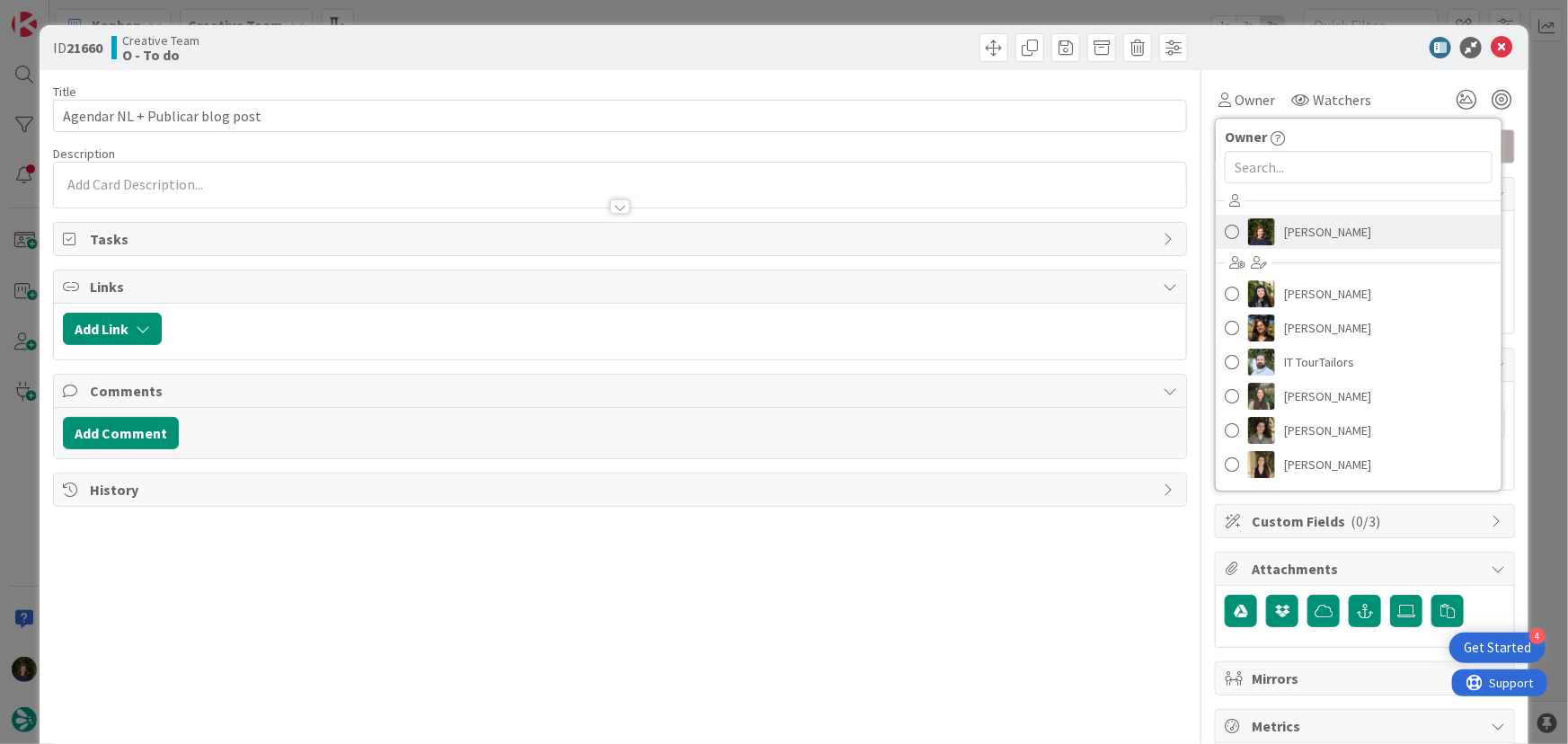
click at [1294, 235] on span "[PERSON_NAME]" at bounding box center [1327, 231] width 87 height 27
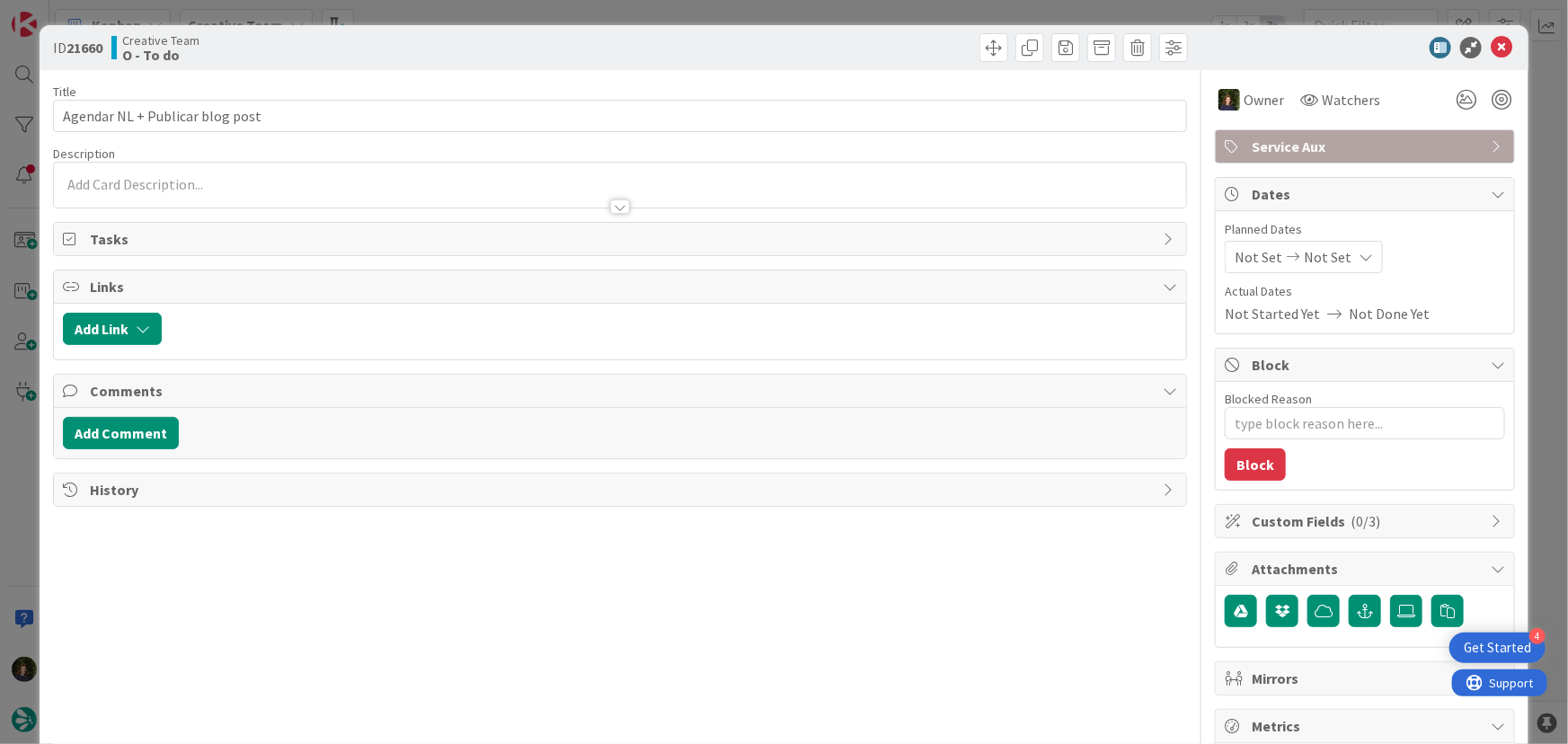
type textarea "x"
click at [1494, 46] on icon at bounding box center [1502, 47] width 22 height 22
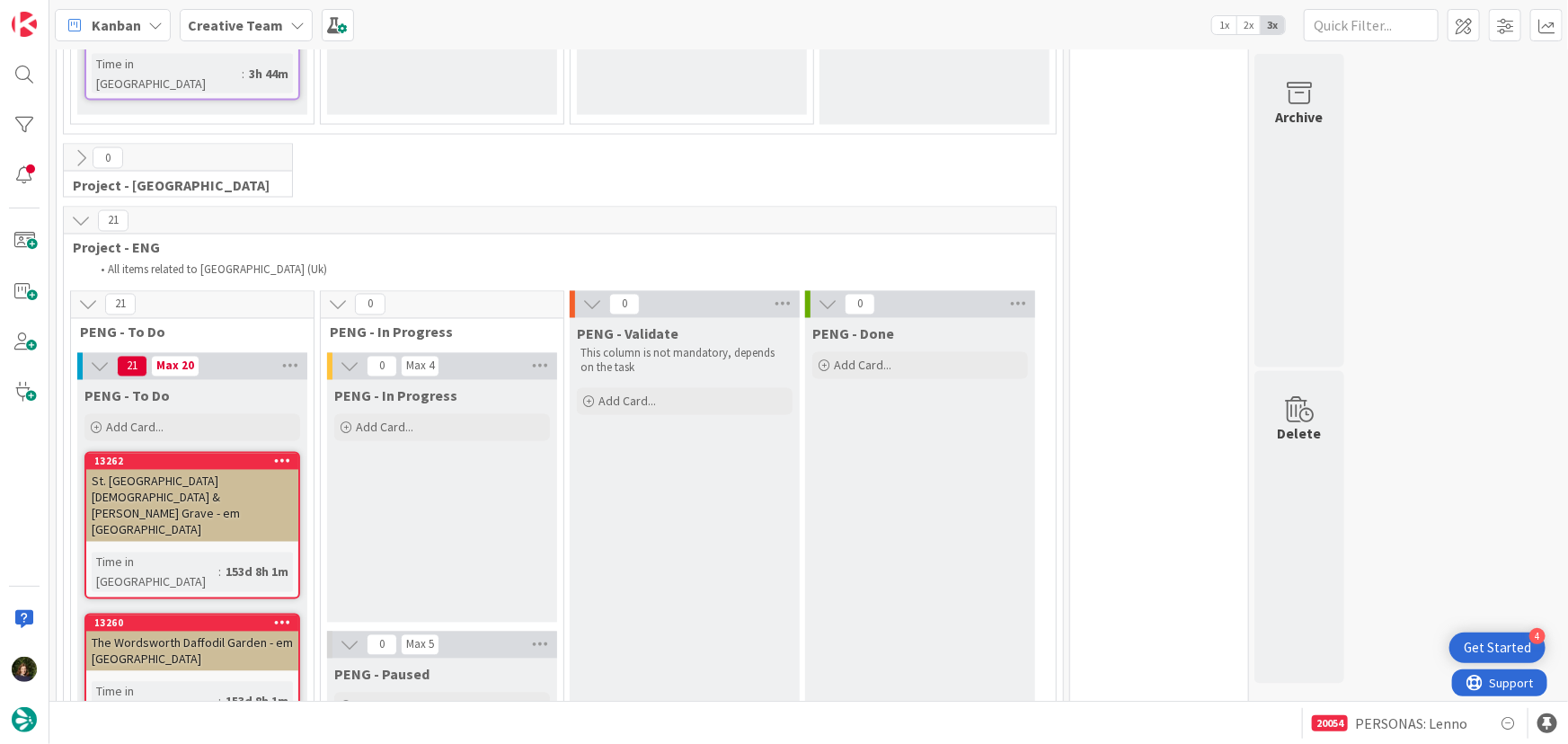
scroll to position [1470, 0]
